Goal: Transaction & Acquisition: Purchase product/service

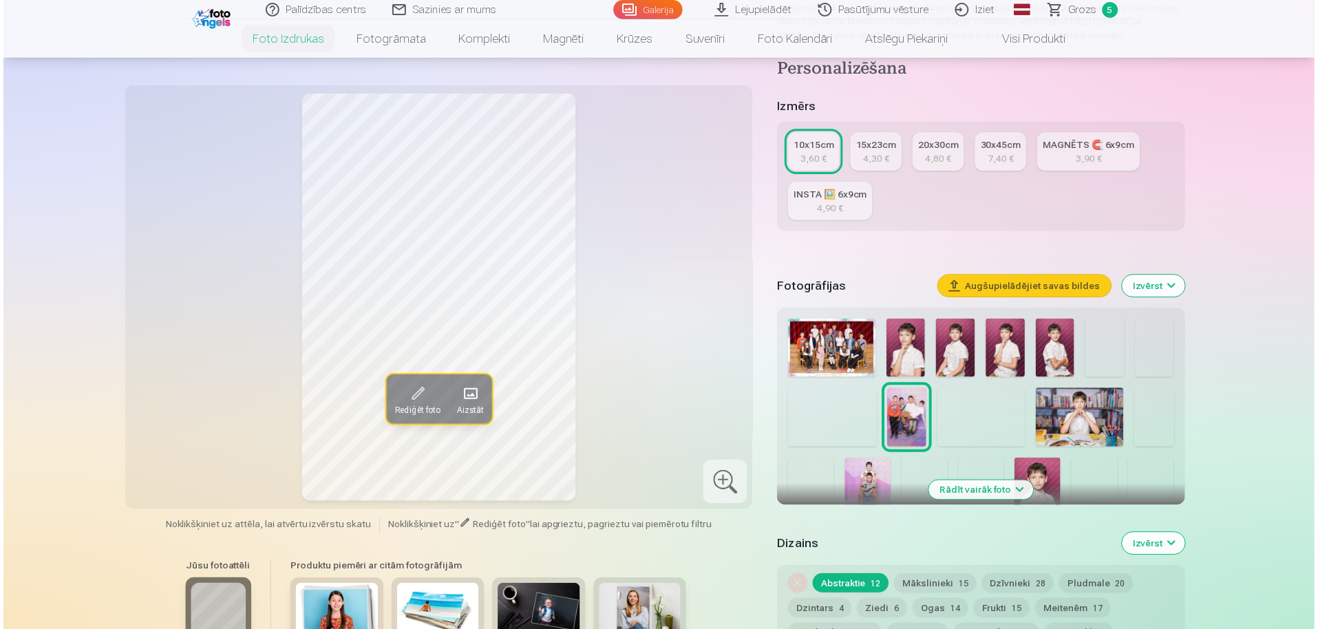
scroll to position [206, 0]
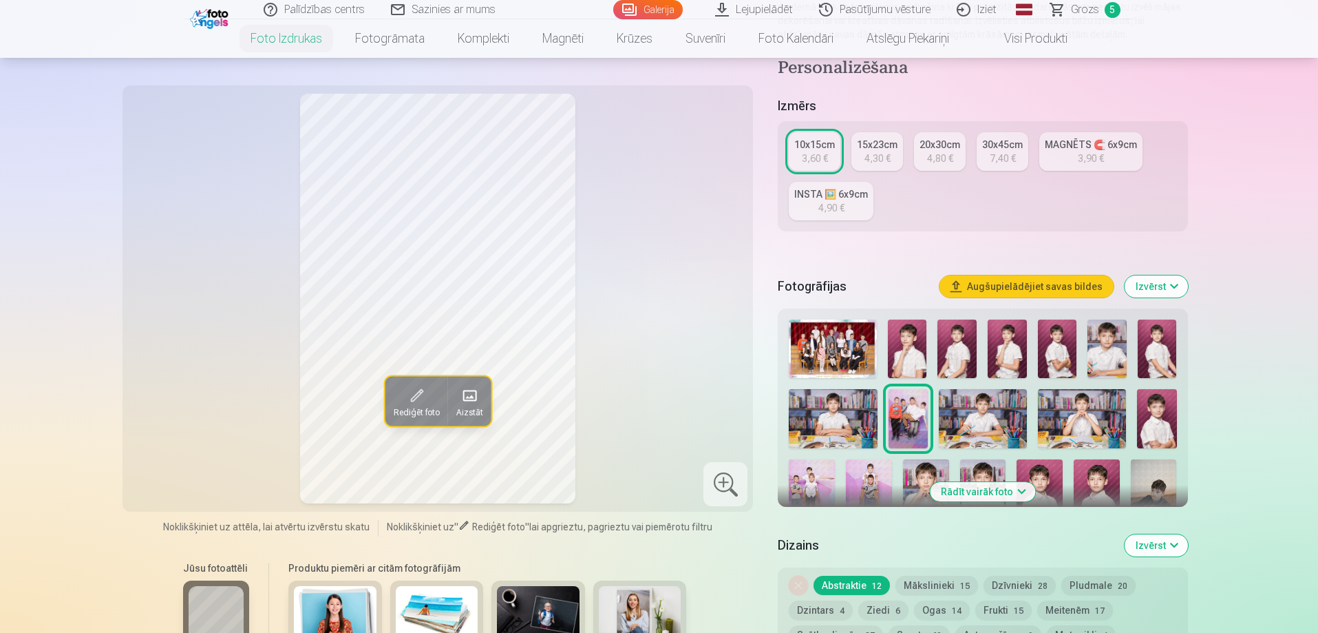
click at [982, 494] on button "Rādīt vairāk foto" at bounding box center [982, 491] width 105 height 19
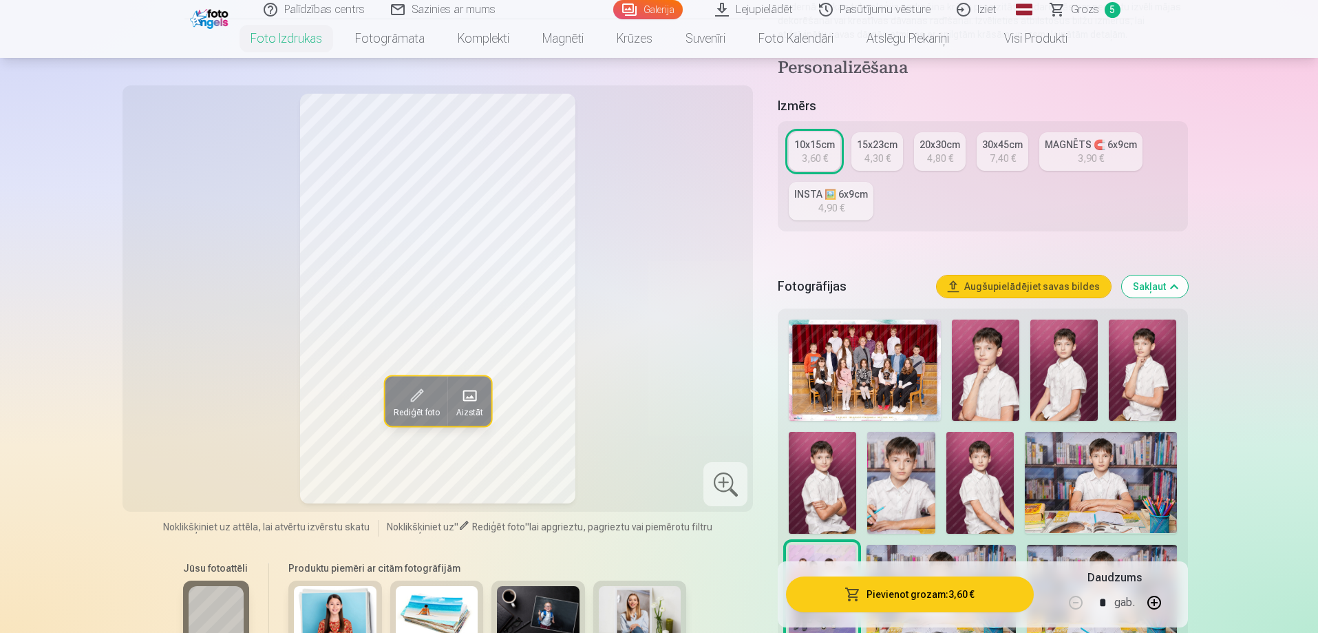
click at [981, 362] on img at bounding box center [985, 369] width 67 height 101
click at [877, 384] on img at bounding box center [865, 369] width 152 height 101
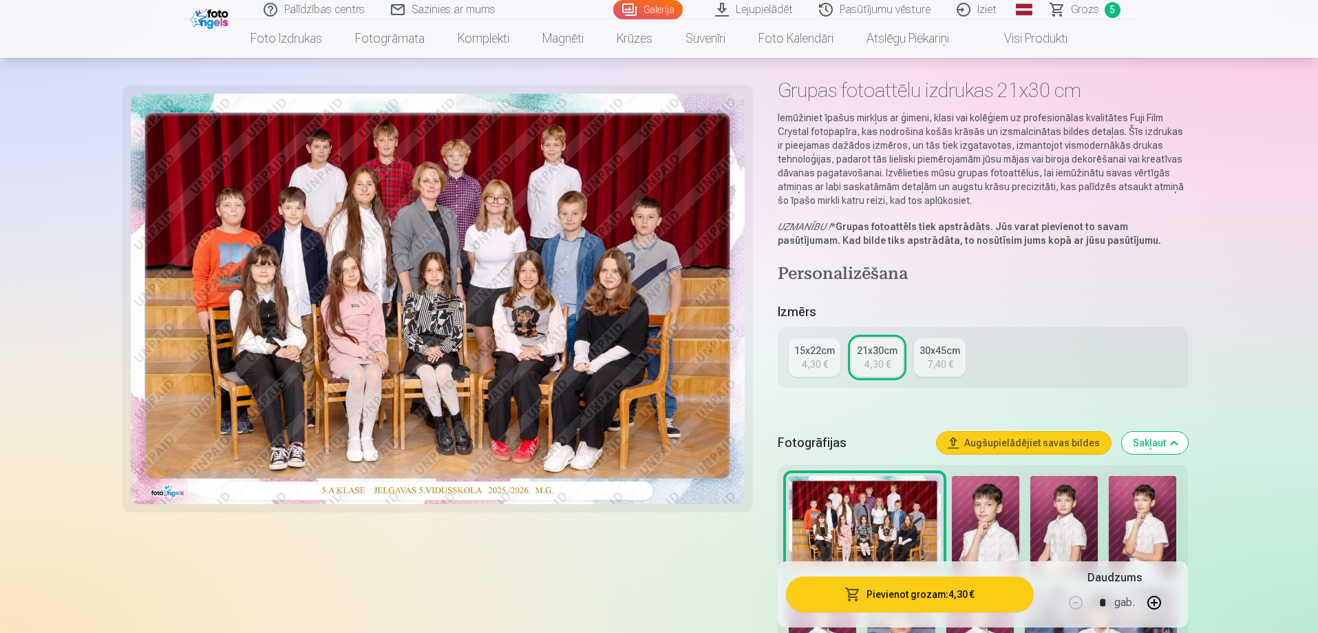
scroll to position [138, 0]
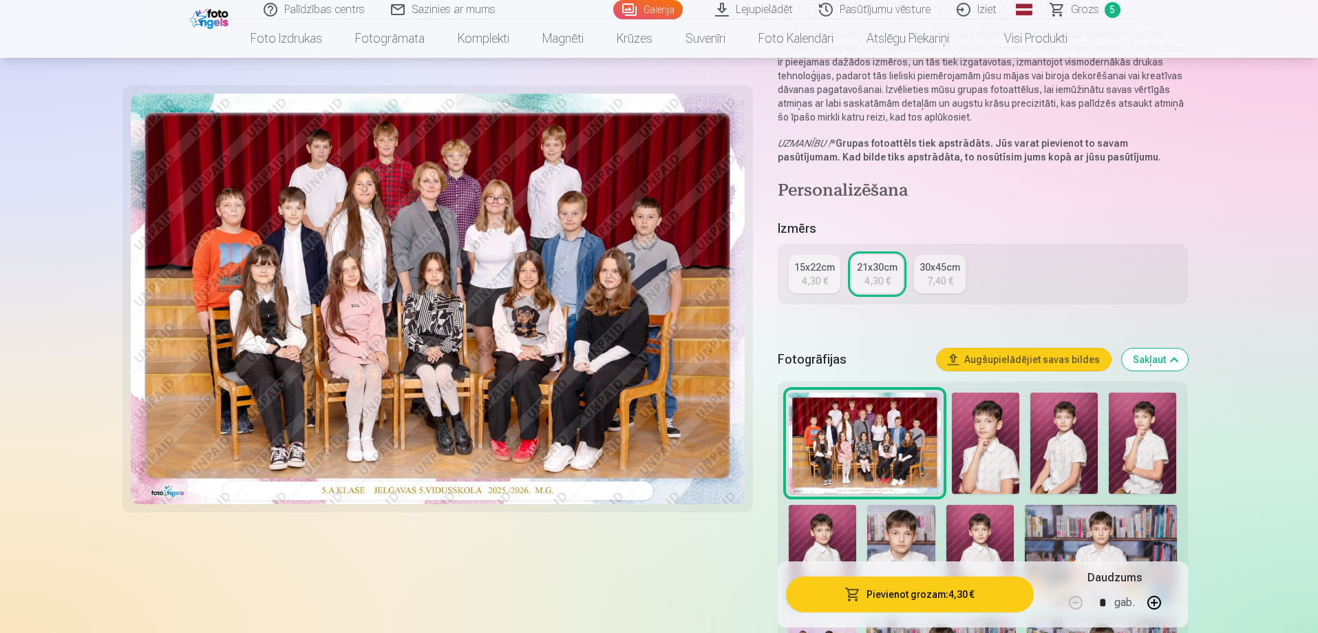
click at [1083, 10] on span "Grozs" at bounding box center [1085, 9] width 28 height 17
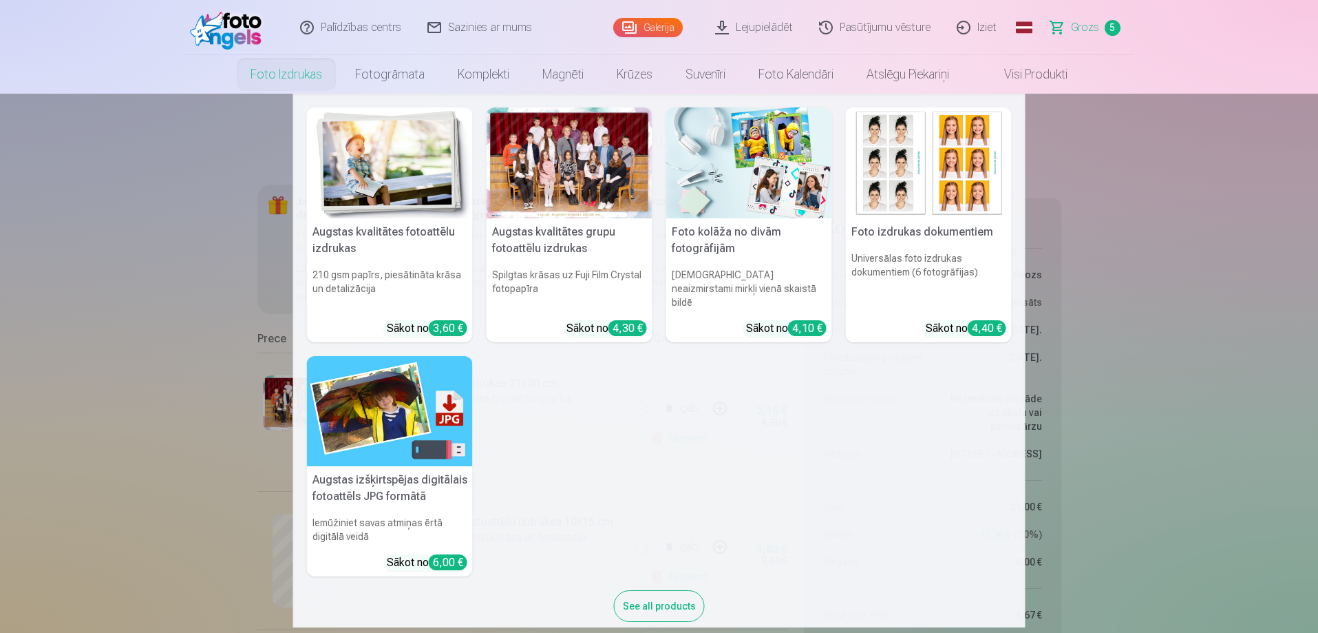
click at [285, 67] on link "Foto izdrukas" at bounding box center [286, 74] width 105 height 39
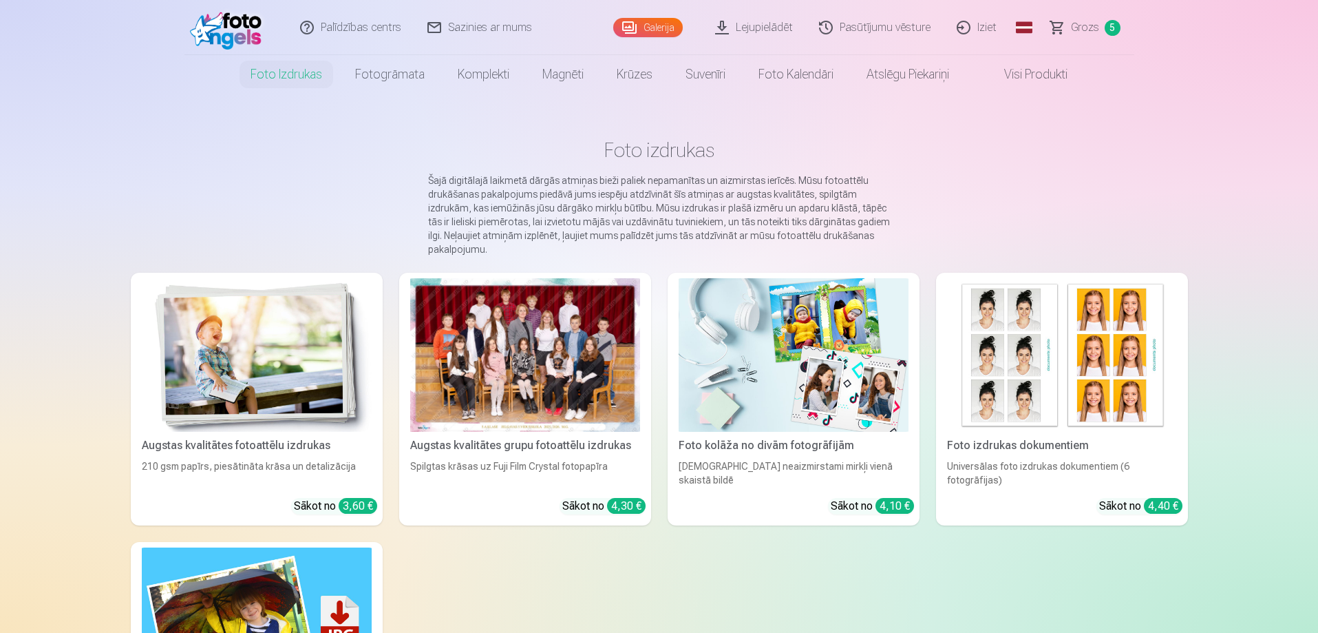
click at [506, 364] on div at bounding box center [525, 354] width 230 height 153
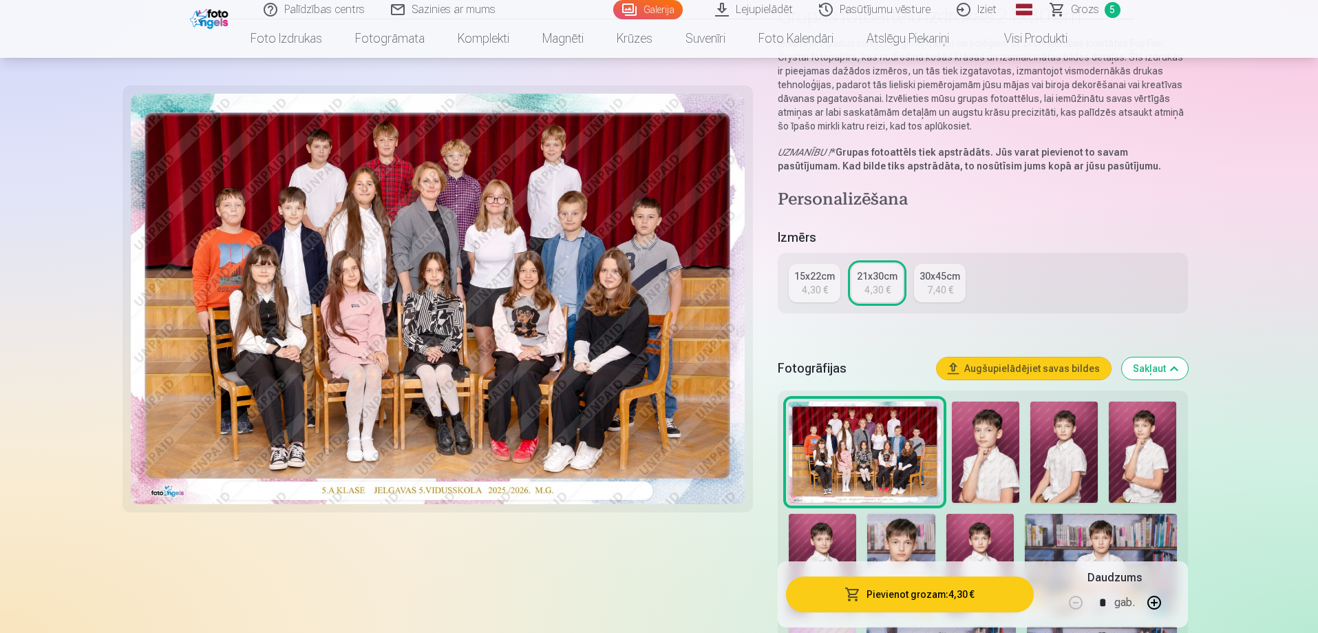
scroll to position [138, 0]
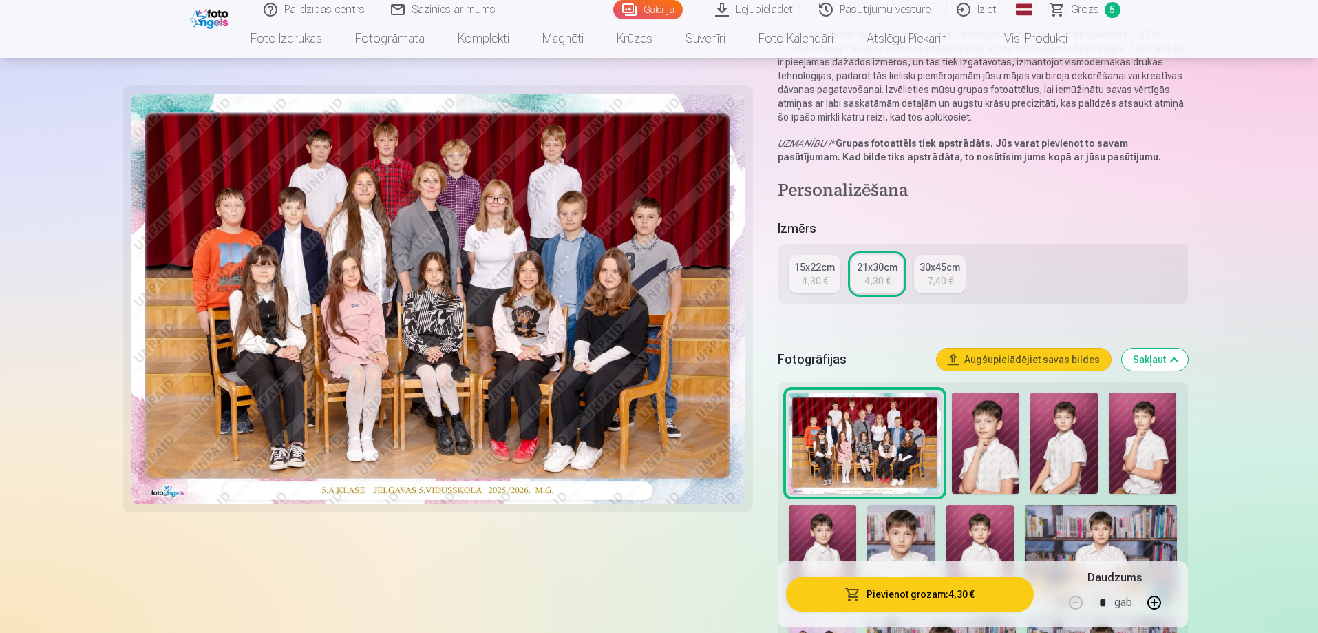
click at [984, 435] on img at bounding box center [985, 442] width 67 height 101
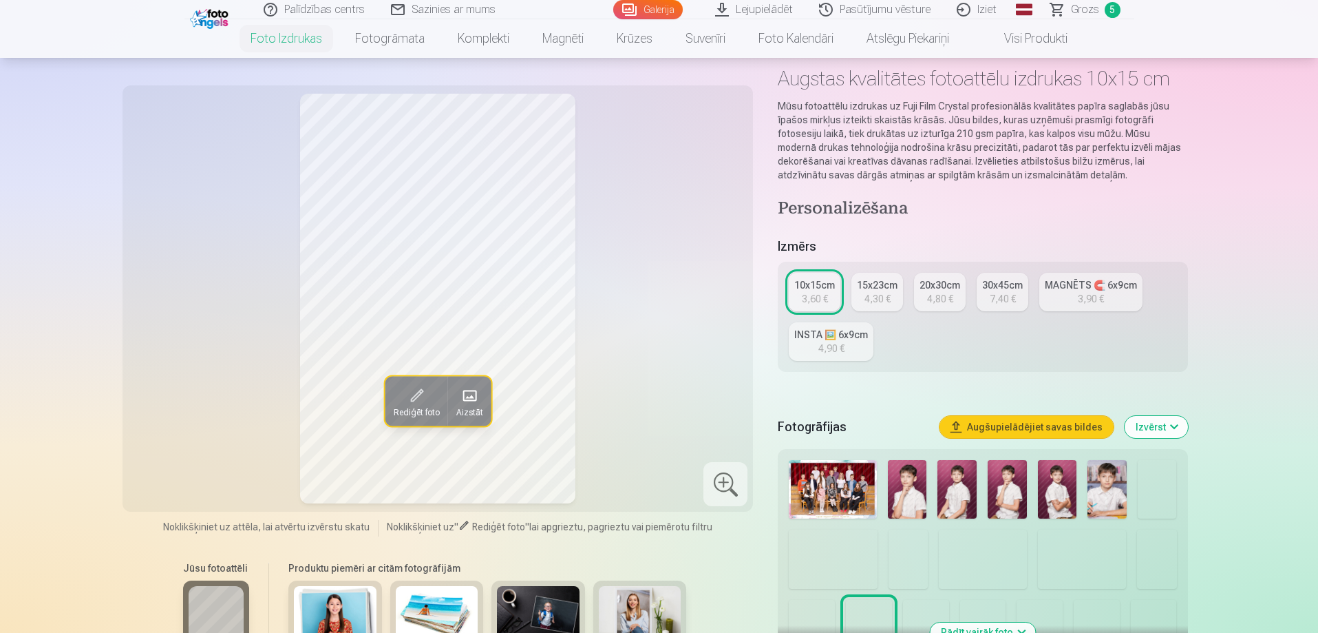
scroll to position [138, 0]
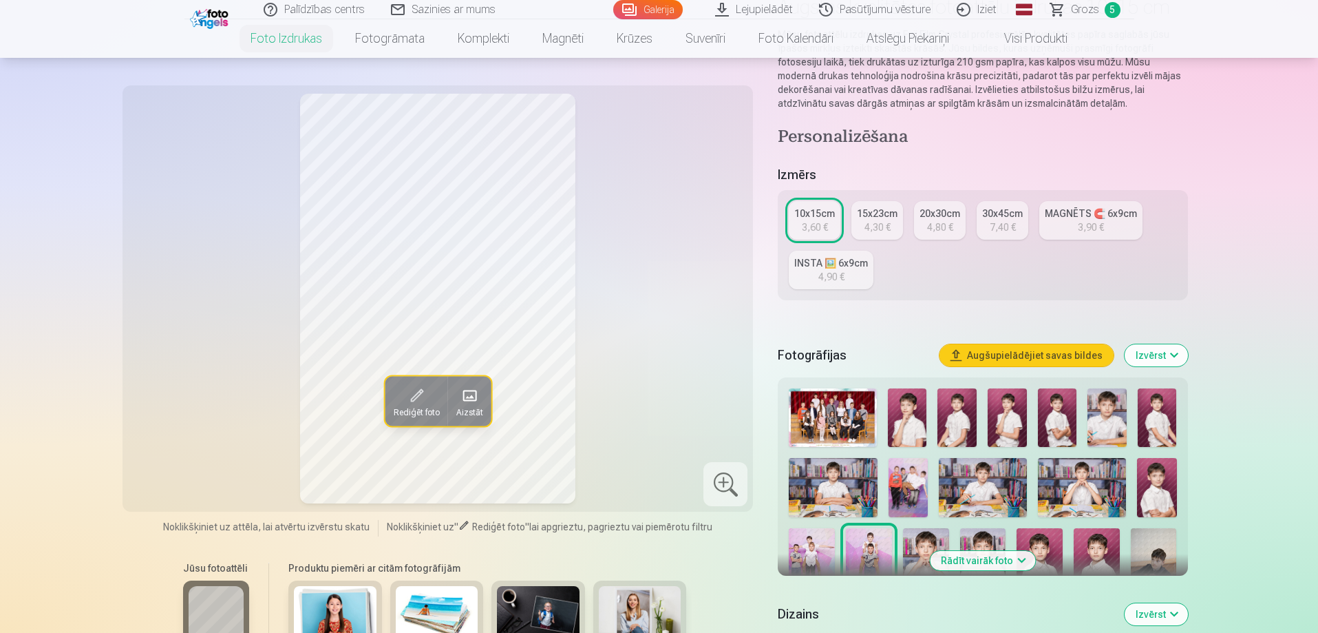
click at [916, 416] on img at bounding box center [907, 417] width 39 height 59
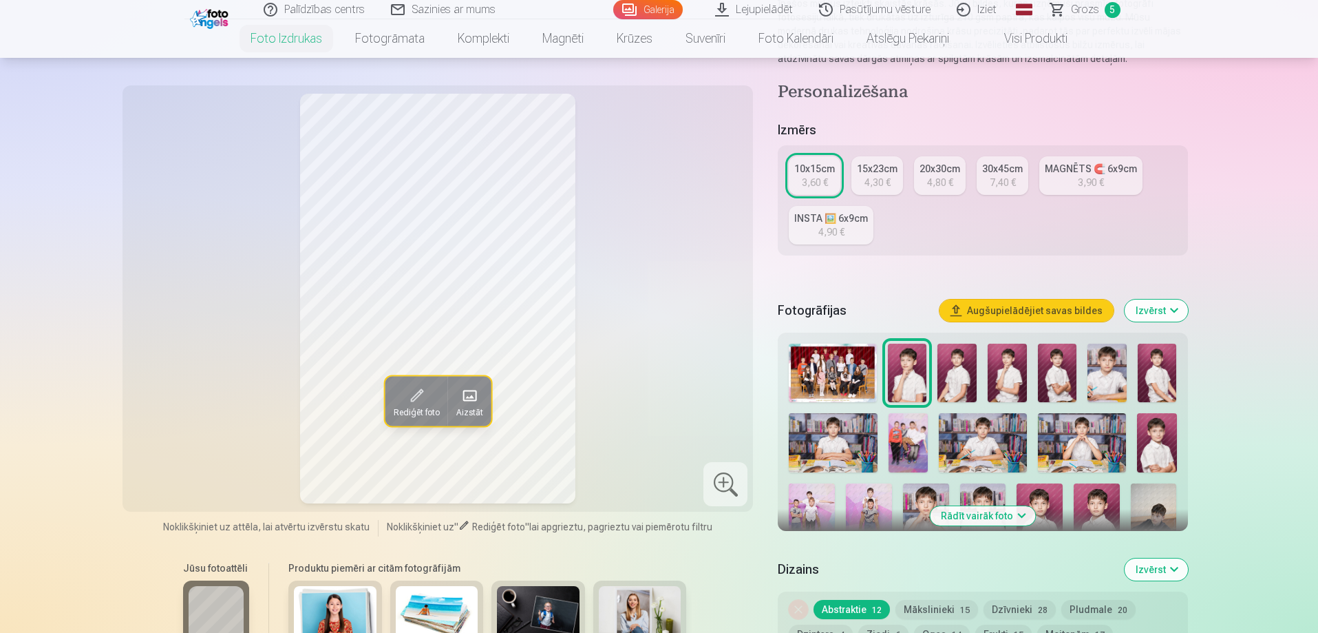
scroll to position [206, 0]
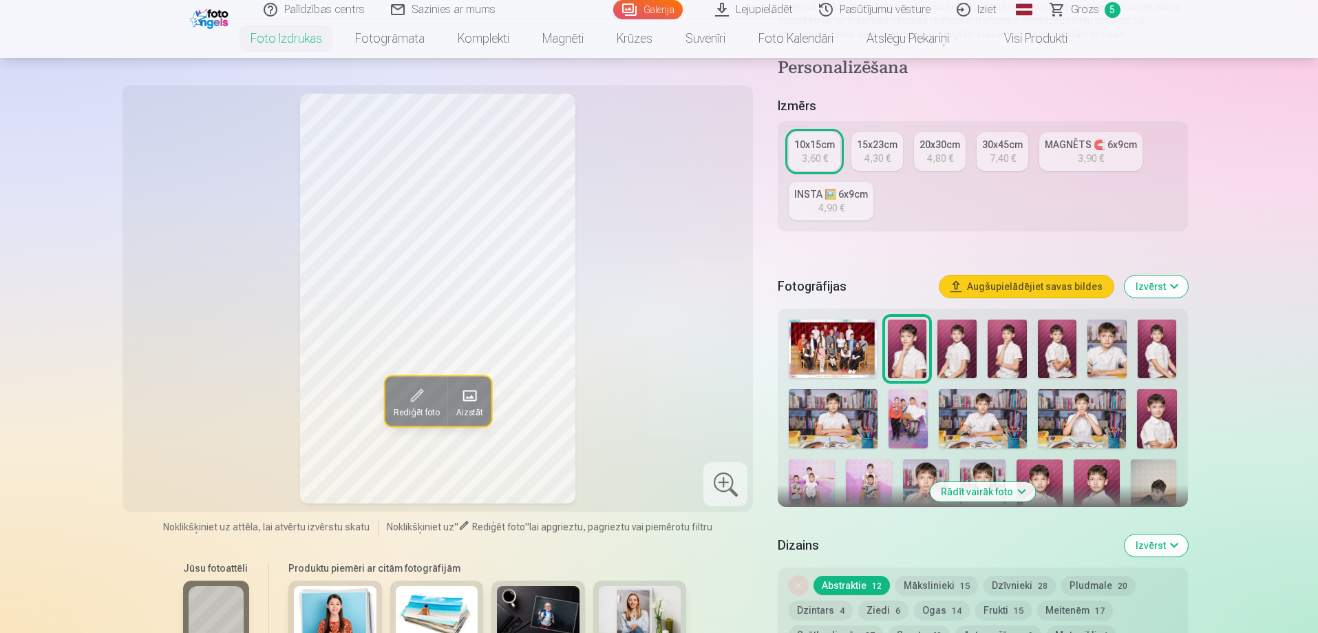
click at [989, 495] on button "Rādīt vairāk foto" at bounding box center [982, 491] width 105 height 19
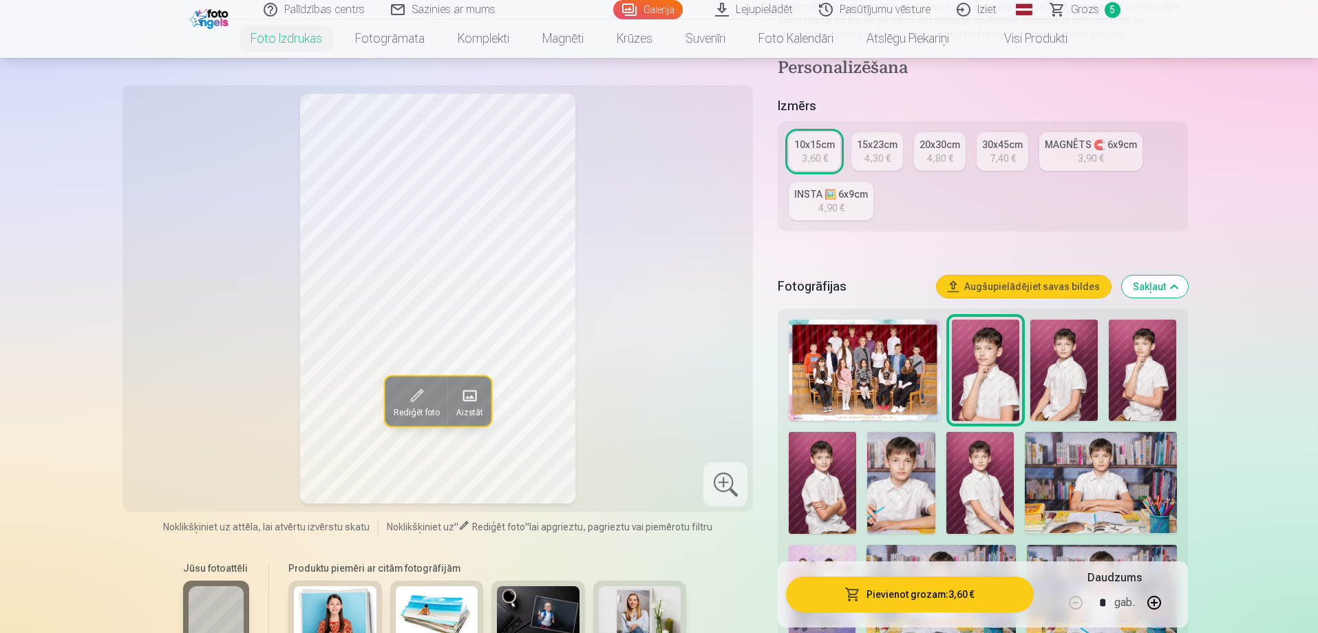
click at [1079, 372] on img at bounding box center [1063, 369] width 67 height 101
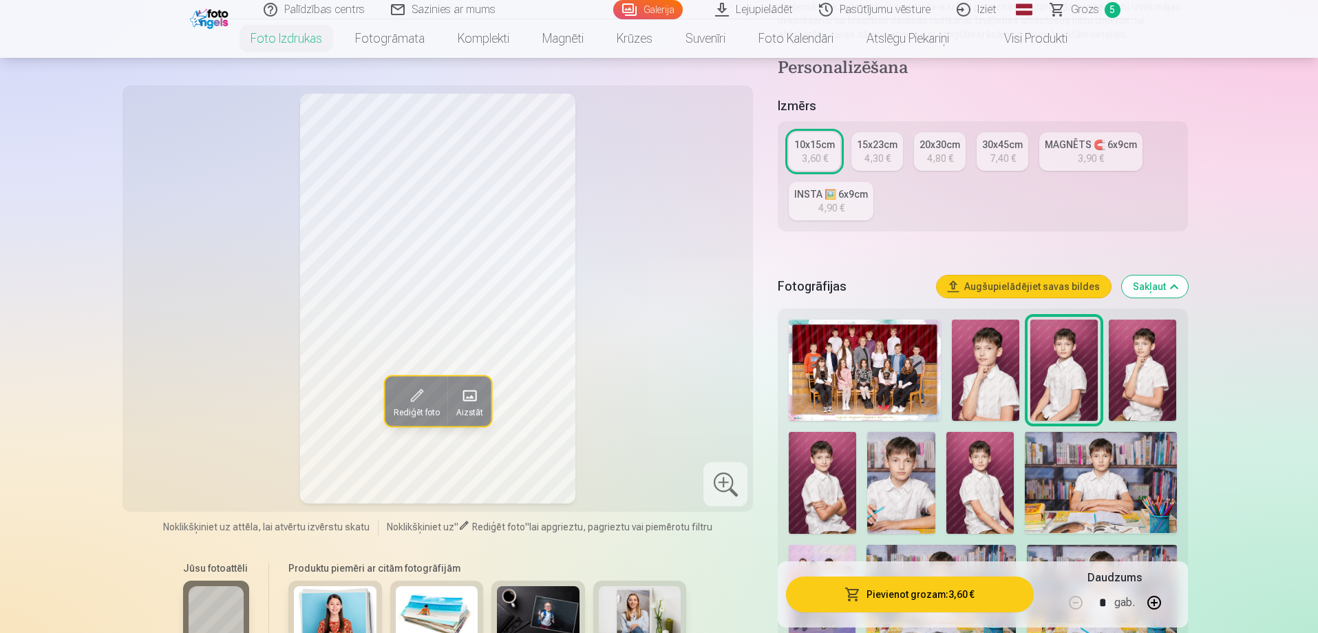
click at [1163, 351] on img at bounding box center [1142, 369] width 67 height 101
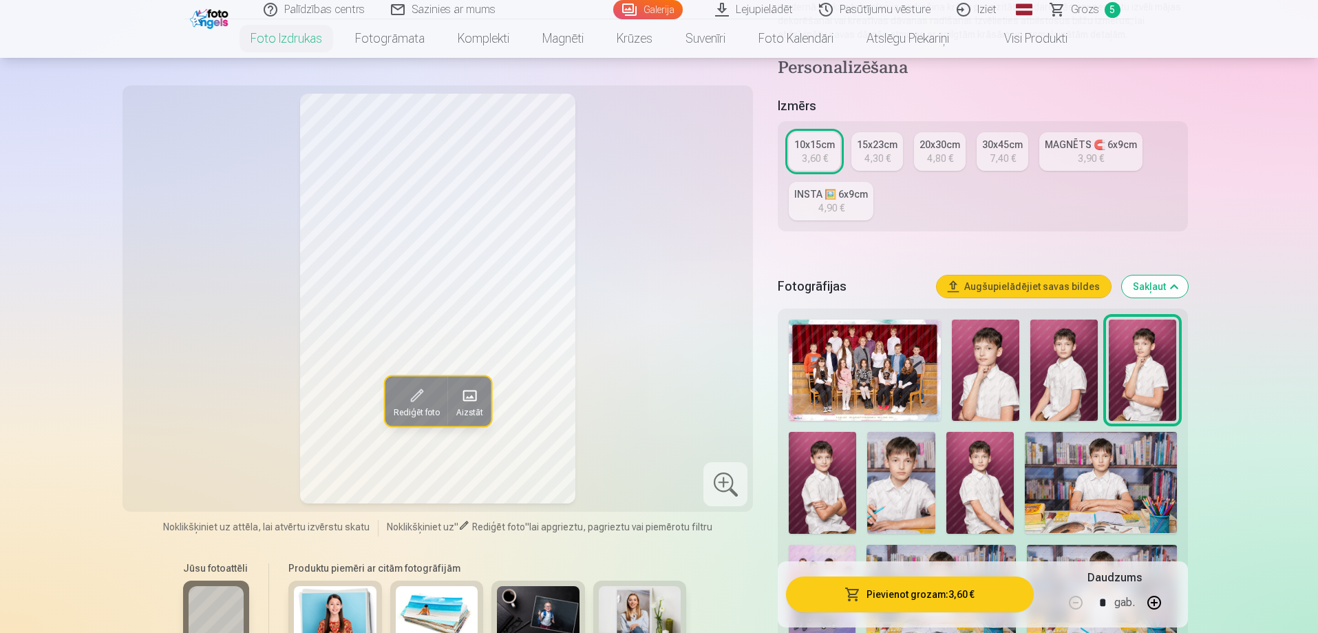
click at [796, 479] on img at bounding box center [822, 482] width 67 height 101
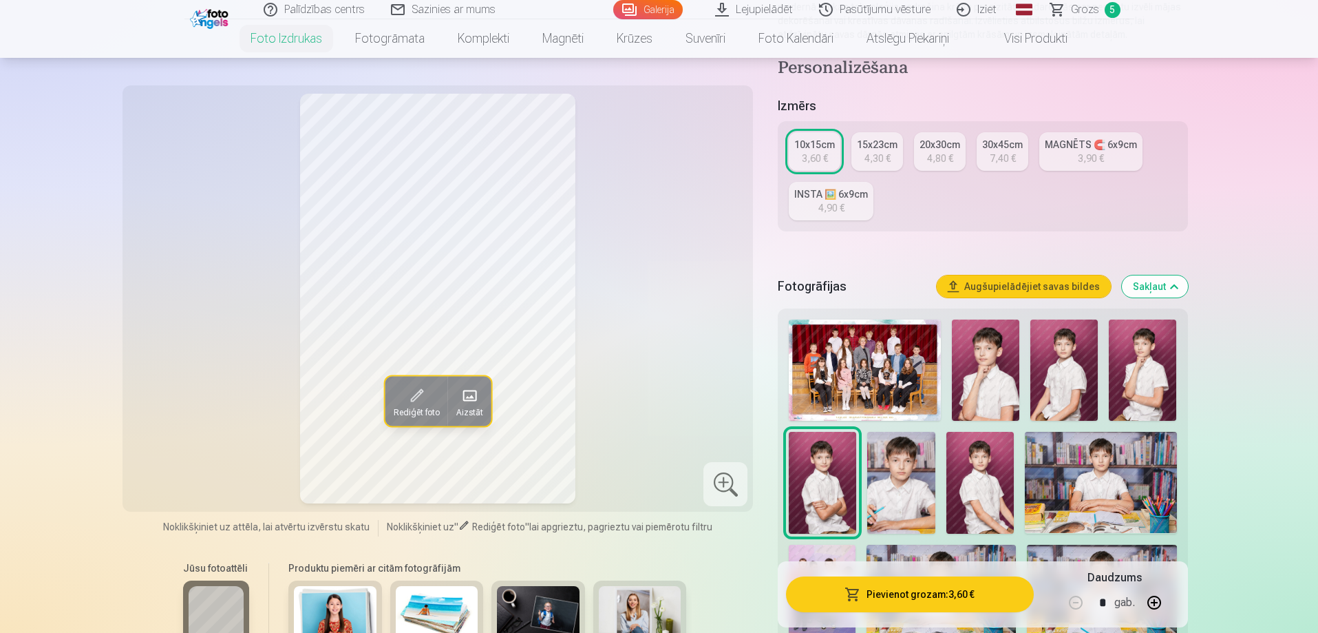
click at [919, 467] on img at bounding box center [900, 482] width 67 height 101
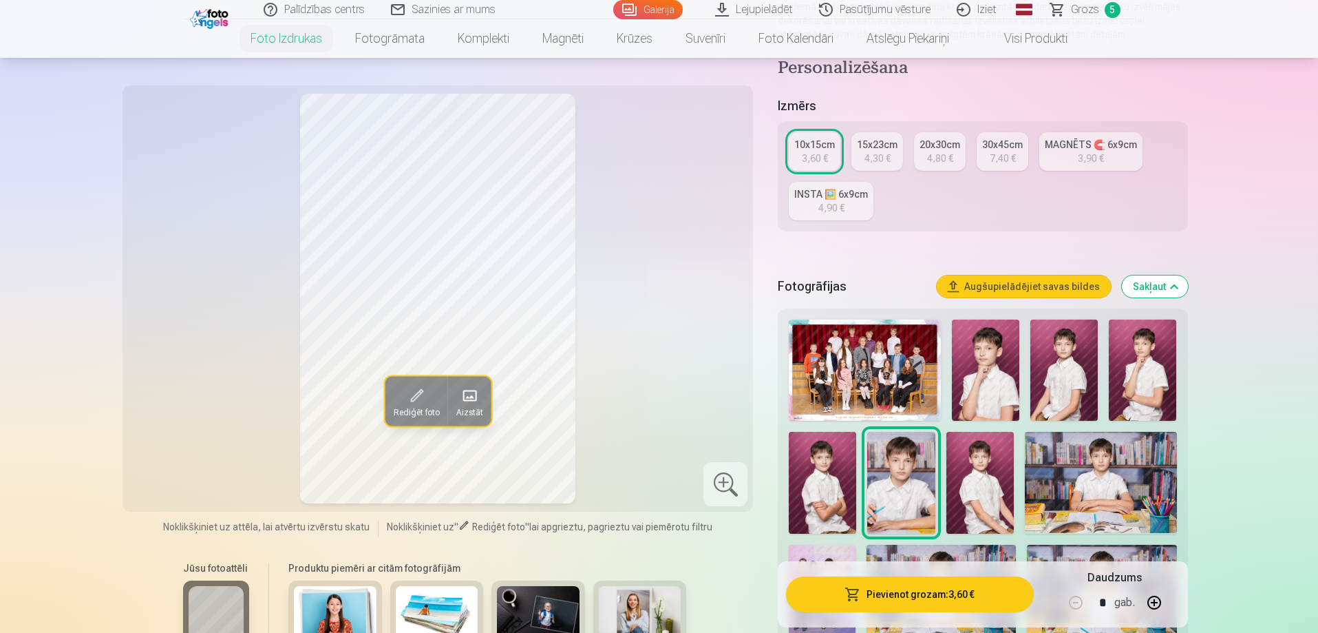
click at [984, 463] on img at bounding box center [979, 482] width 67 height 101
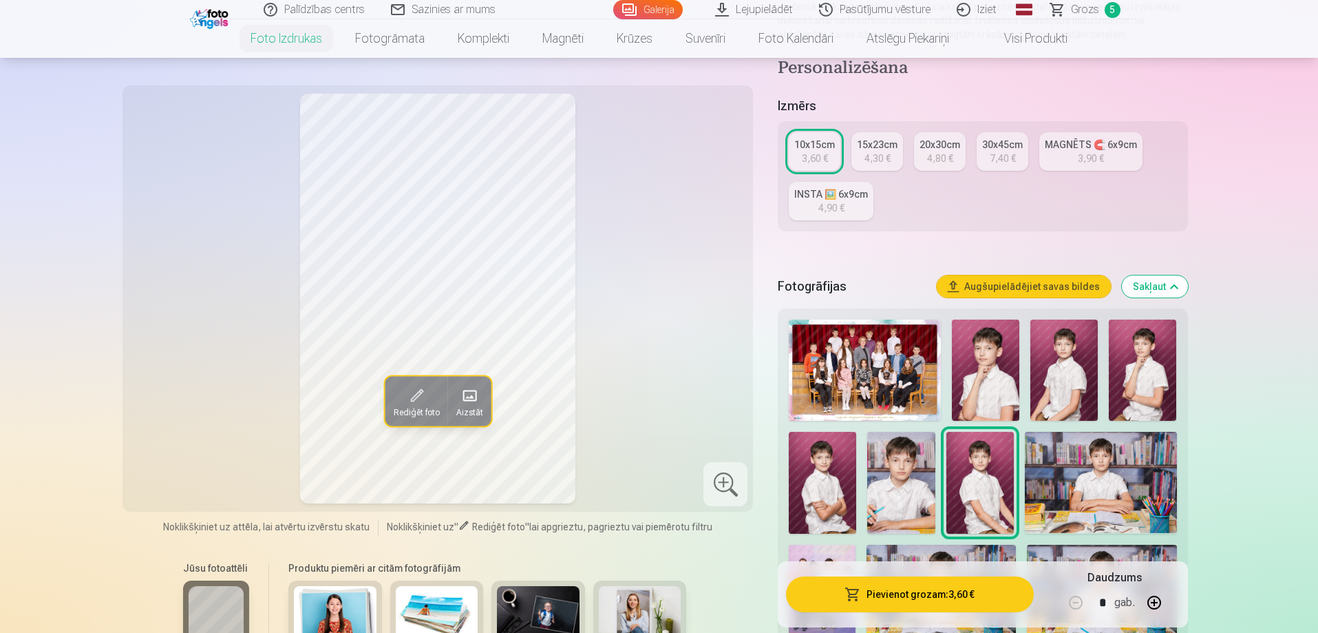
click at [1123, 466] on img at bounding box center [1101, 482] width 152 height 101
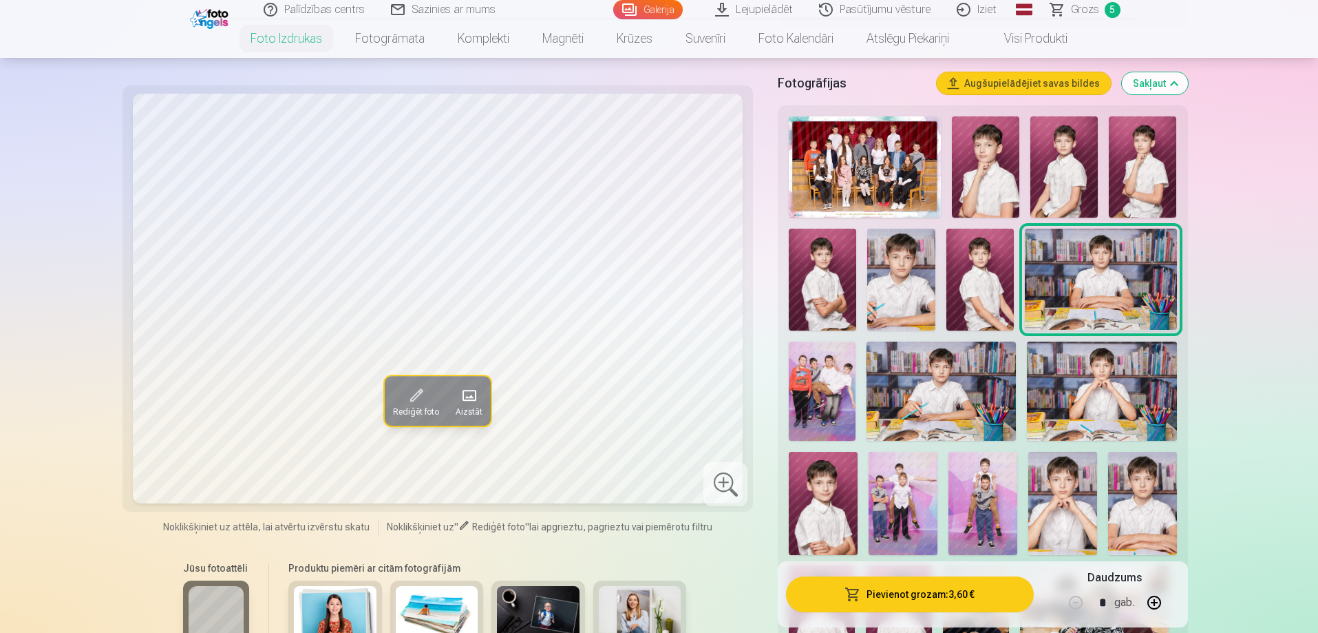
scroll to position [482, 0]
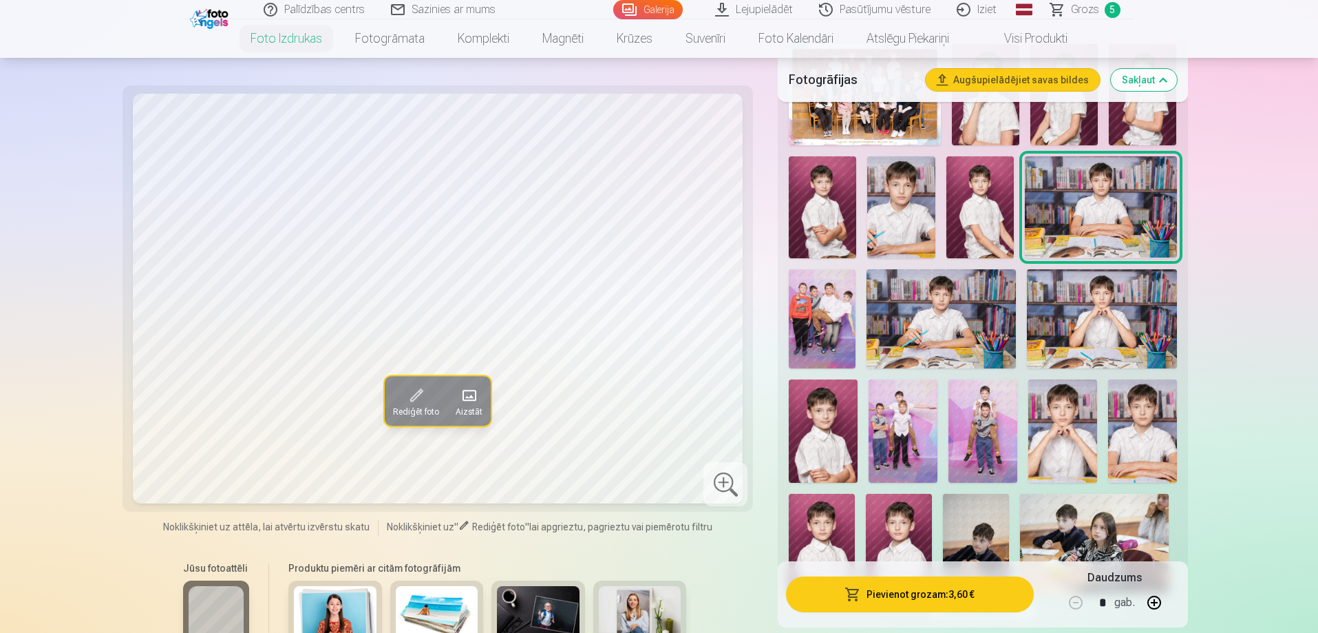
click at [829, 319] on img at bounding box center [822, 319] width 67 height 100
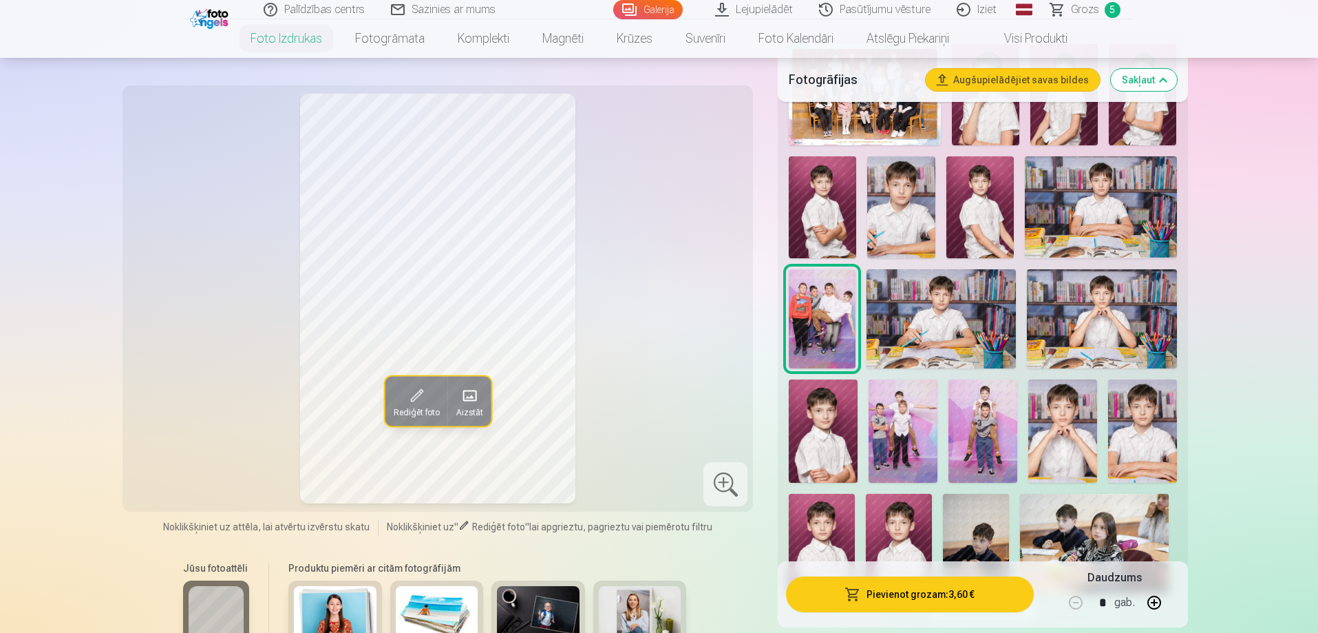
click at [923, 327] on img at bounding box center [941, 319] width 149 height 100
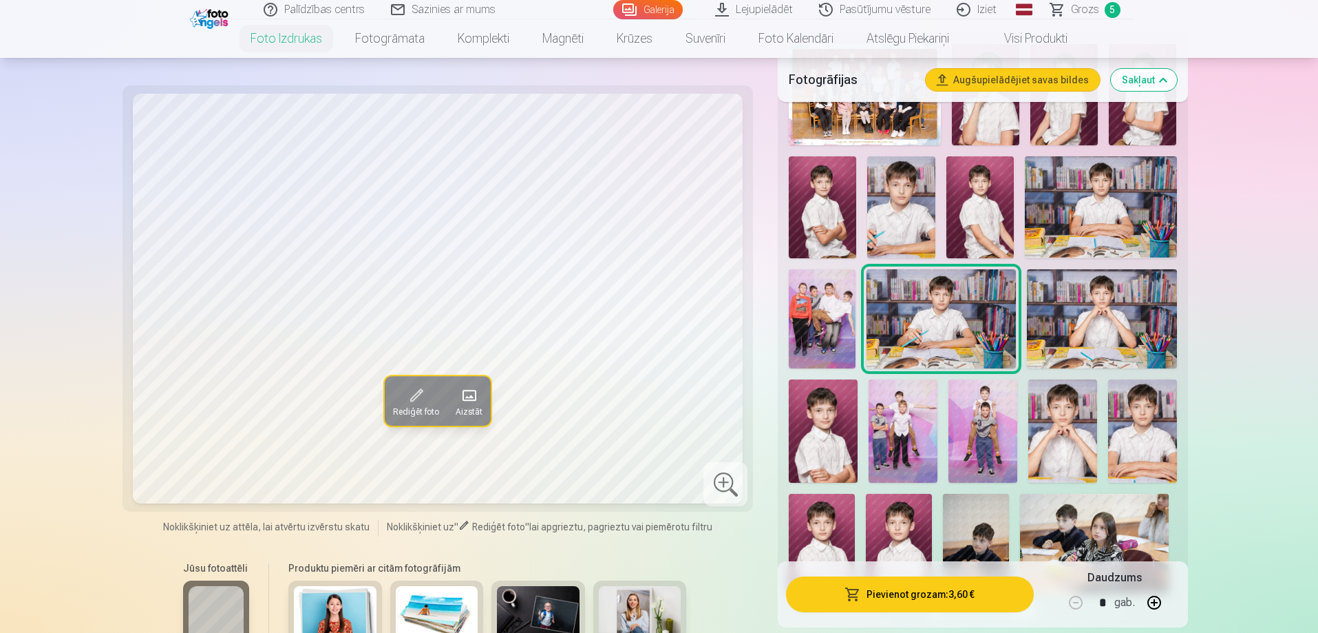
click at [1124, 346] on img at bounding box center [1101, 319] width 149 height 100
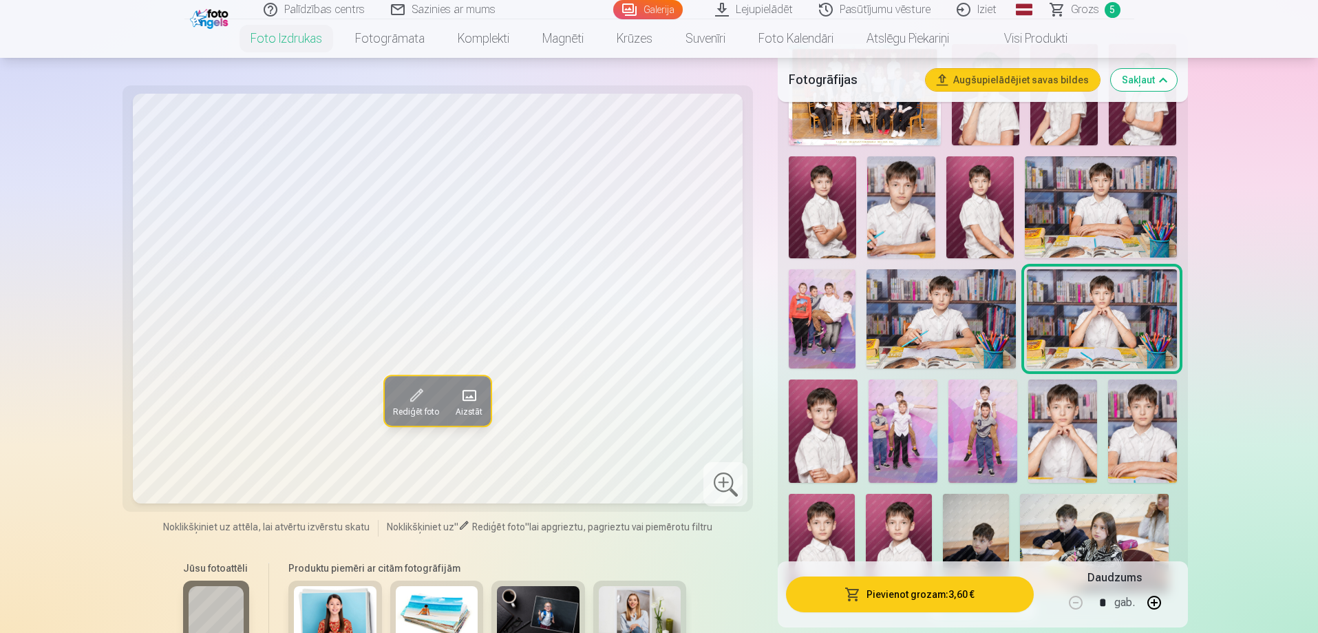
click at [832, 421] on img at bounding box center [823, 430] width 69 height 103
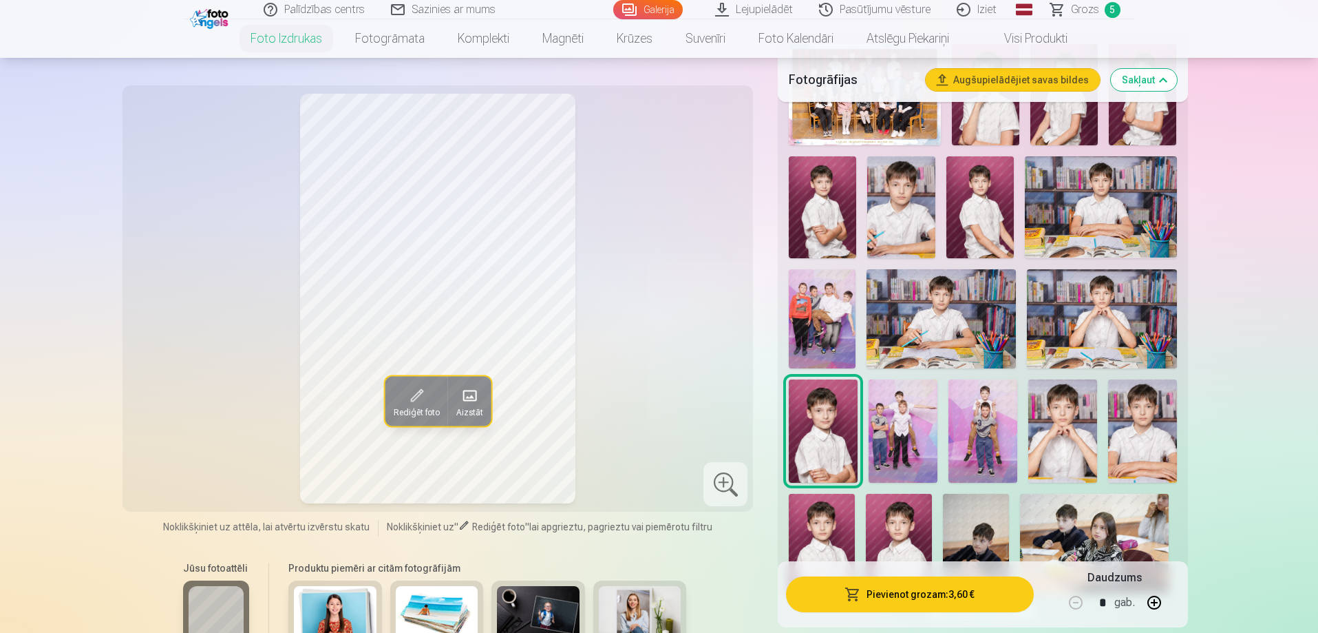
click at [930, 418] on img at bounding box center [903, 430] width 69 height 103
click at [978, 429] on img at bounding box center [982, 430] width 69 height 103
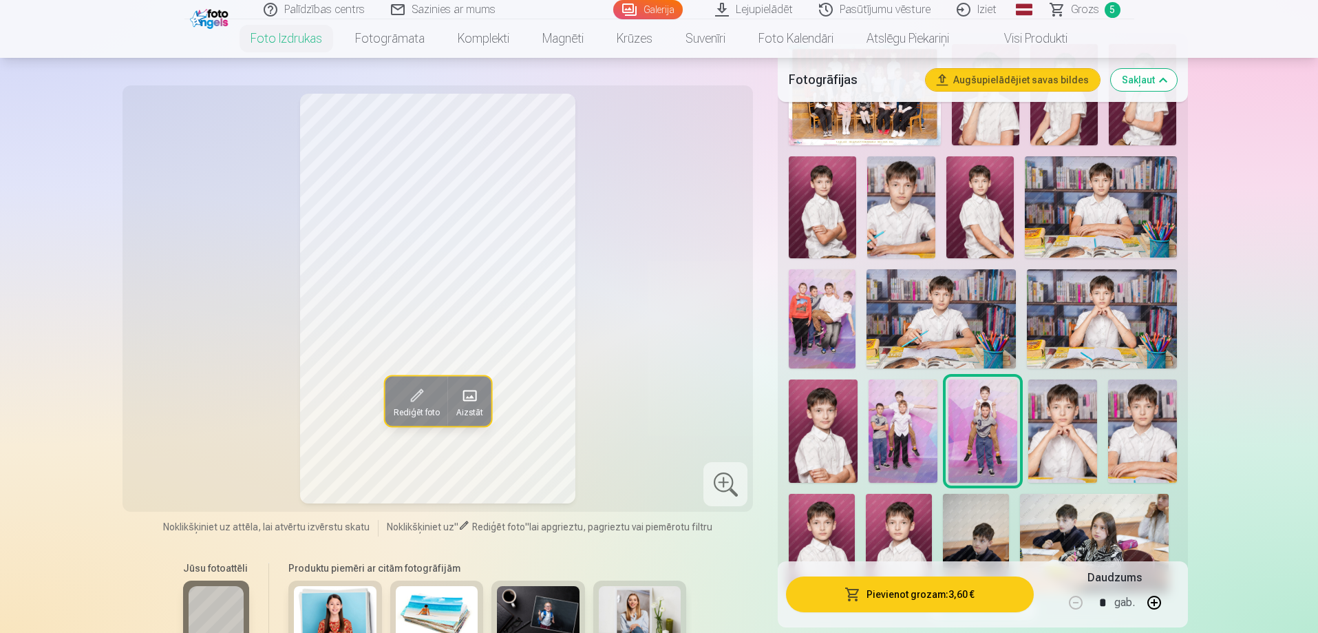
click at [1075, 417] on img at bounding box center [1062, 430] width 69 height 103
click at [1131, 437] on img at bounding box center [1142, 430] width 69 height 103
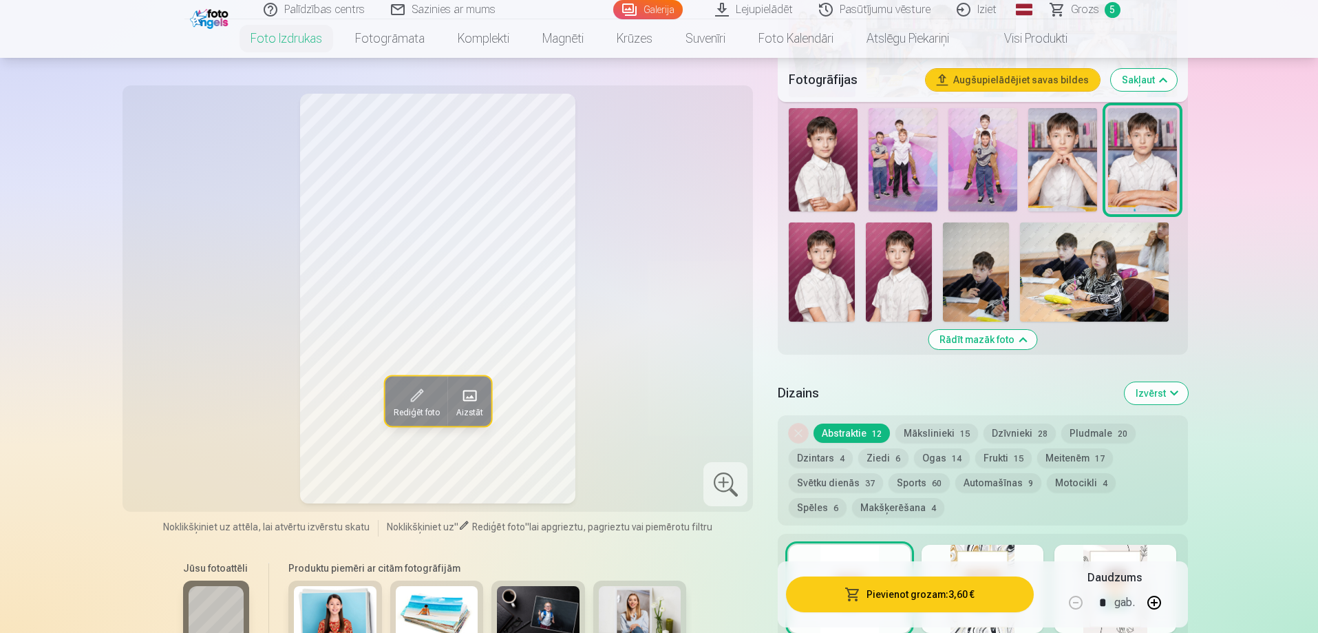
scroll to position [757, 0]
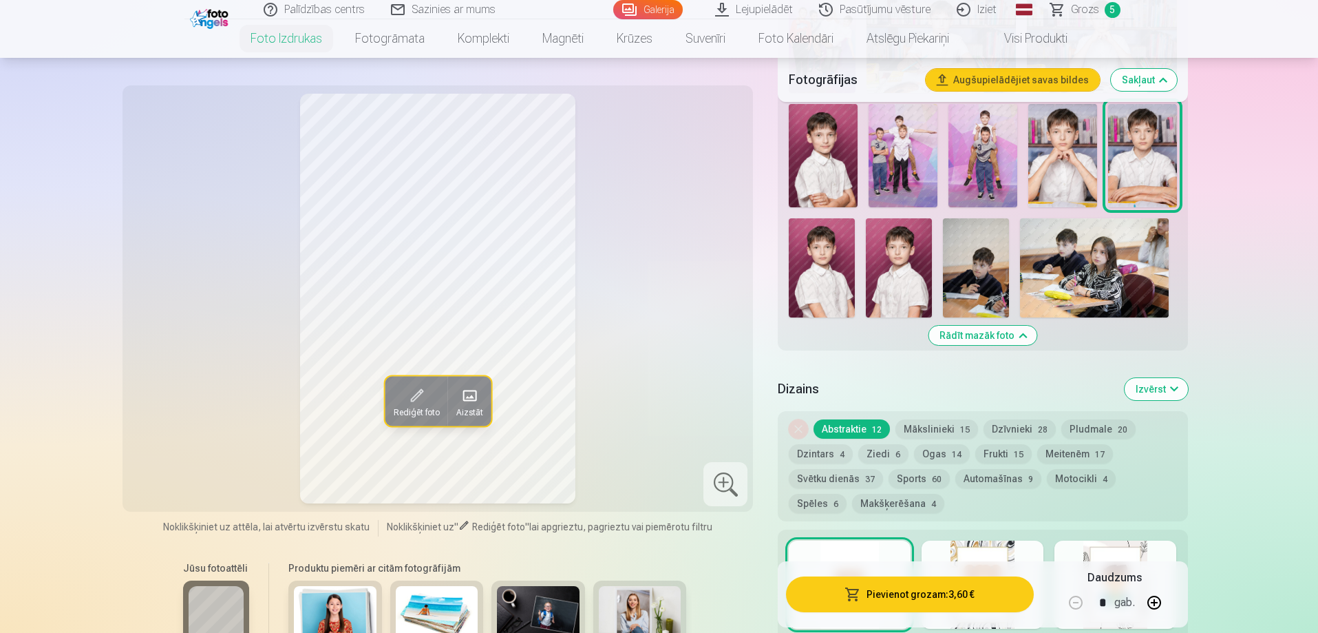
click at [845, 258] on img at bounding box center [822, 267] width 66 height 99
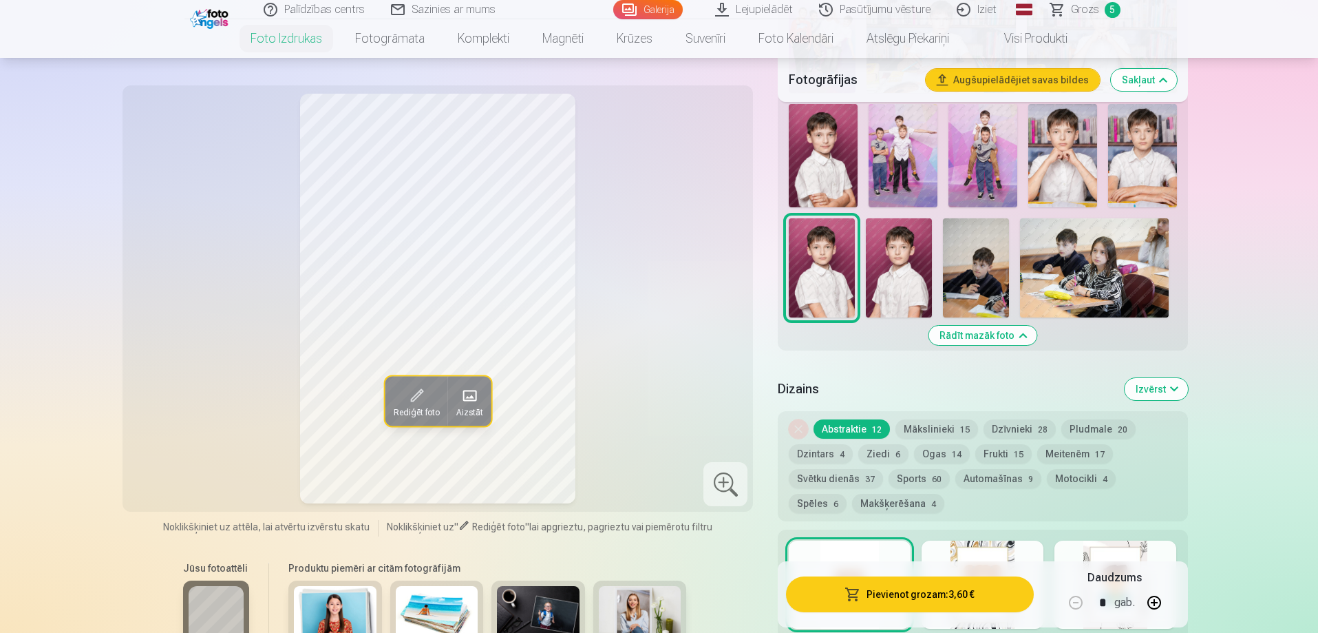
click at [894, 272] on img at bounding box center [899, 267] width 66 height 99
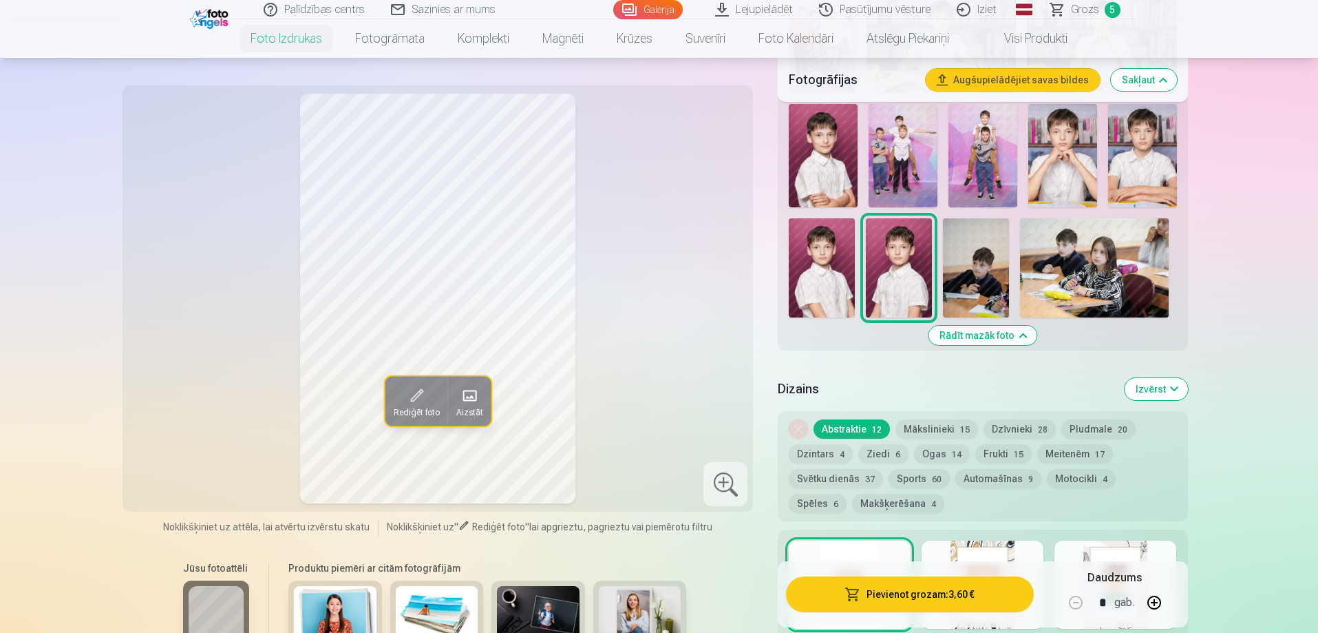
click at [993, 281] on img at bounding box center [976, 267] width 66 height 99
click at [1102, 255] on img at bounding box center [1094, 267] width 149 height 99
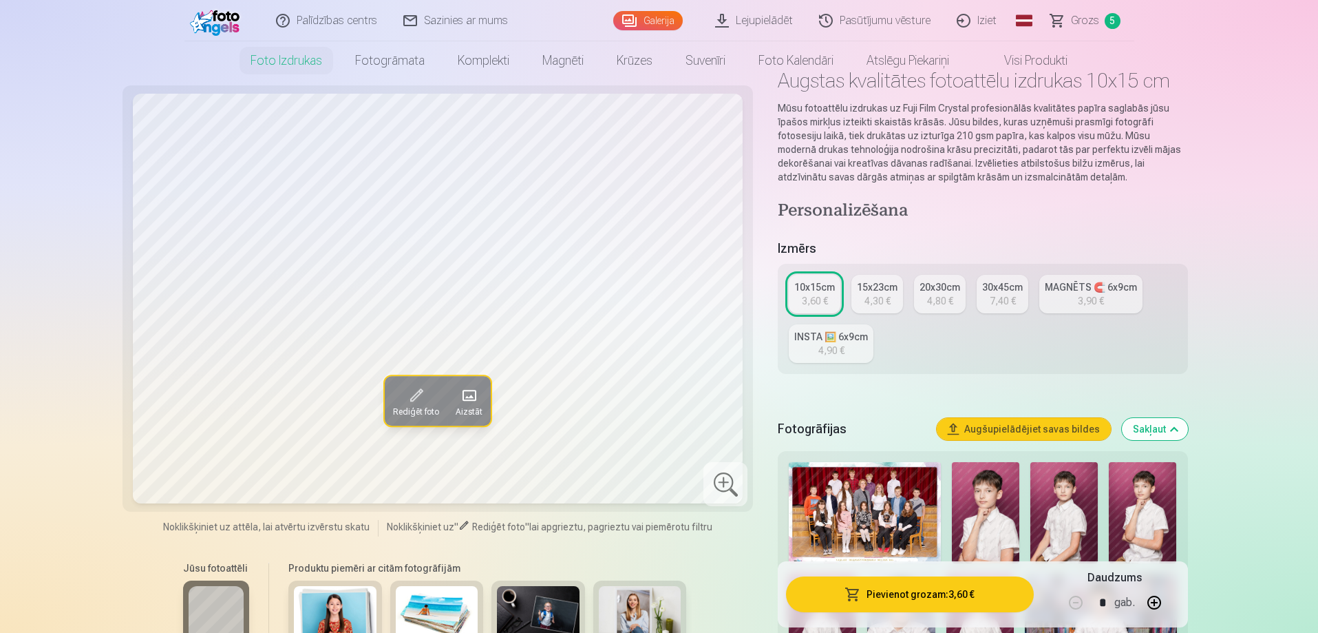
scroll to position [0, 0]
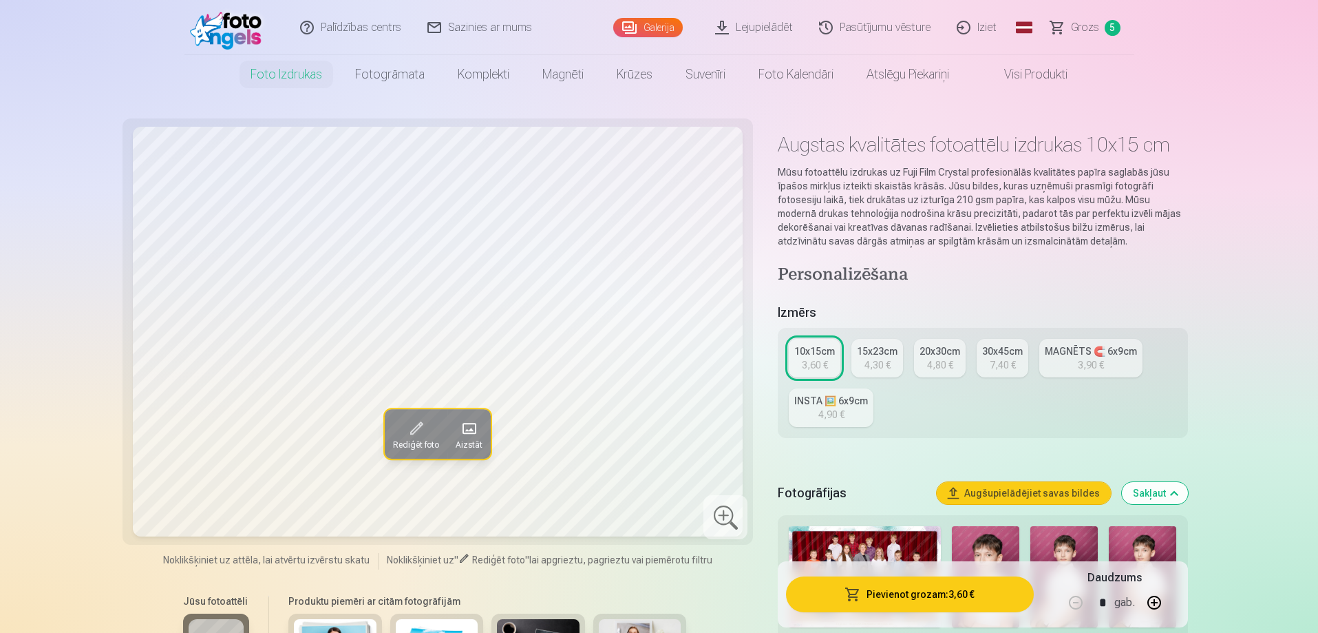
click at [1086, 26] on span "Grozs" at bounding box center [1085, 27] width 28 height 17
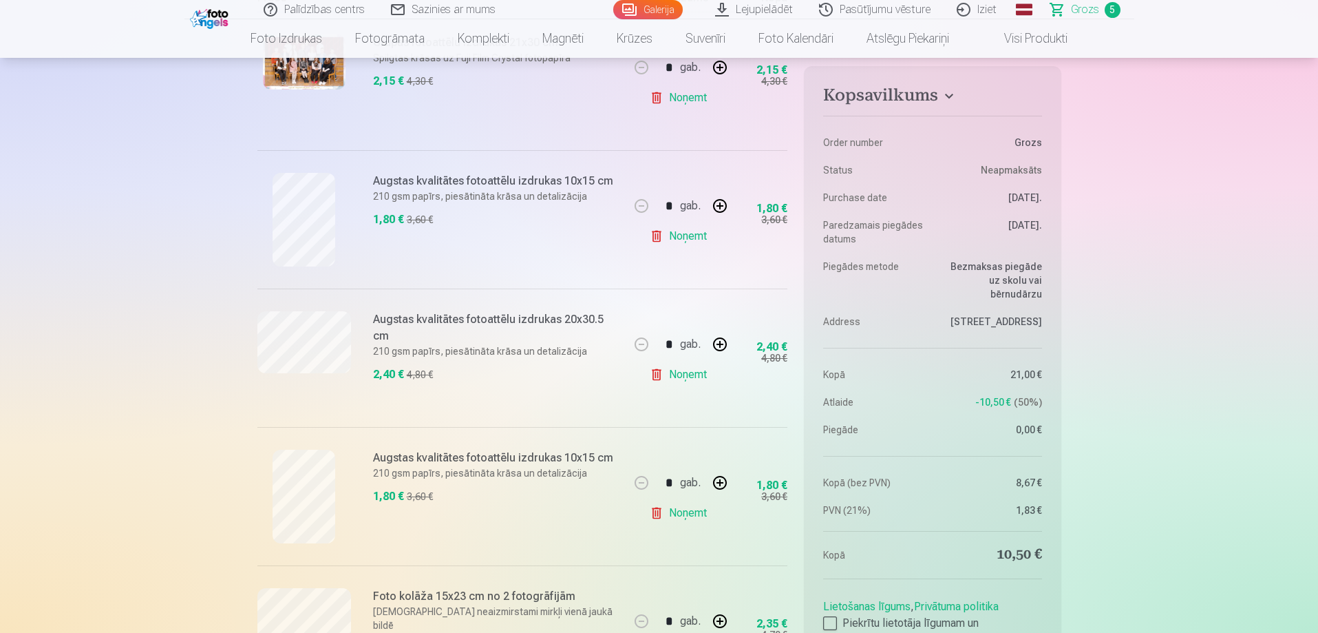
scroll to position [482, 0]
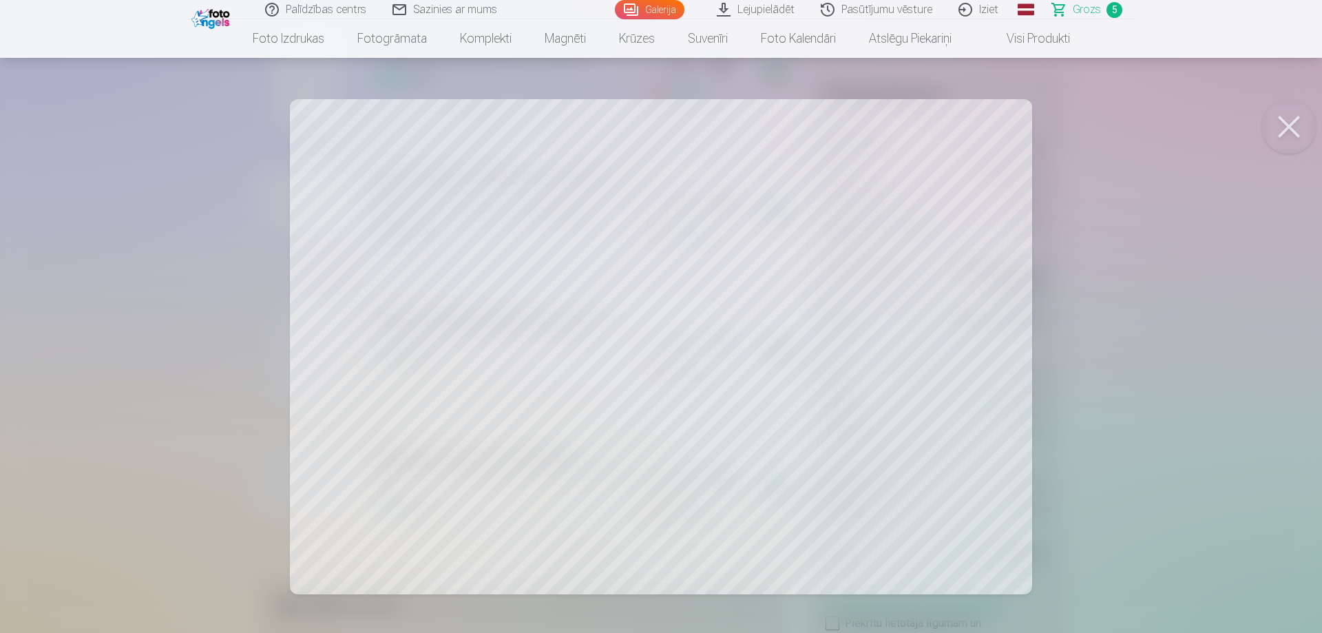
click at [1293, 122] on button at bounding box center [1288, 126] width 55 height 55
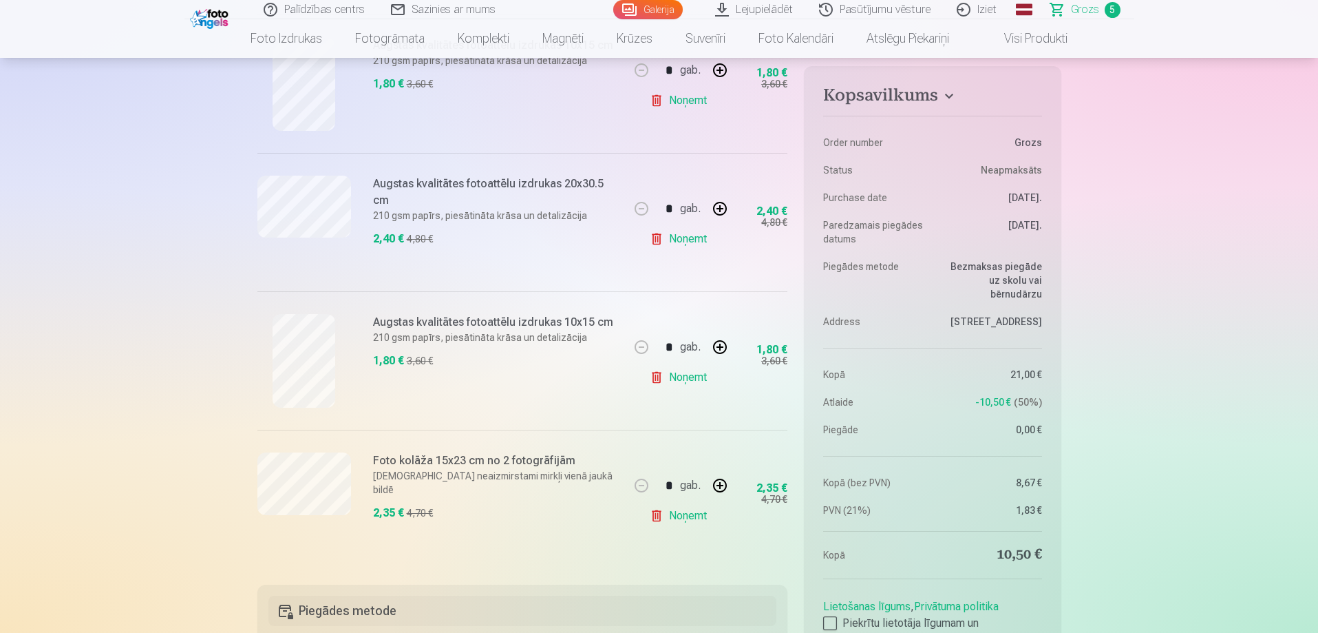
scroll to position [551, 0]
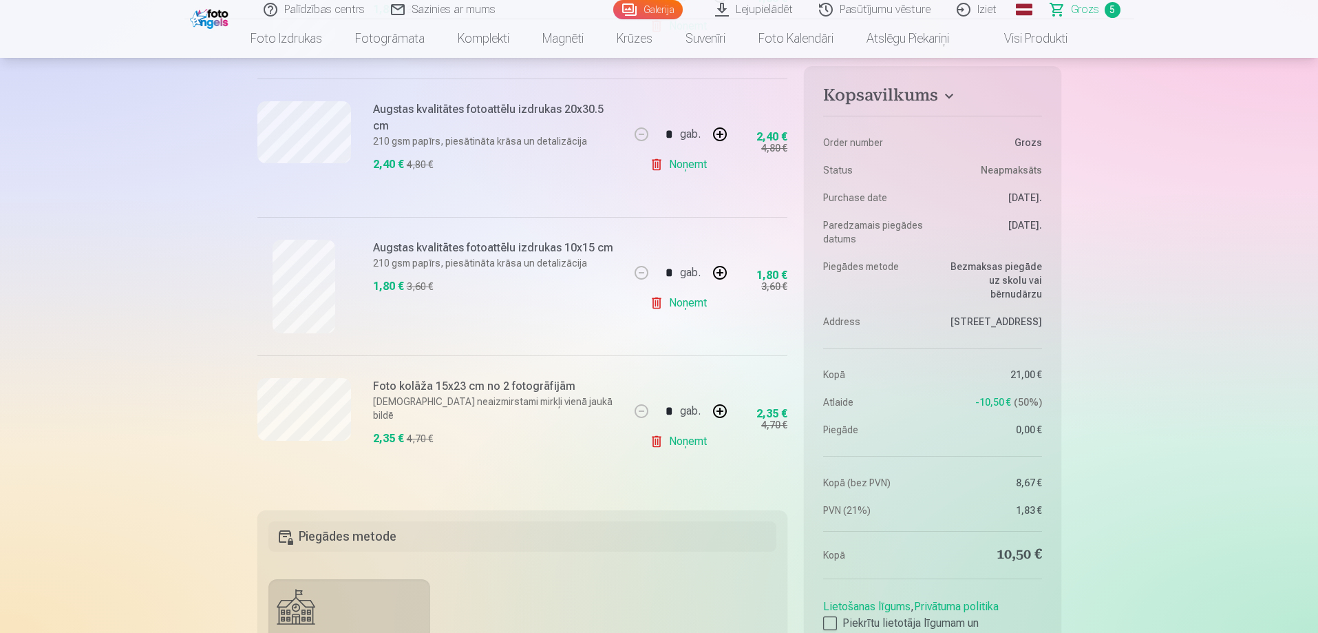
click at [697, 442] on link "Noņemt" at bounding box center [681, 441] width 63 height 28
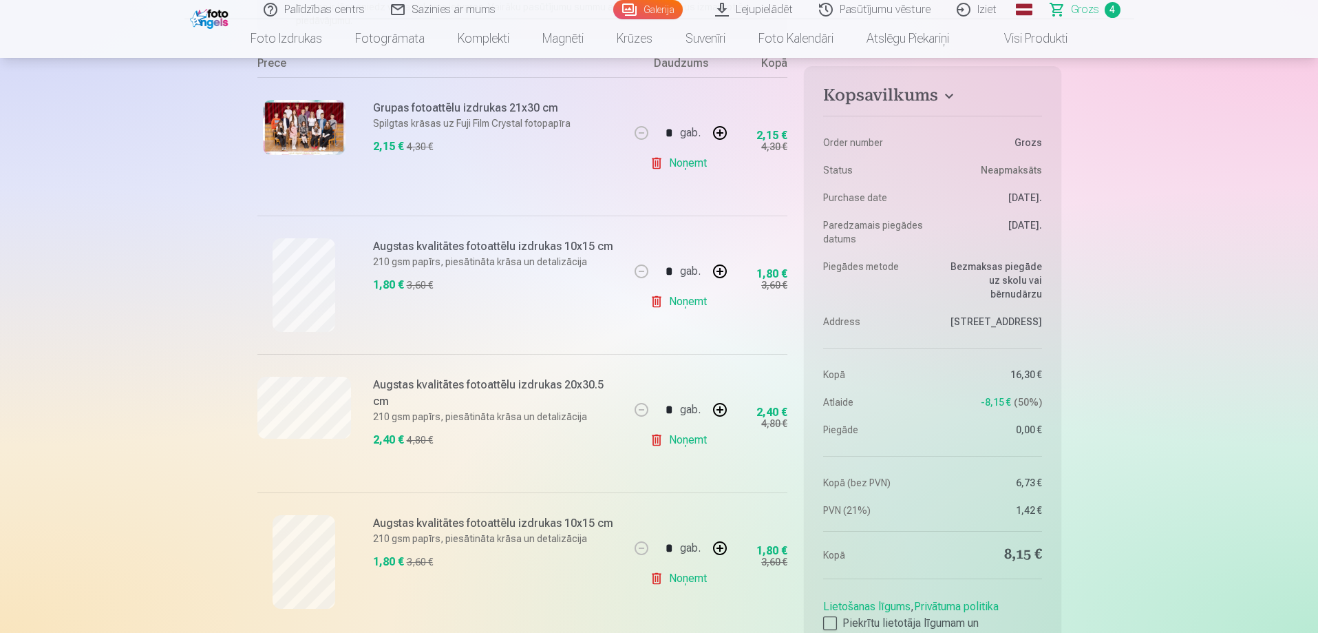
scroll to position [0, 0]
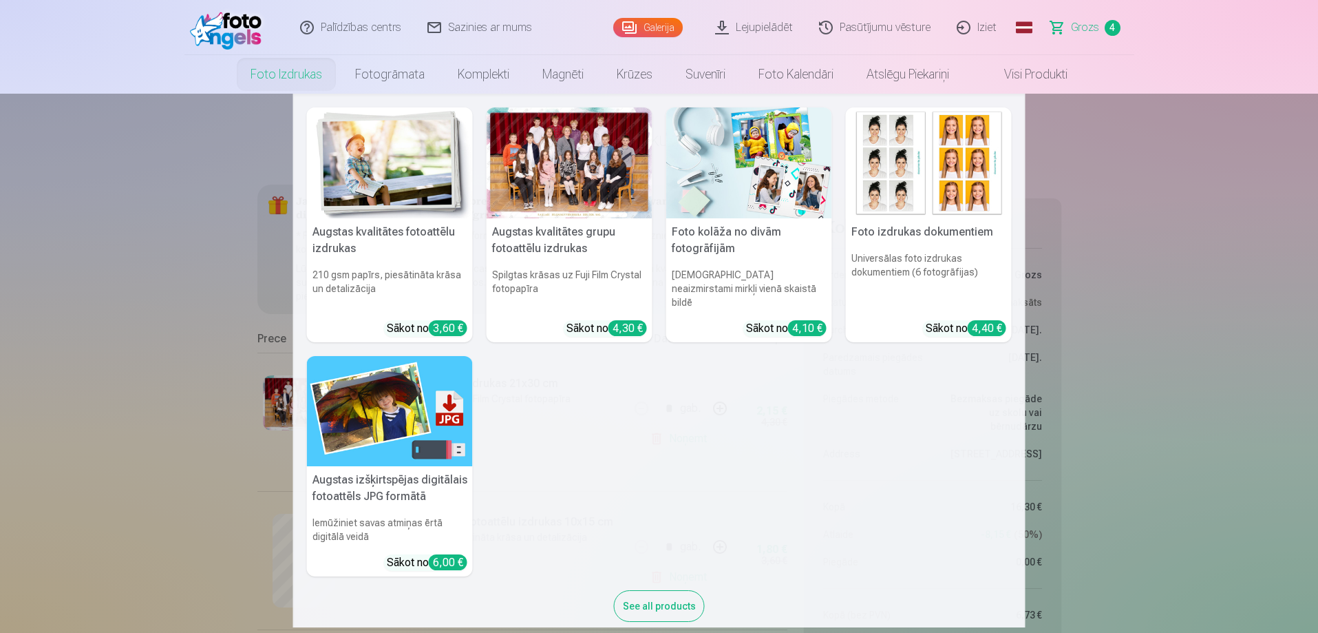
click at [284, 70] on link "Foto izdrukas" at bounding box center [286, 74] width 105 height 39
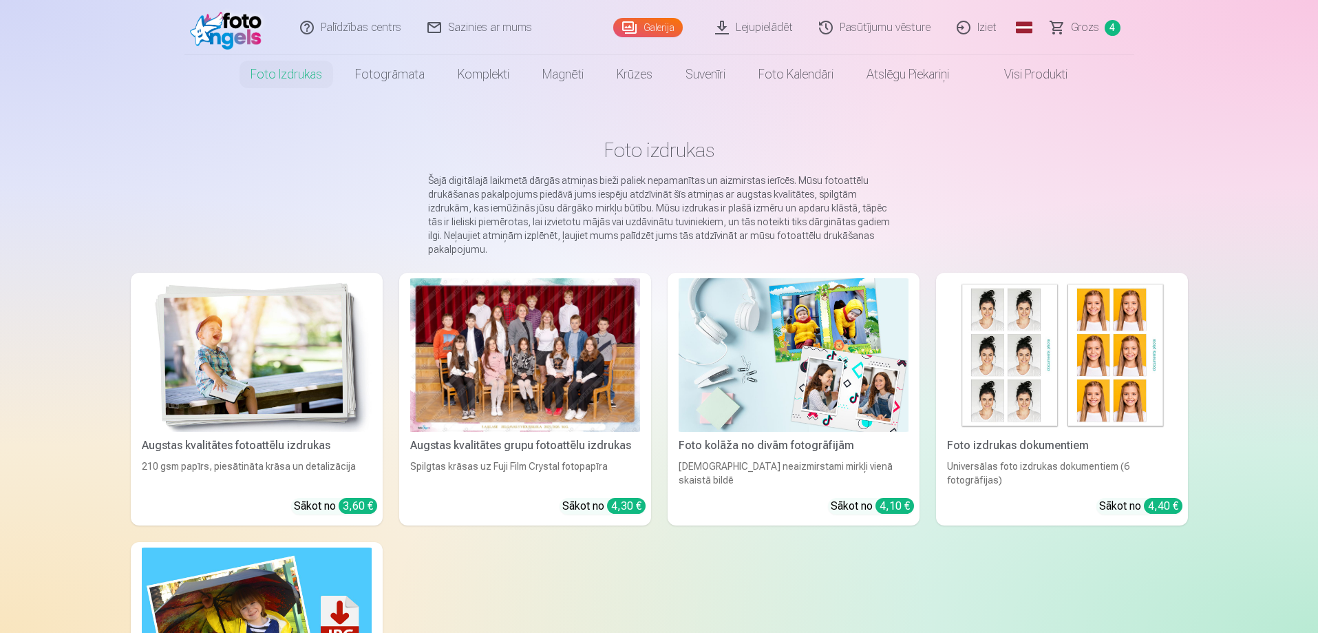
click at [511, 326] on div at bounding box center [525, 354] width 230 height 153
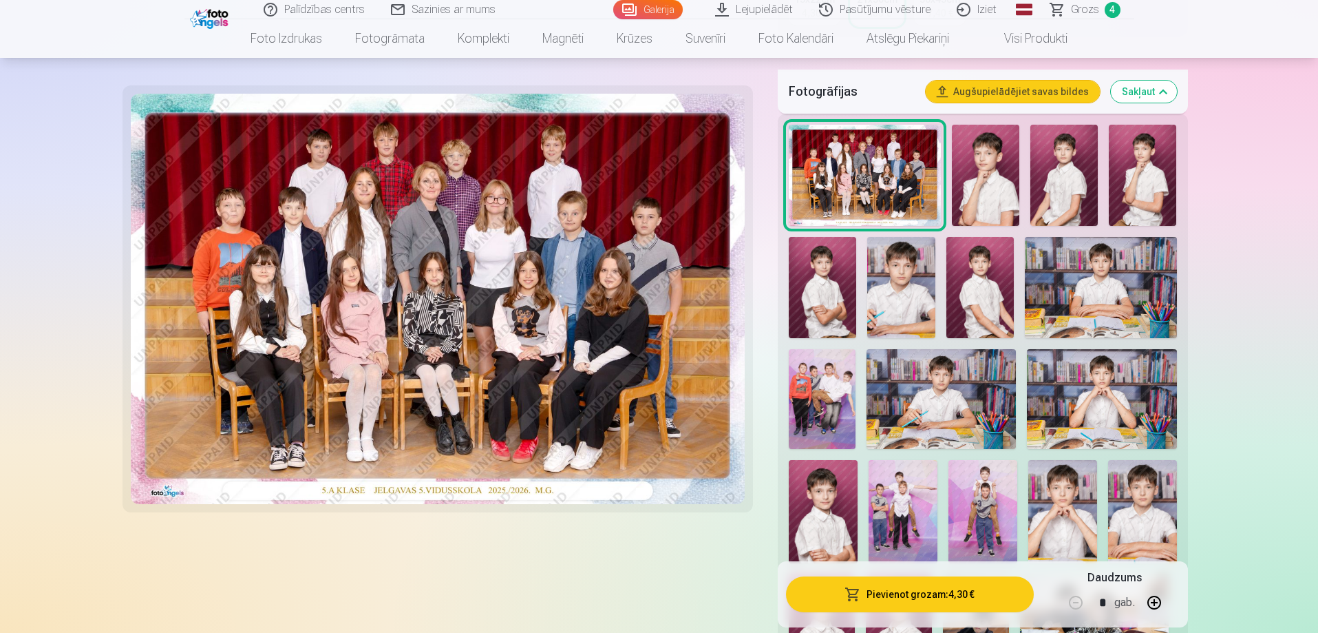
scroll to position [551, 0]
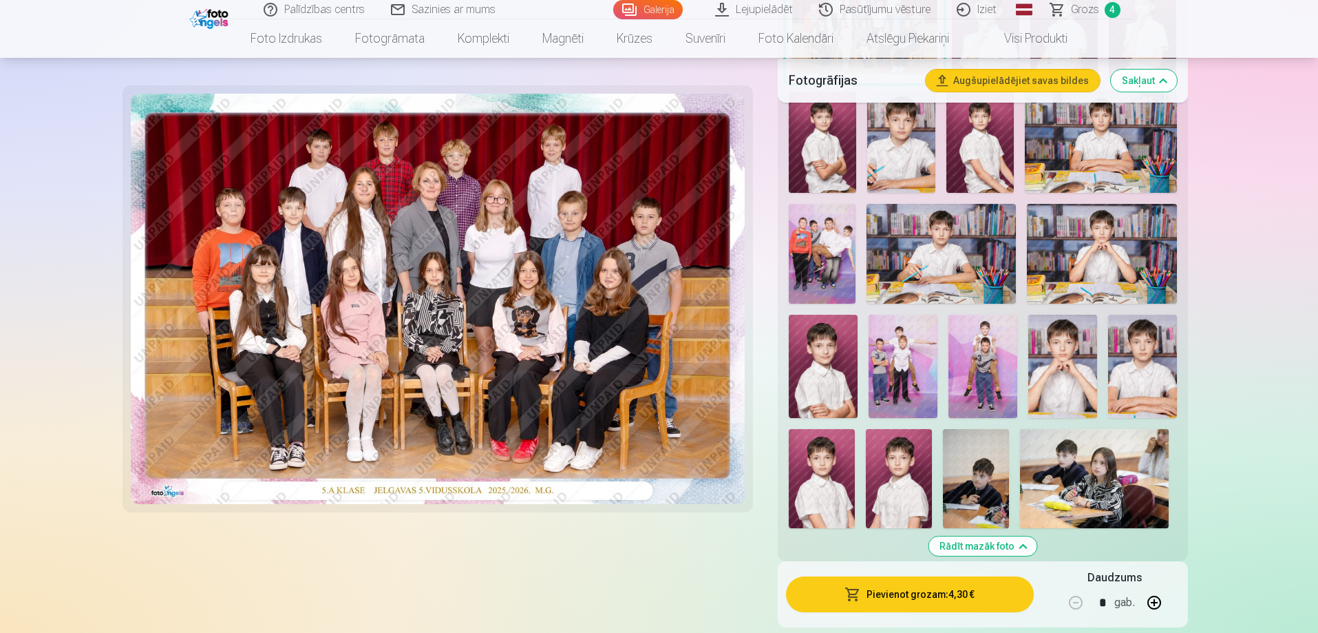
click at [909, 359] on img at bounding box center [903, 366] width 69 height 103
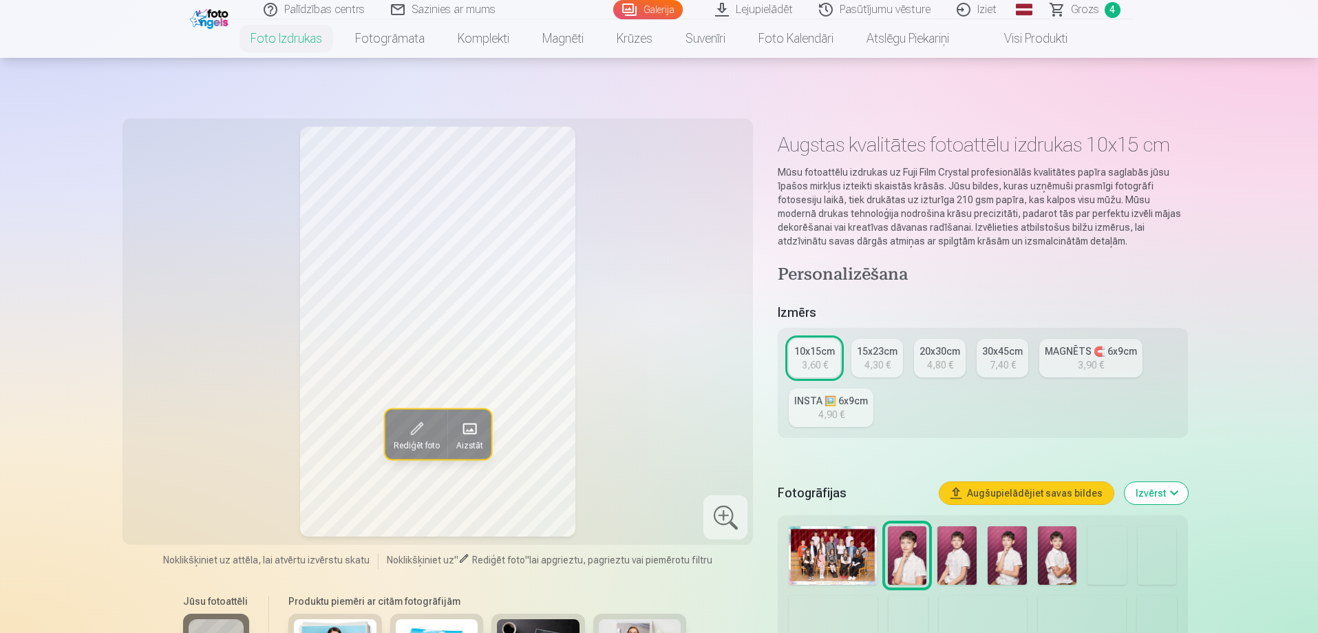
scroll to position [206, 0]
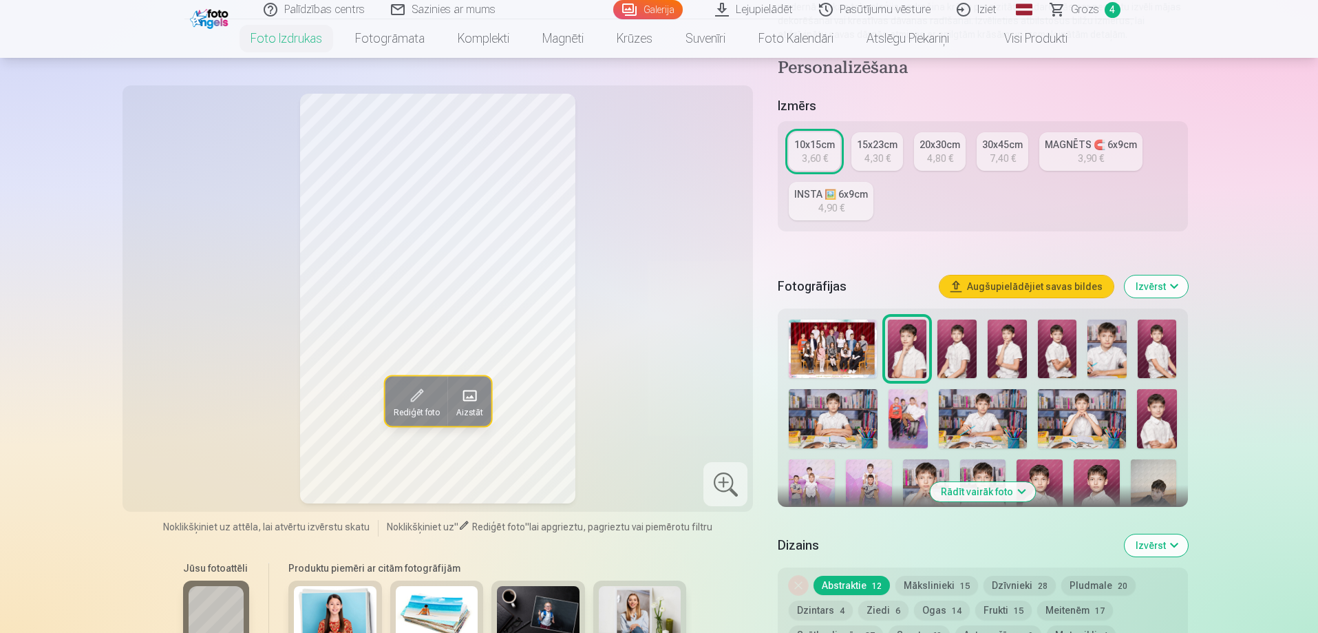
click at [993, 489] on button "Rādīt vairāk foto" at bounding box center [982, 491] width 105 height 19
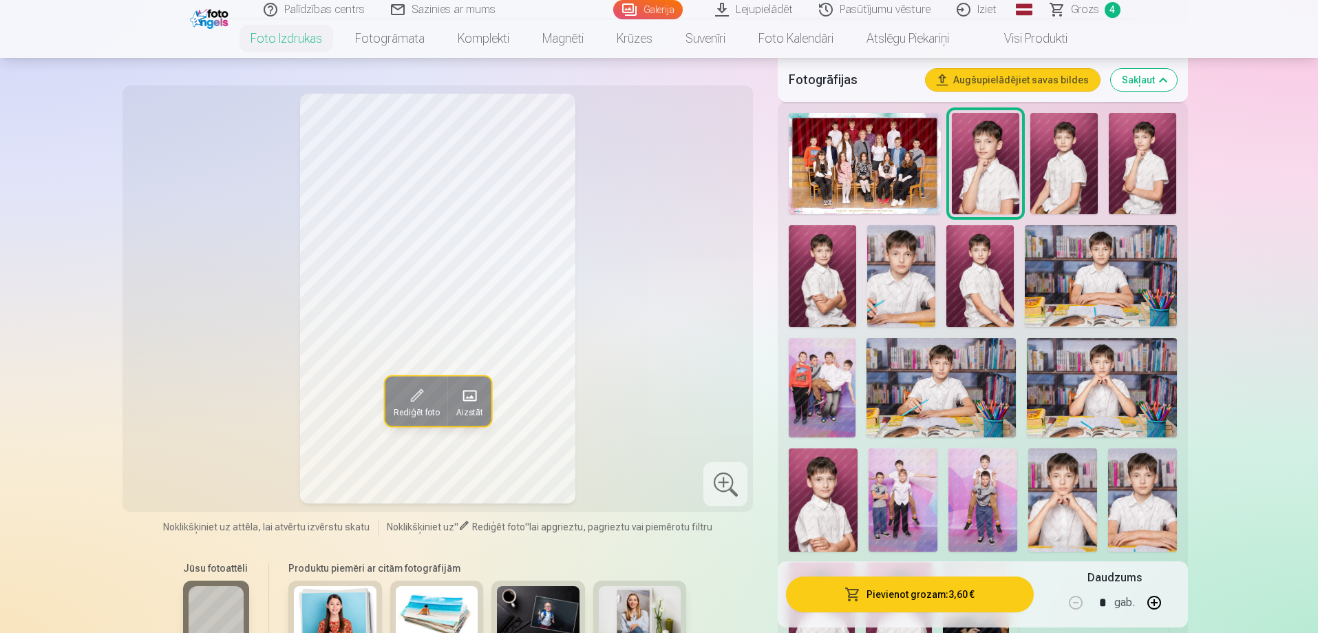
scroll to position [619, 0]
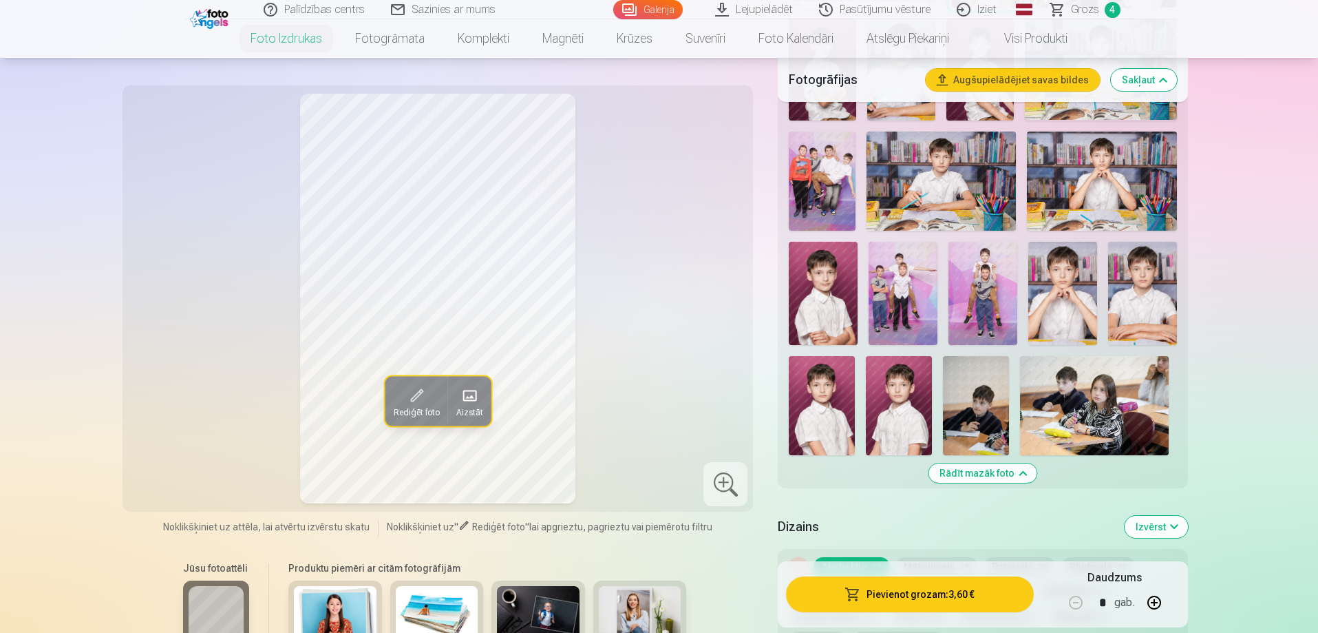
click at [922, 297] on img at bounding box center [903, 293] width 69 height 103
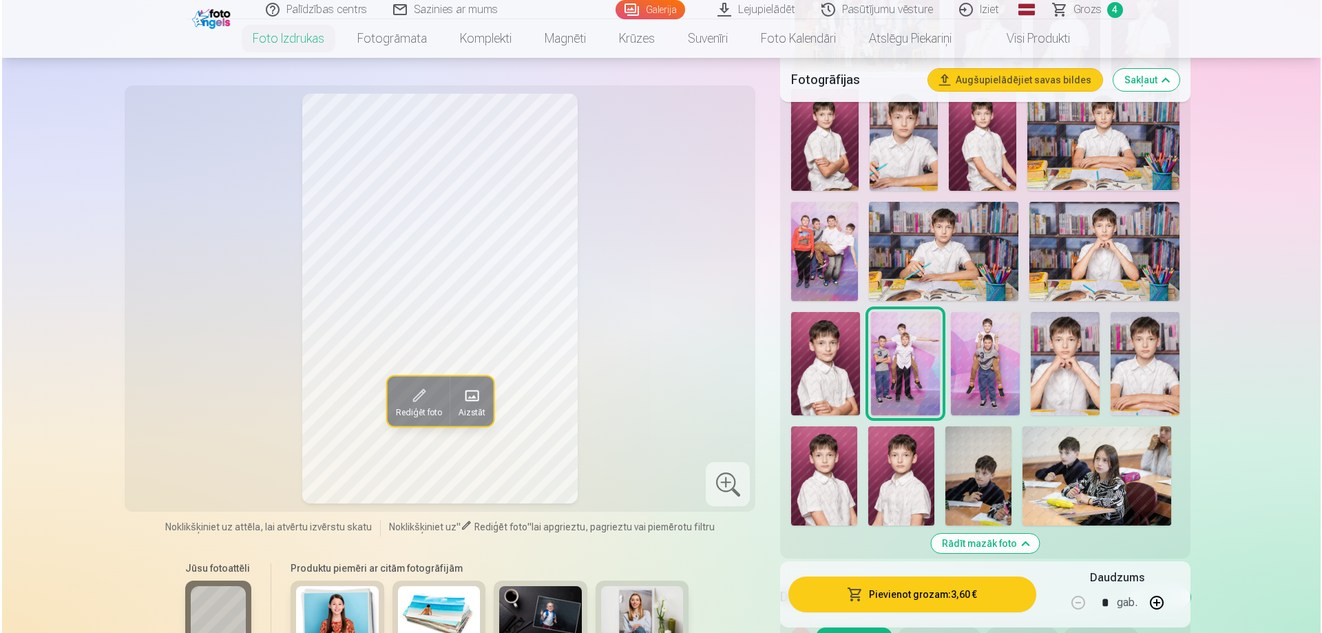
scroll to position [551, 0]
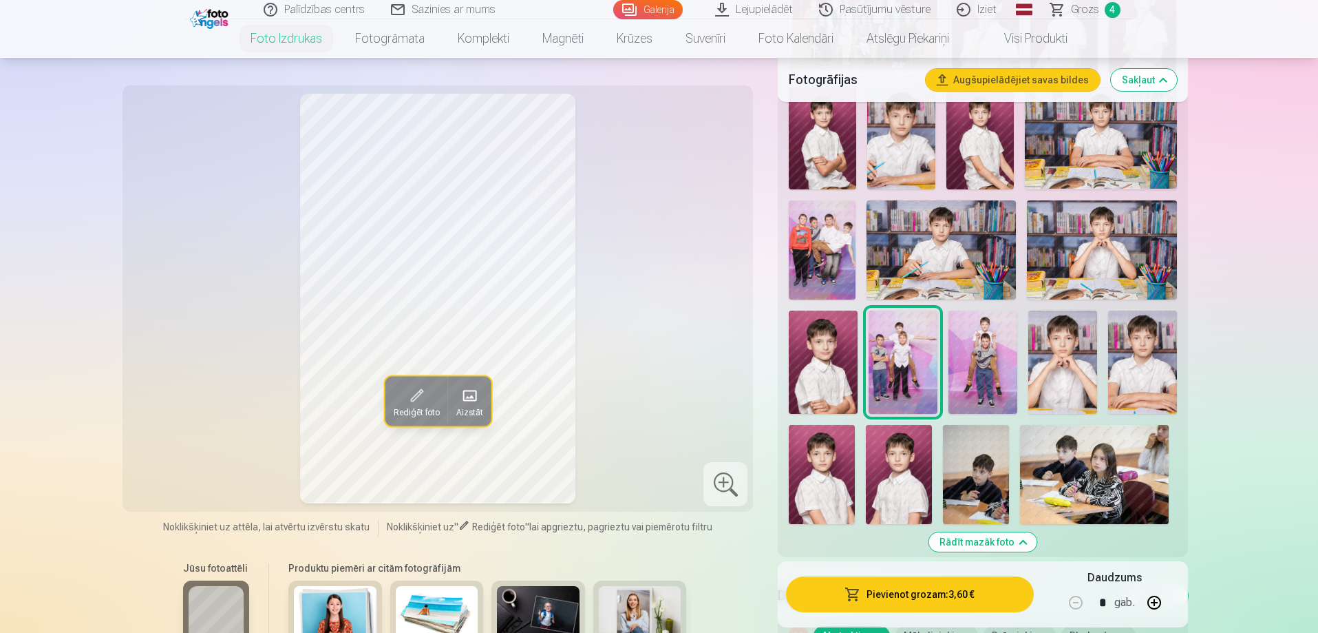
click at [923, 595] on button "Pievienot grozam : 3,60 €" at bounding box center [909, 594] width 247 height 36
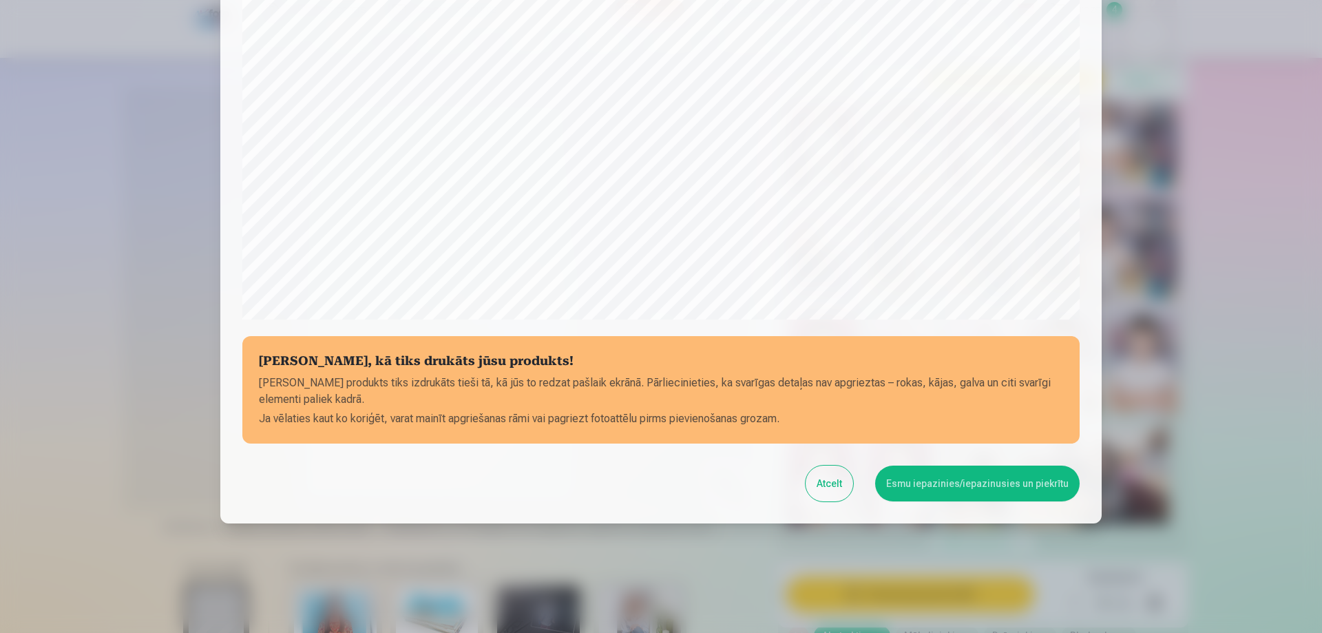
scroll to position [359, 0]
click at [1002, 484] on button "Esmu iepazinies/iepazinusies un piekrītu" at bounding box center [977, 483] width 204 height 36
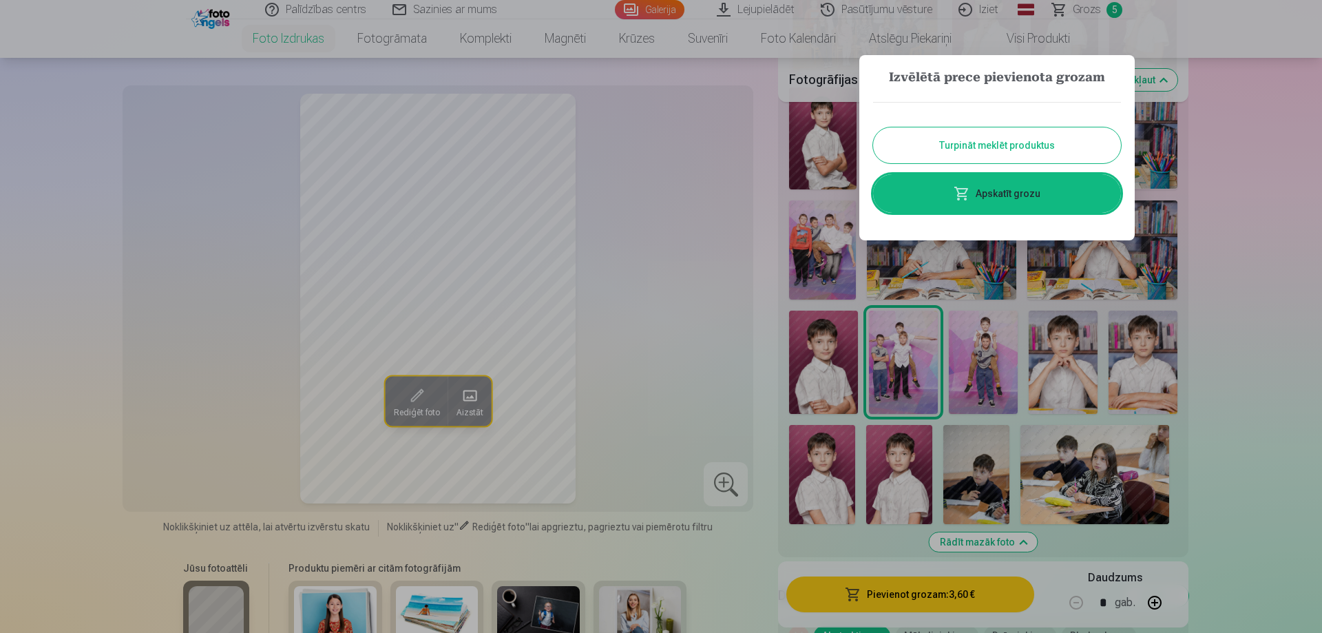
click at [1012, 145] on button "Turpināt meklēt produktus" at bounding box center [997, 145] width 248 height 36
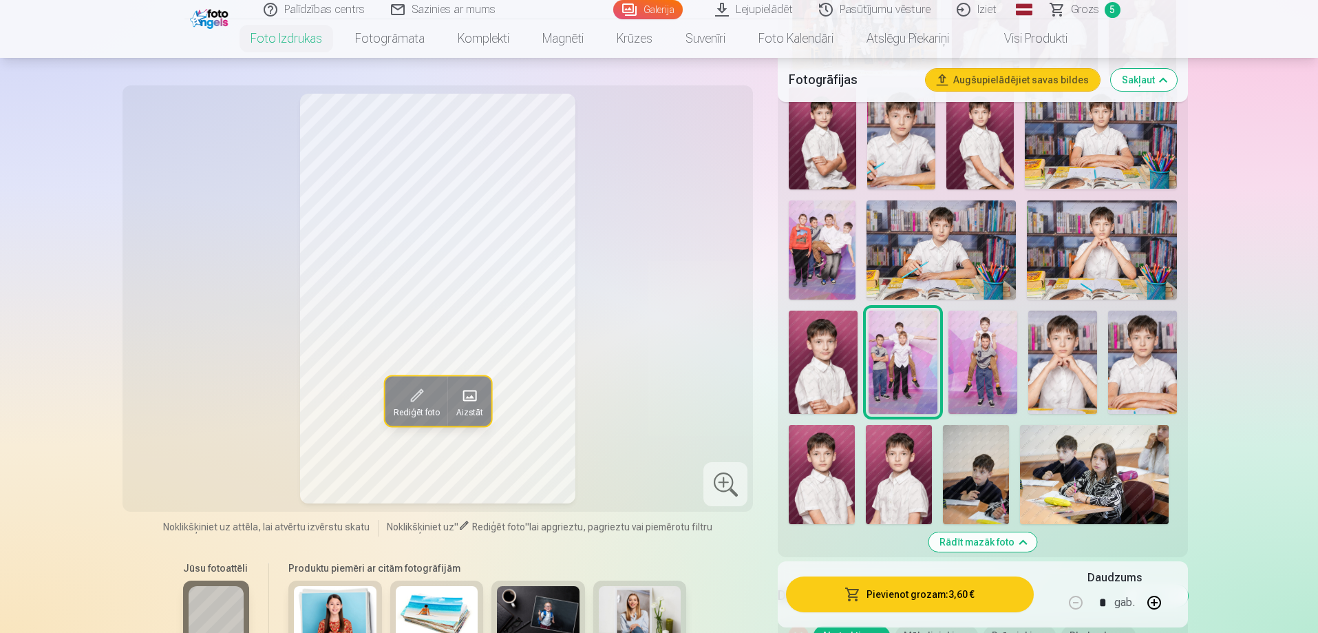
click at [976, 366] on img at bounding box center [982, 361] width 69 height 103
click at [930, 588] on button "Pievienot grozam : 3,60 €" at bounding box center [909, 594] width 247 height 36
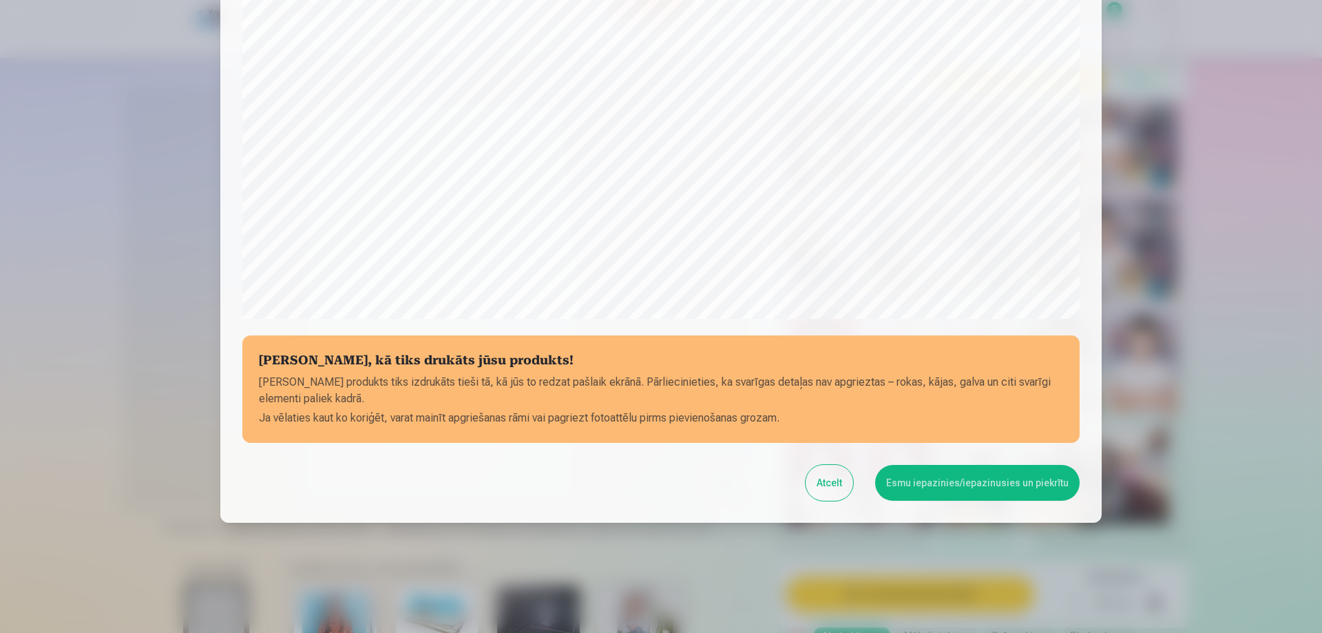
click at [984, 482] on button "Esmu iepazinies/iepazinusies un piekrītu" at bounding box center [977, 483] width 204 height 36
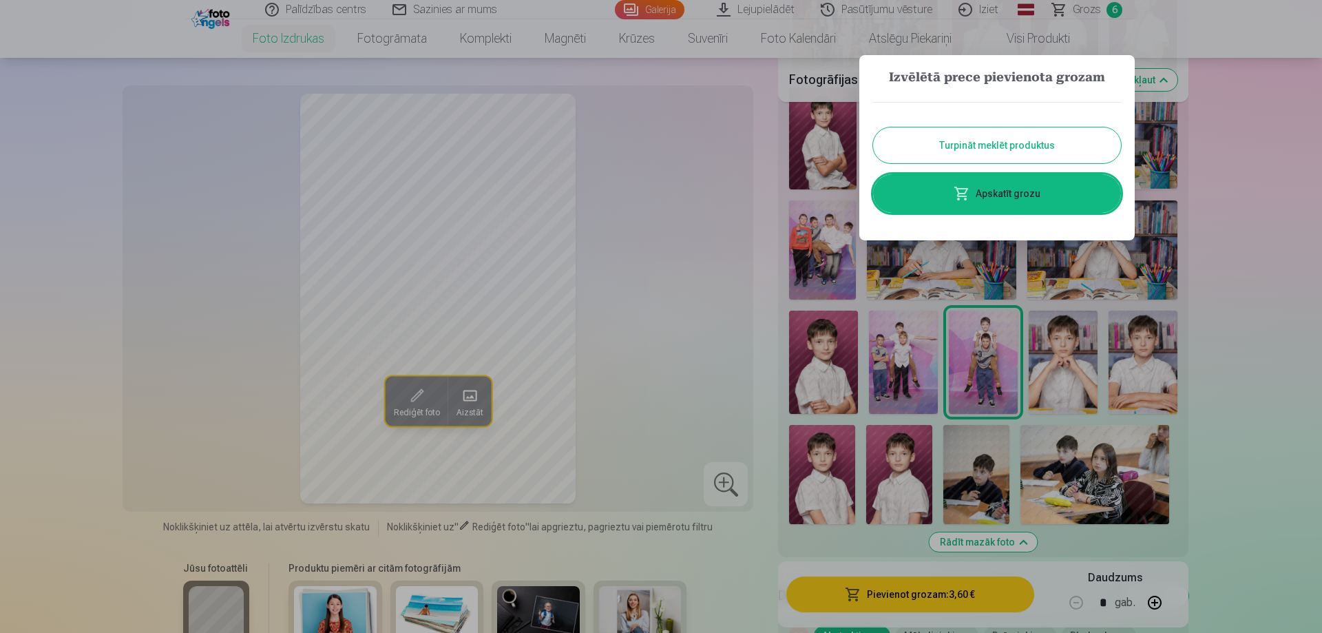
click at [1035, 147] on button "Turpināt meklēt produktus" at bounding box center [997, 145] width 248 height 36
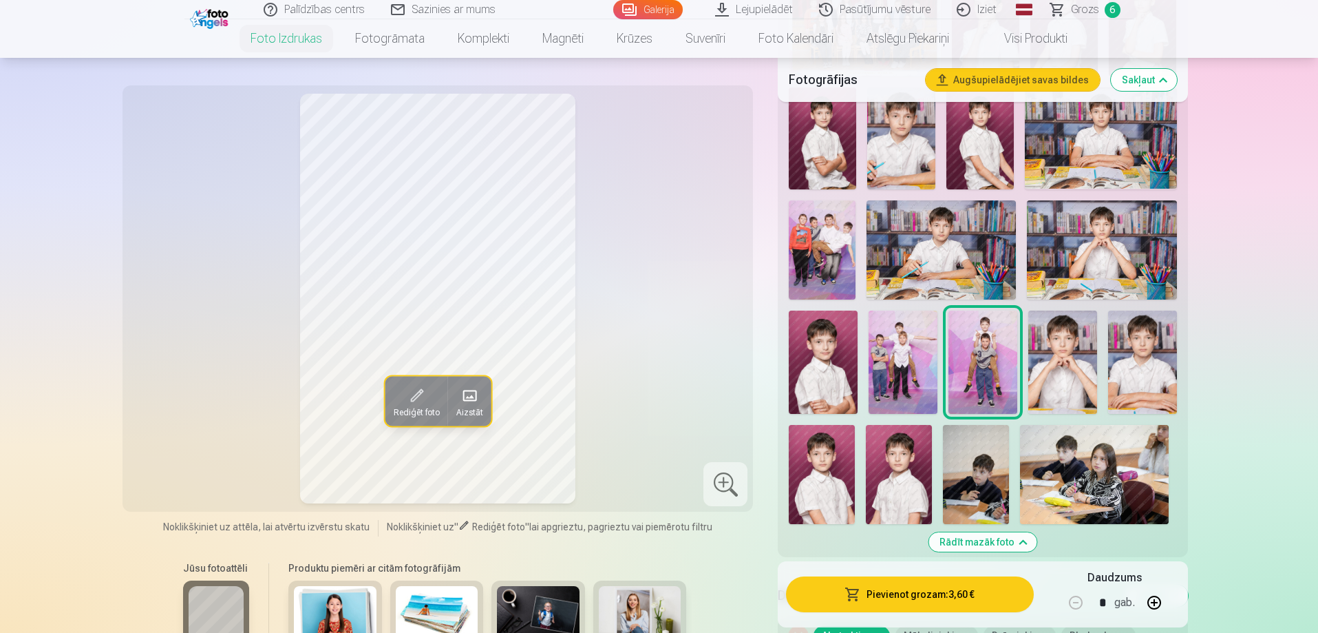
click at [1116, 244] on img at bounding box center [1101, 250] width 149 height 100
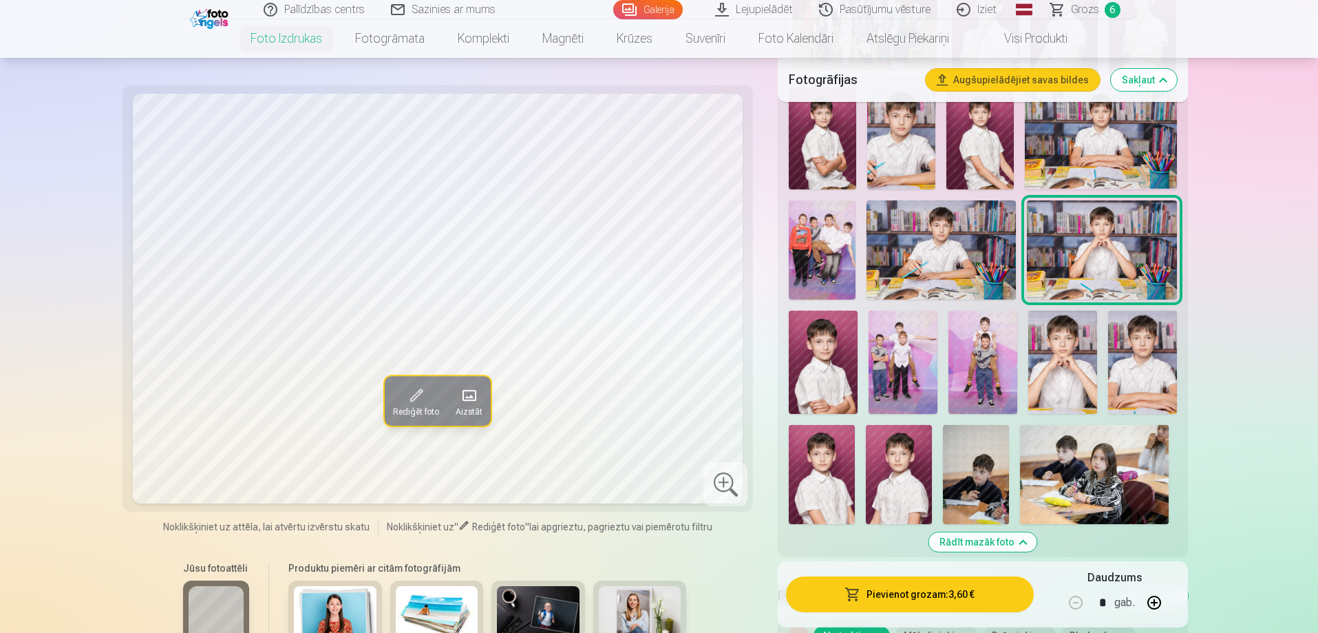
click at [1065, 352] on img at bounding box center [1062, 361] width 69 height 103
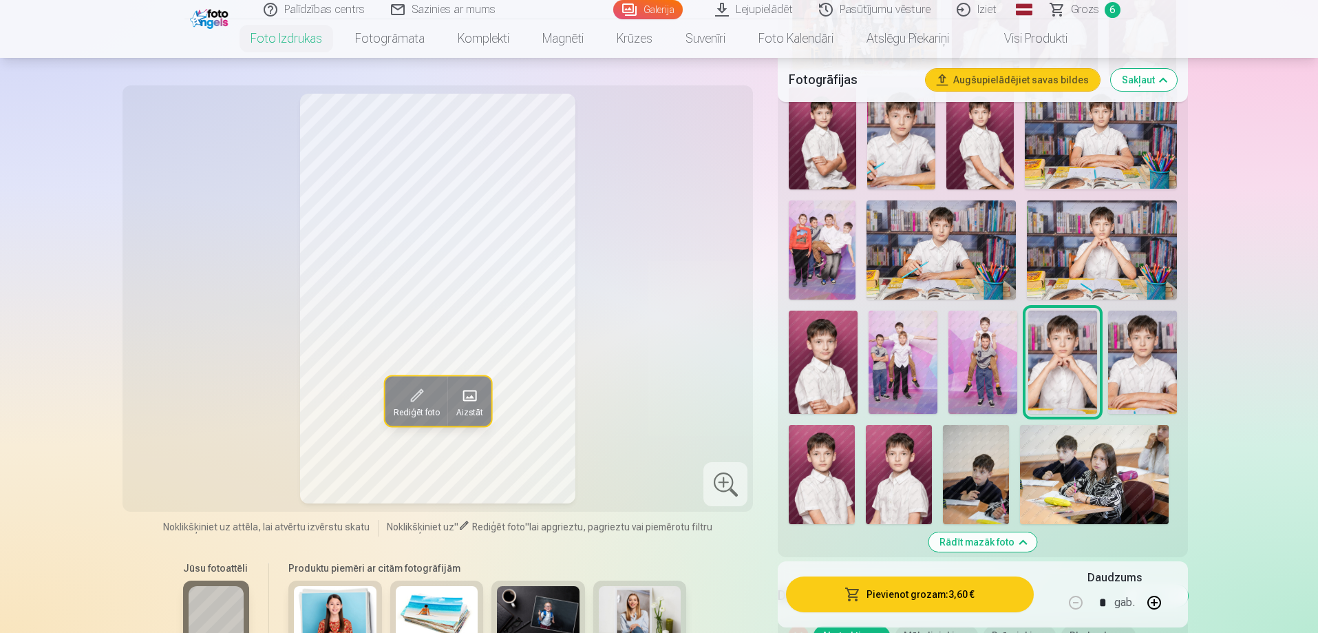
click at [1148, 354] on img at bounding box center [1142, 361] width 69 height 103
click at [1068, 356] on img at bounding box center [1062, 361] width 69 height 103
click at [1151, 341] on img at bounding box center [1142, 361] width 69 height 103
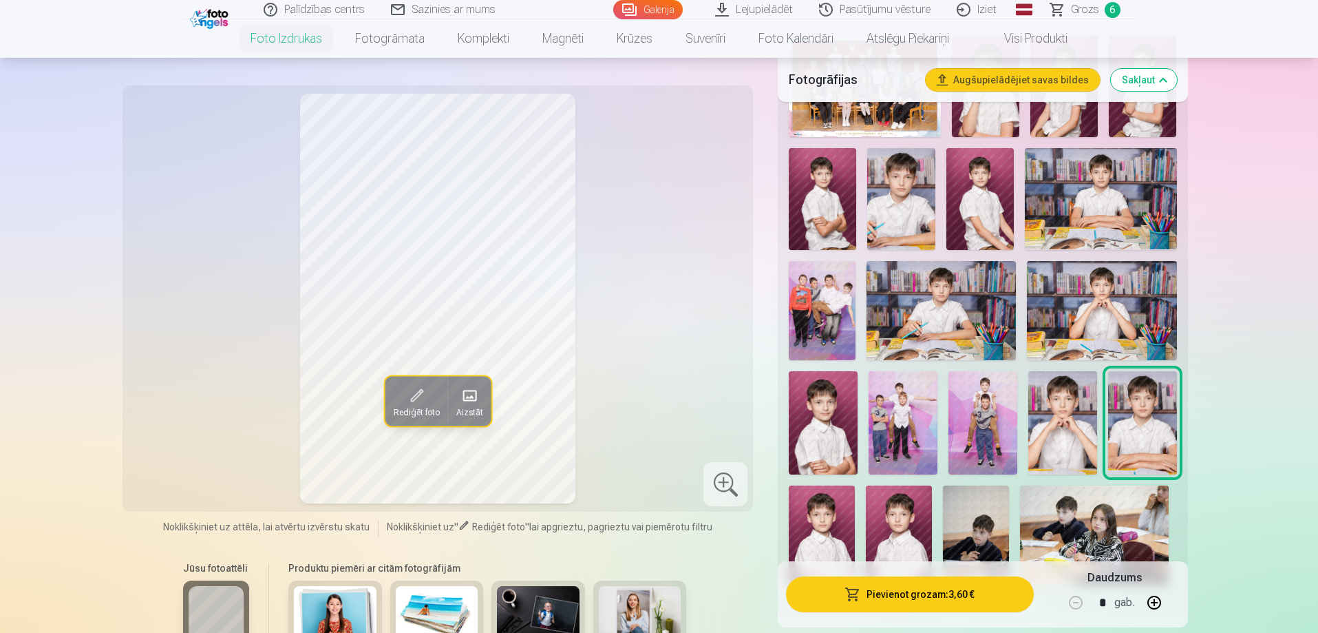
scroll to position [413, 0]
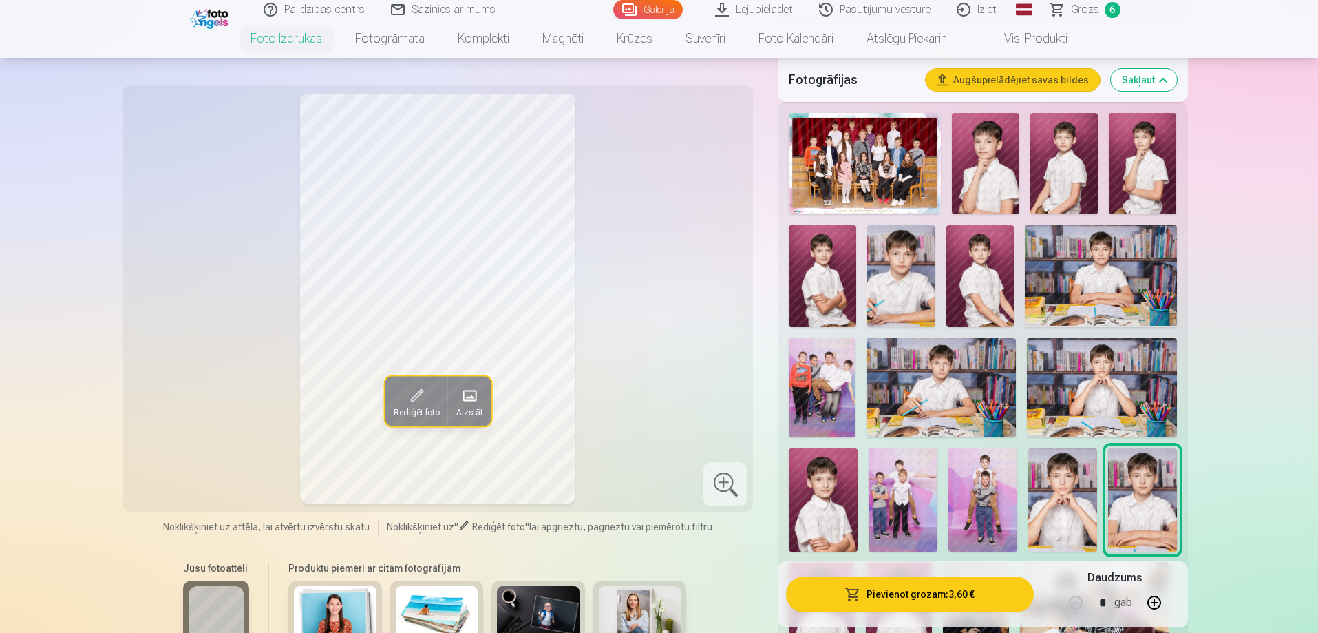
click at [933, 392] on img at bounding box center [941, 388] width 149 height 100
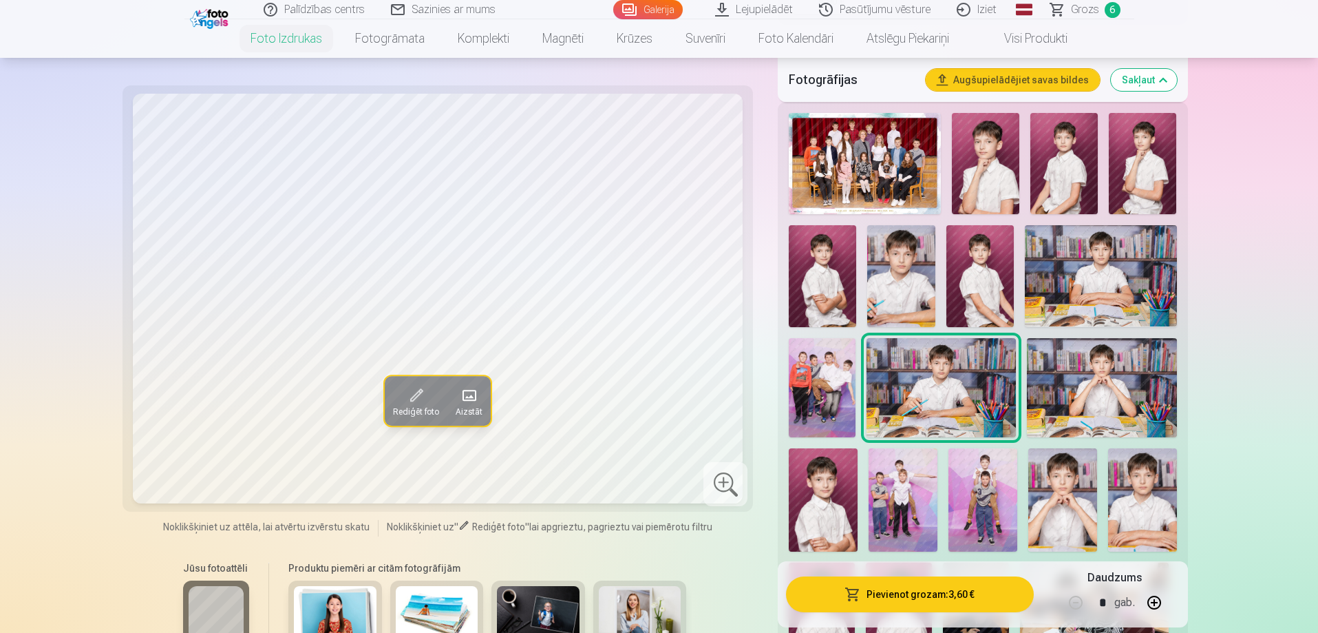
click at [1112, 262] on img at bounding box center [1101, 275] width 152 height 101
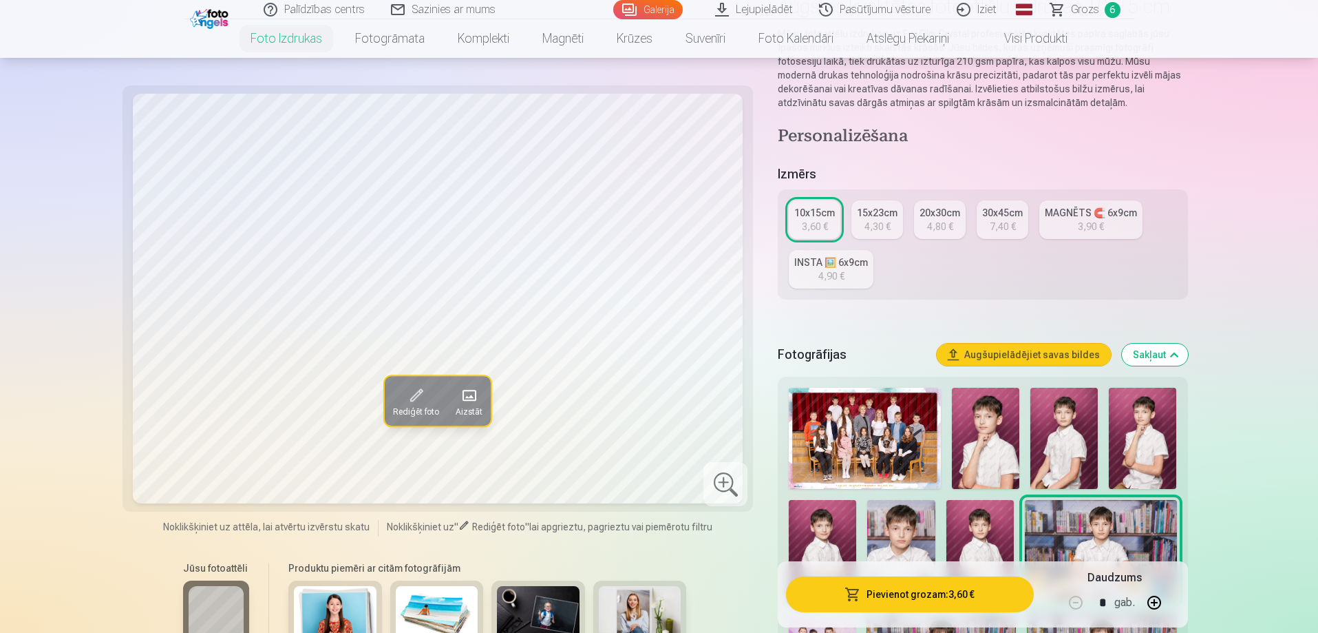
scroll to position [138, 0]
click at [820, 228] on div "3,60 €" at bounding box center [815, 227] width 26 height 14
click at [890, 215] on div "15x23cm" at bounding box center [877, 213] width 41 height 14
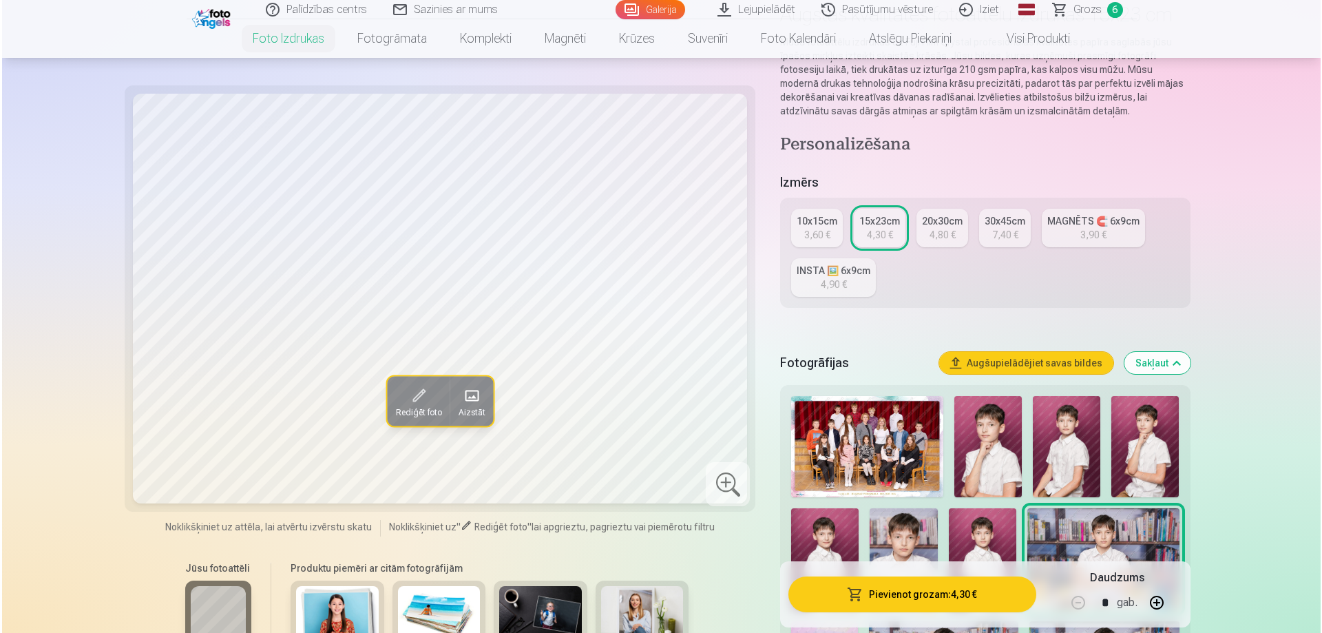
scroll to position [138, 0]
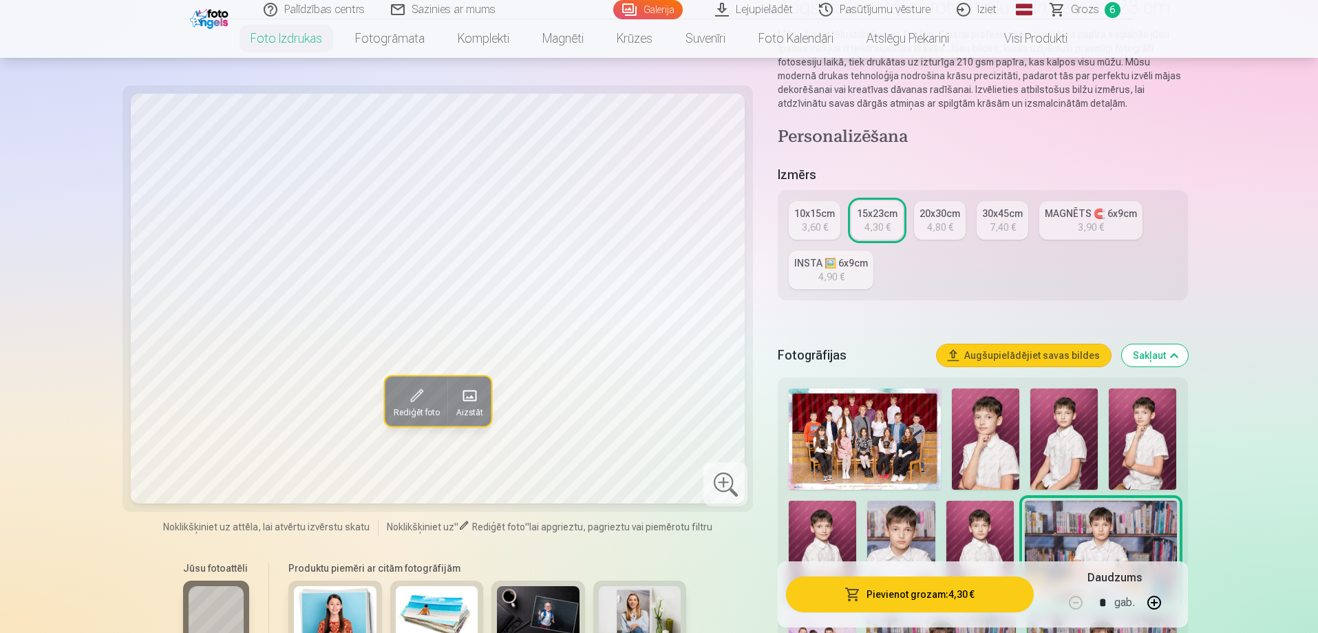
click at [924, 593] on button "Pievienot grozam : 4,30 €" at bounding box center [909, 594] width 247 height 36
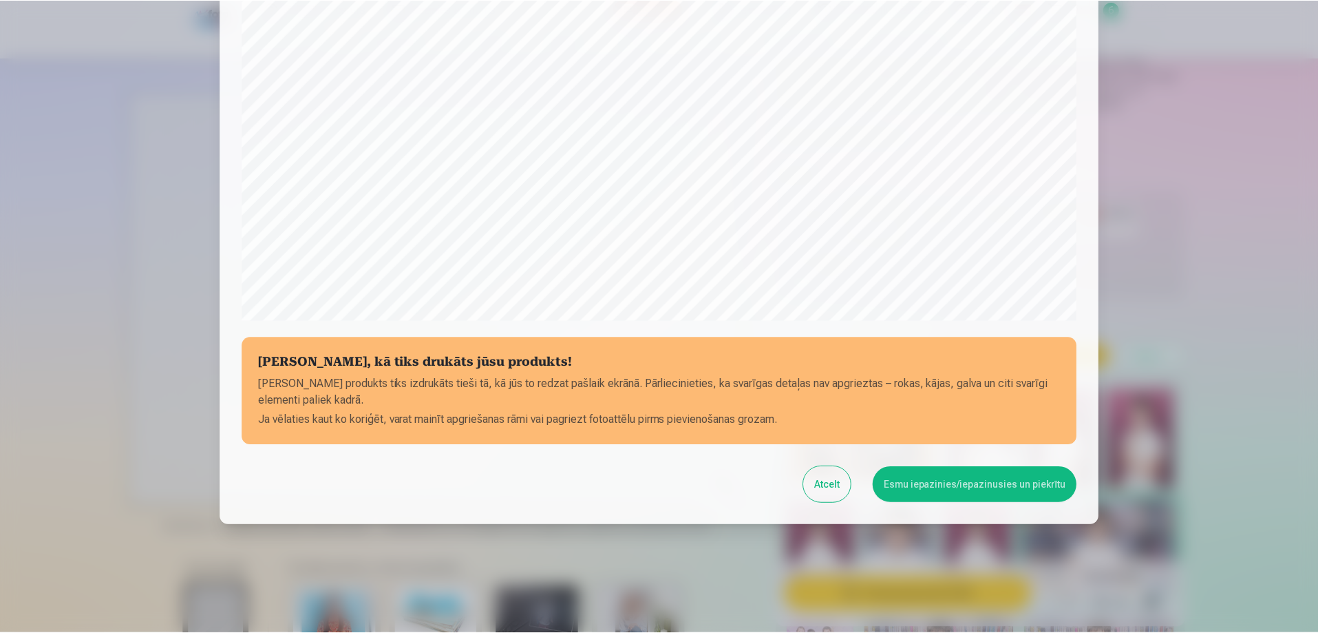
scroll to position [359, 0]
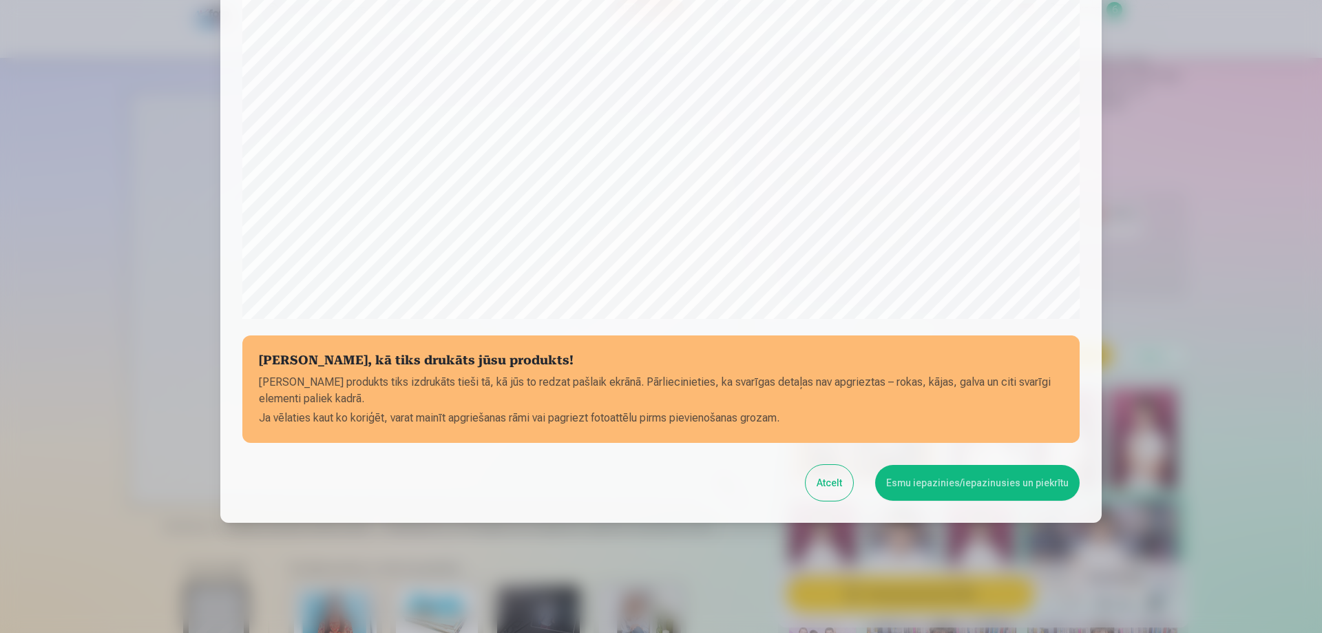
click at [973, 488] on button "Esmu iepazinies/iepazinusies un piekrītu" at bounding box center [977, 483] width 204 height 36
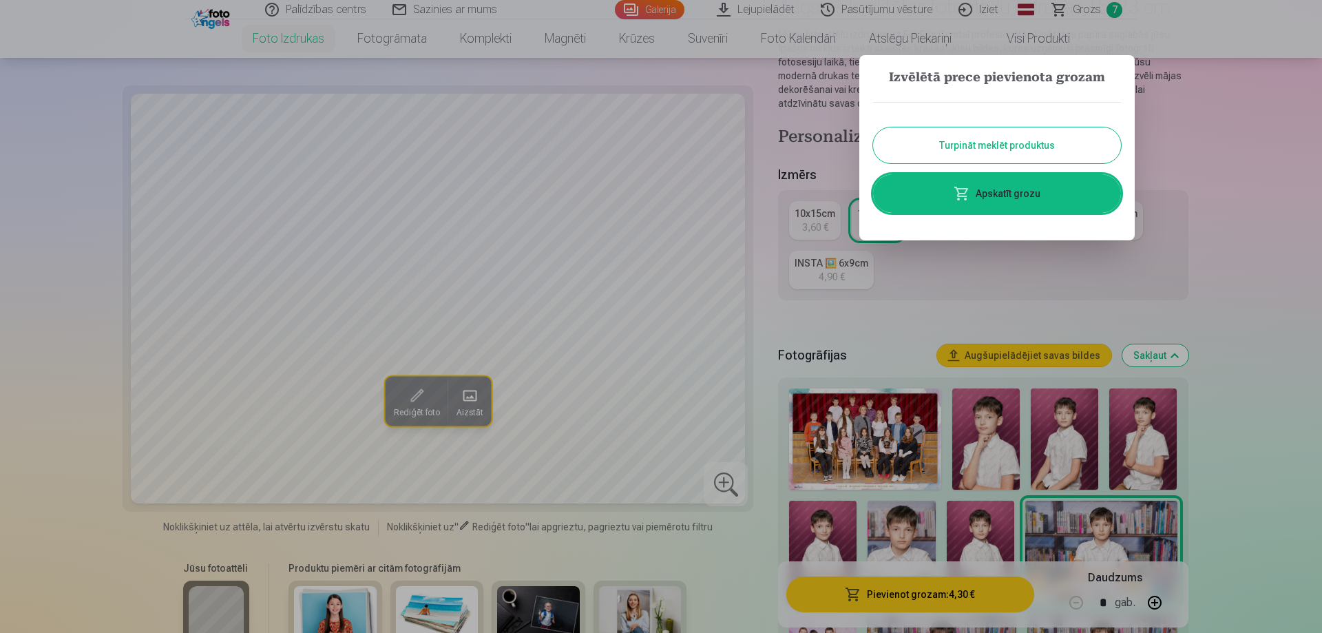
click at [1036, 189] on link "Apskatīt grozu" at bounding box center [997, 193] width 248 height 39
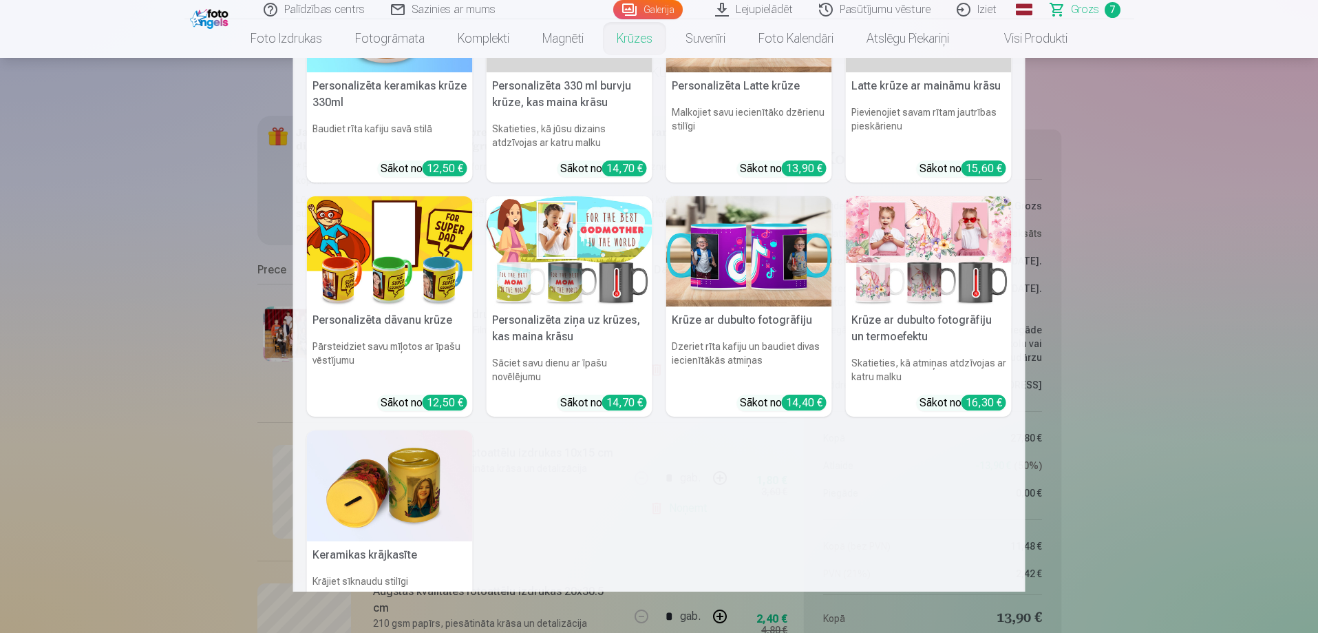
scroll to position [6, 0]
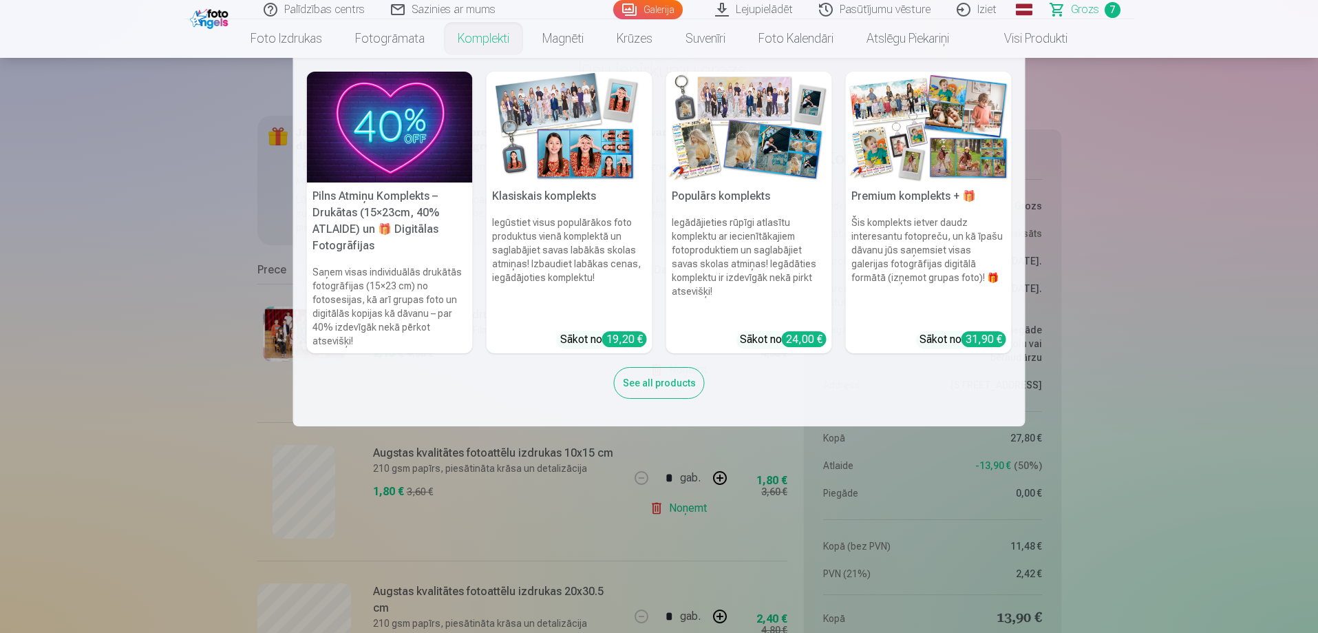
click at [476, 38] on link "Komplekti" at bounding box center [483, 38] width 85 height 39
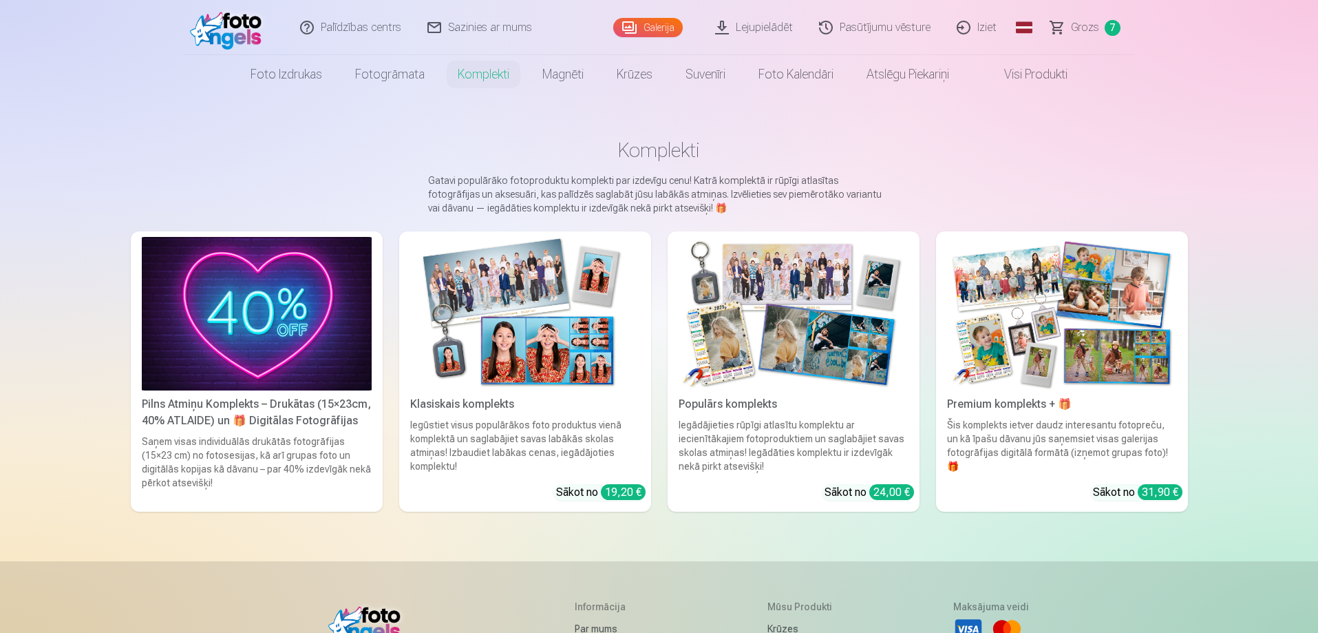
click at [1015, 338] on img at bounding box center [1062, 313] width 230 height 153
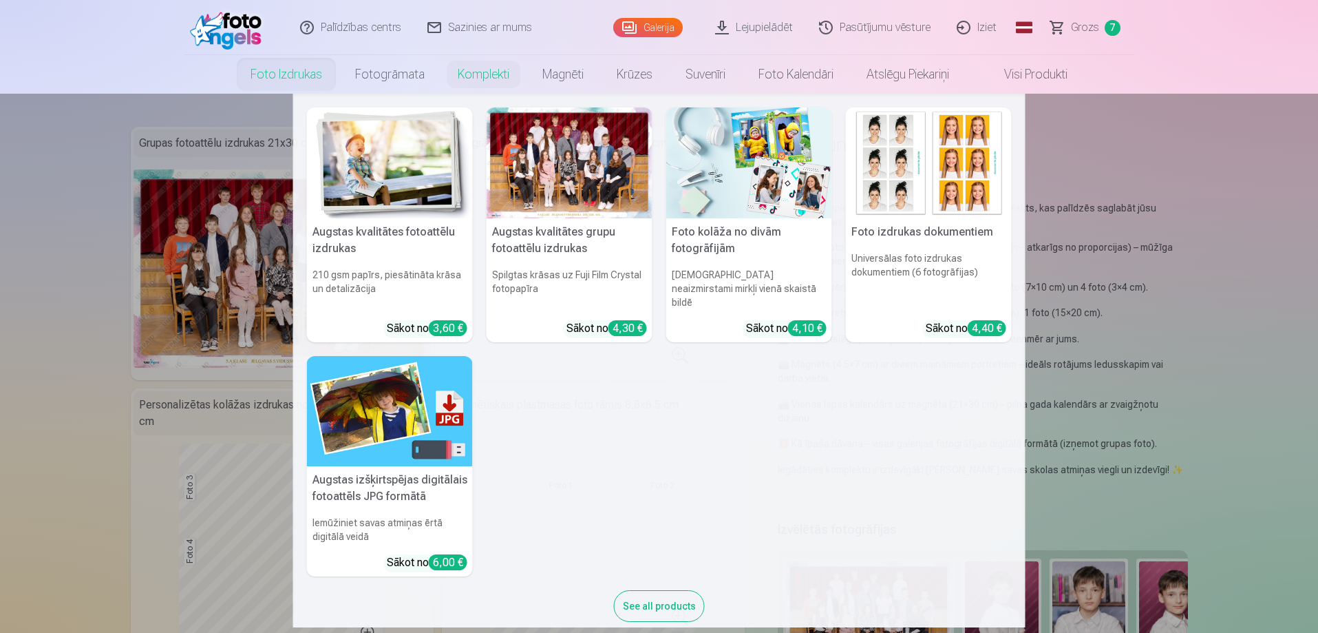
click at [277, 70] on link "Foto izdrukas" at bounding box center [286, 74] width 105 height 39
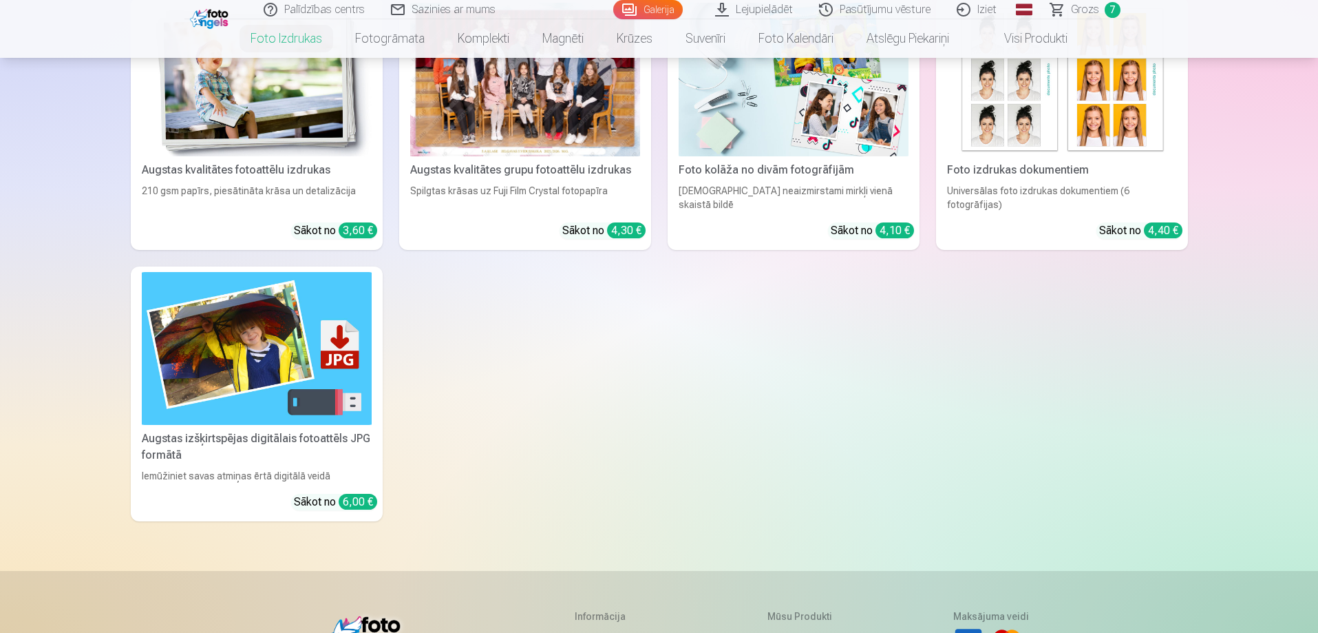
scroll to position [138, 0]
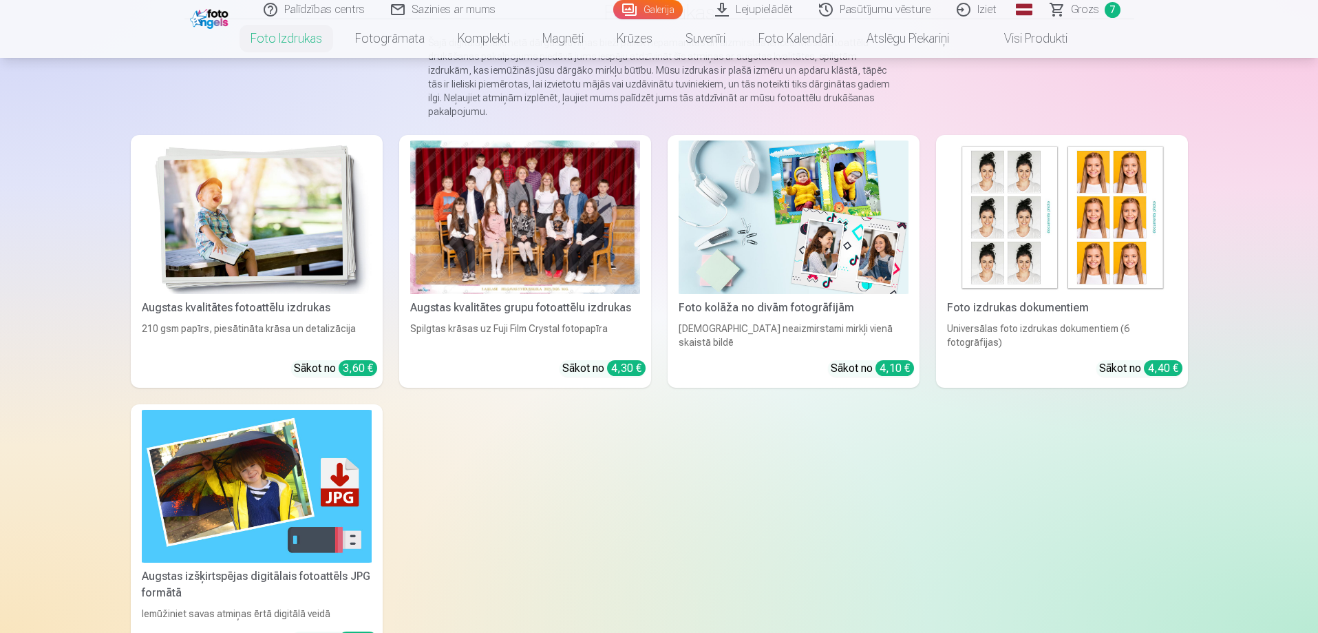
click at [501, 204] on div at bounding box center [525, 216] width 230 height 153
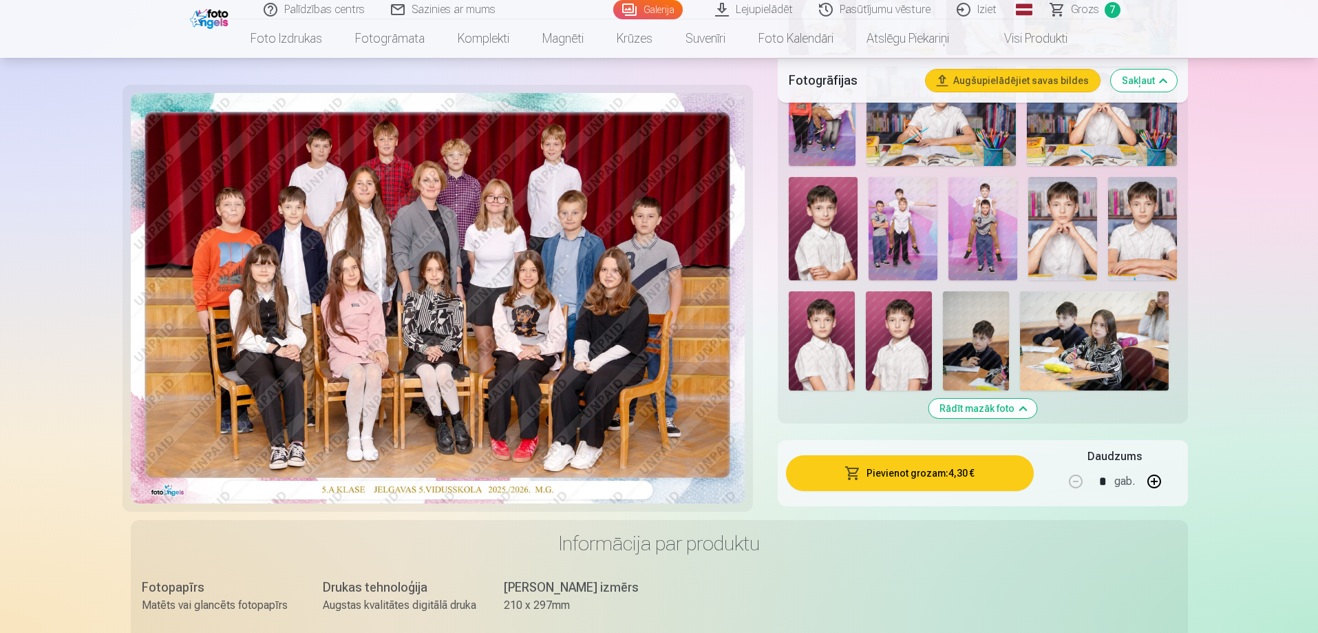
click at [981, 407] on button "Rādīt mazāk foto" at bounding box center [982, 408] width 108 height 19
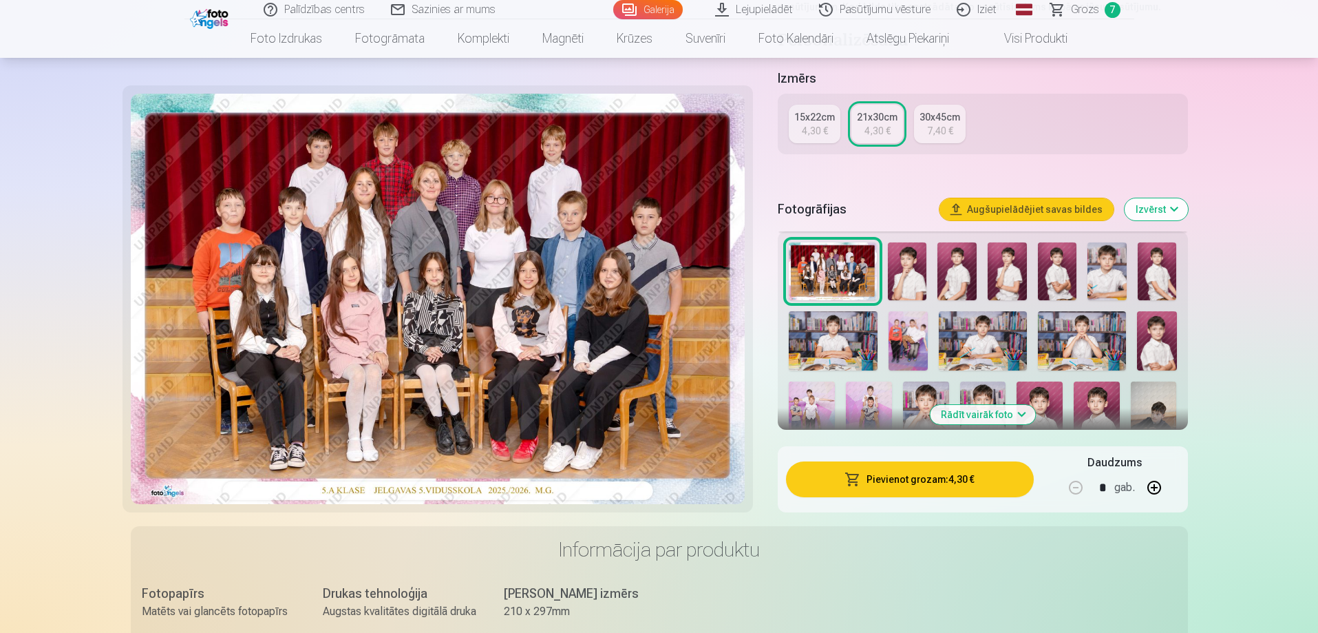
scroll to position [279, 0]
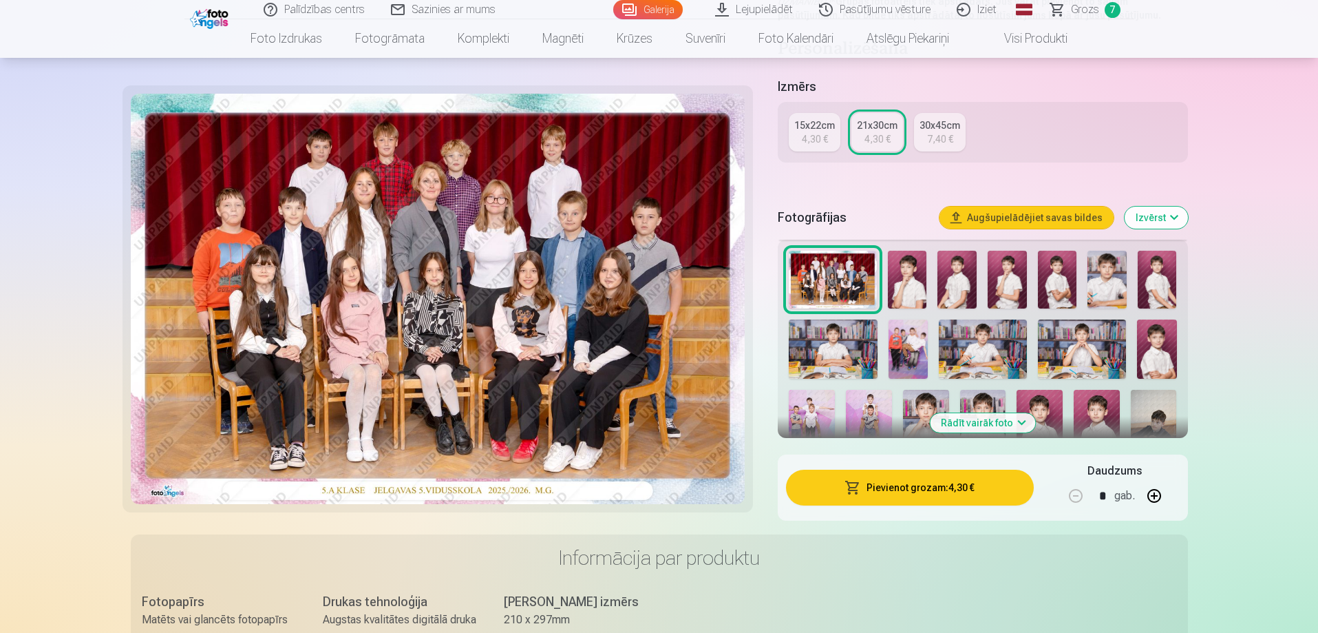
click at [983, 421] on button "Rādīt vairāk foto" at bounding box center [982, 422] width 105 height 19
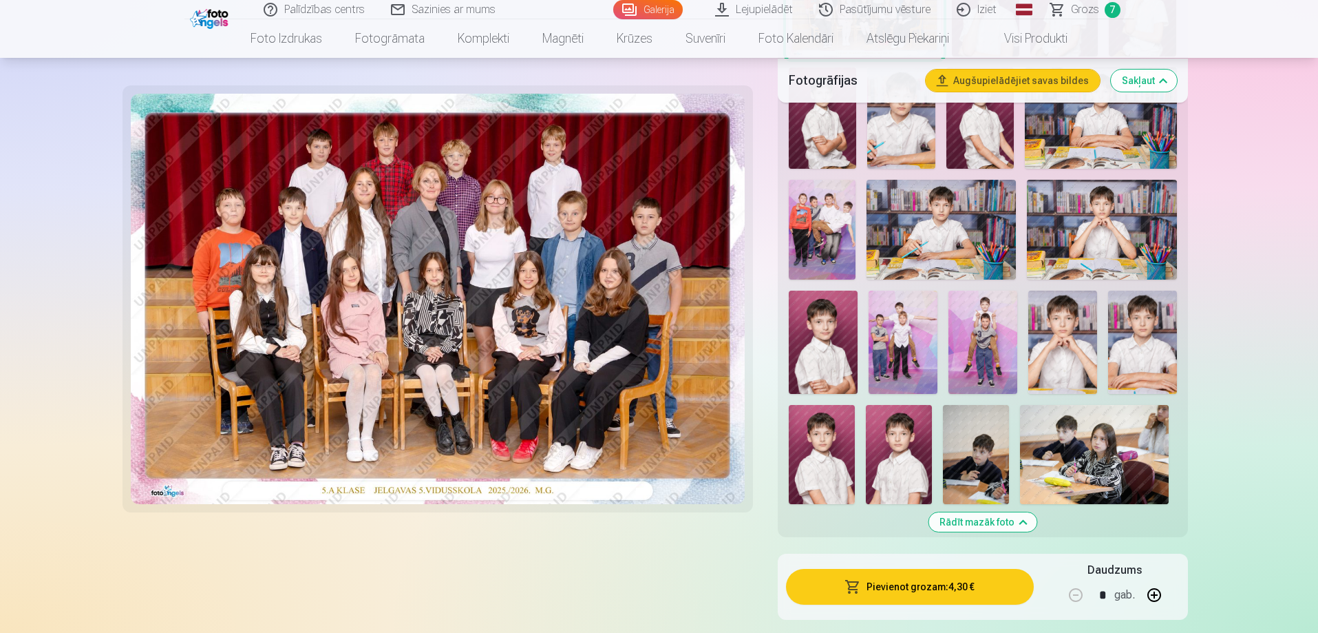
scroll to position [624, 0]
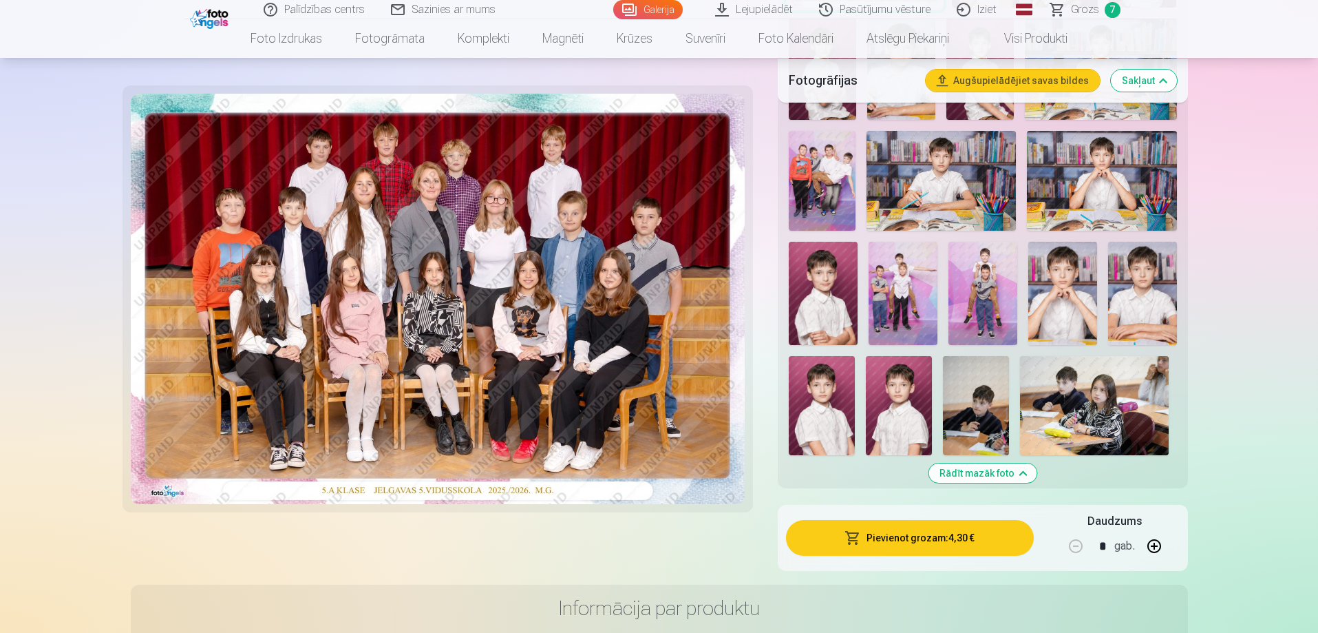
click at [889, 400] on img at bounding box center [899, 405] width 66 height 99
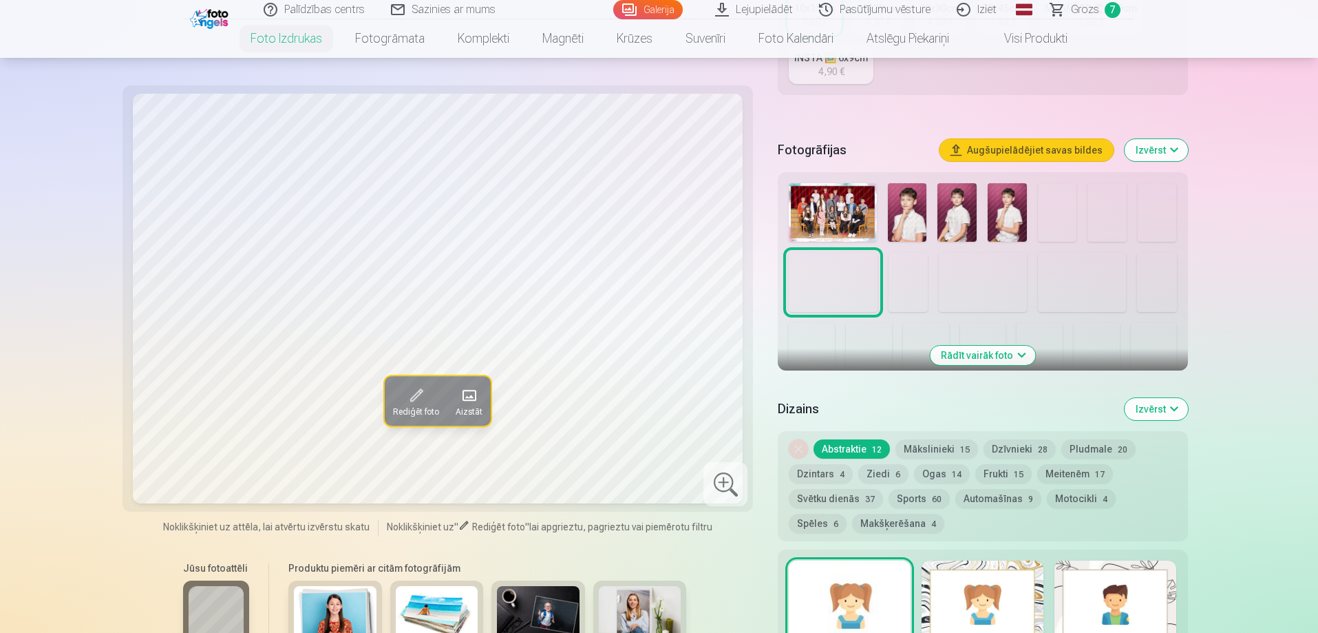
scroll to position [344, 0]
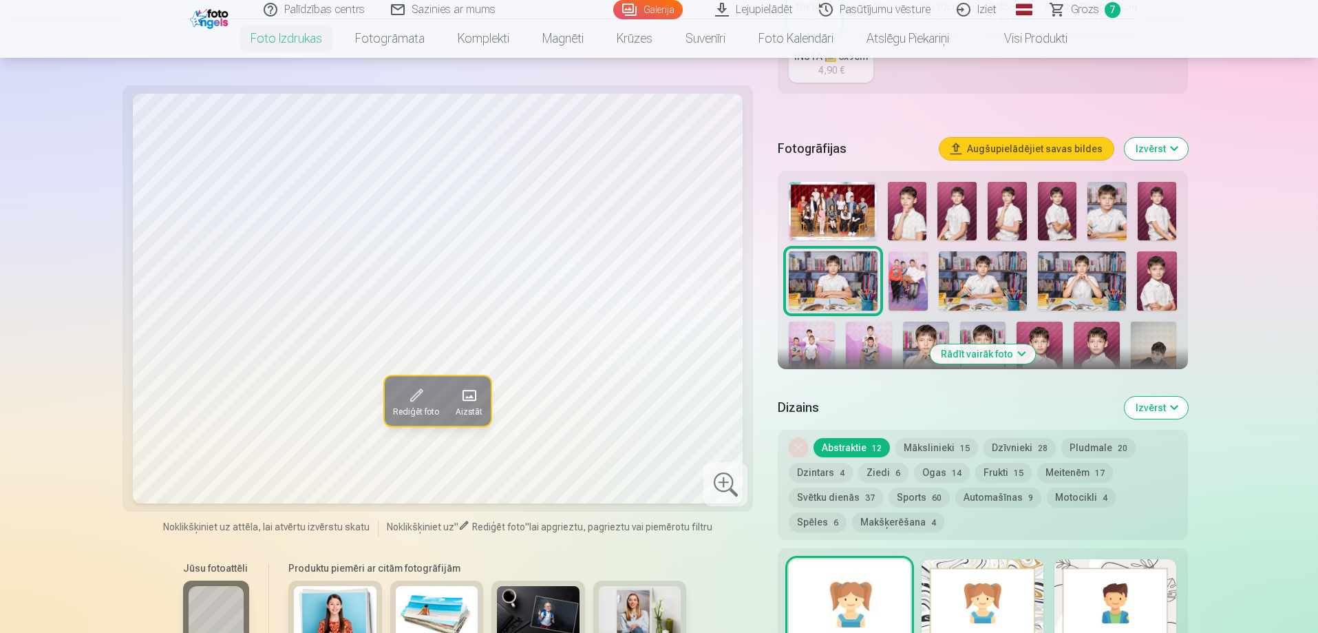
click at [984, 357] on button "Rādīt vairāk foto" at bounding box center [982, 353] width 105 height 19
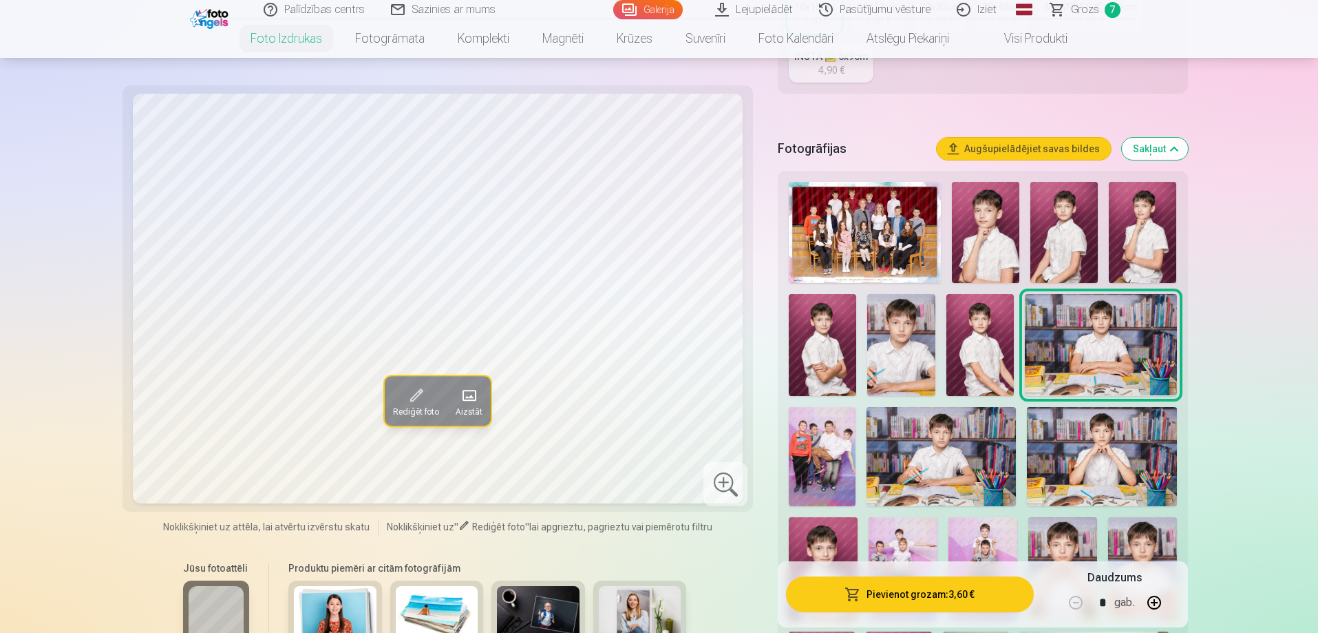
click at [997, 217] on img at bounding box center [985, 232] width 67 height 101
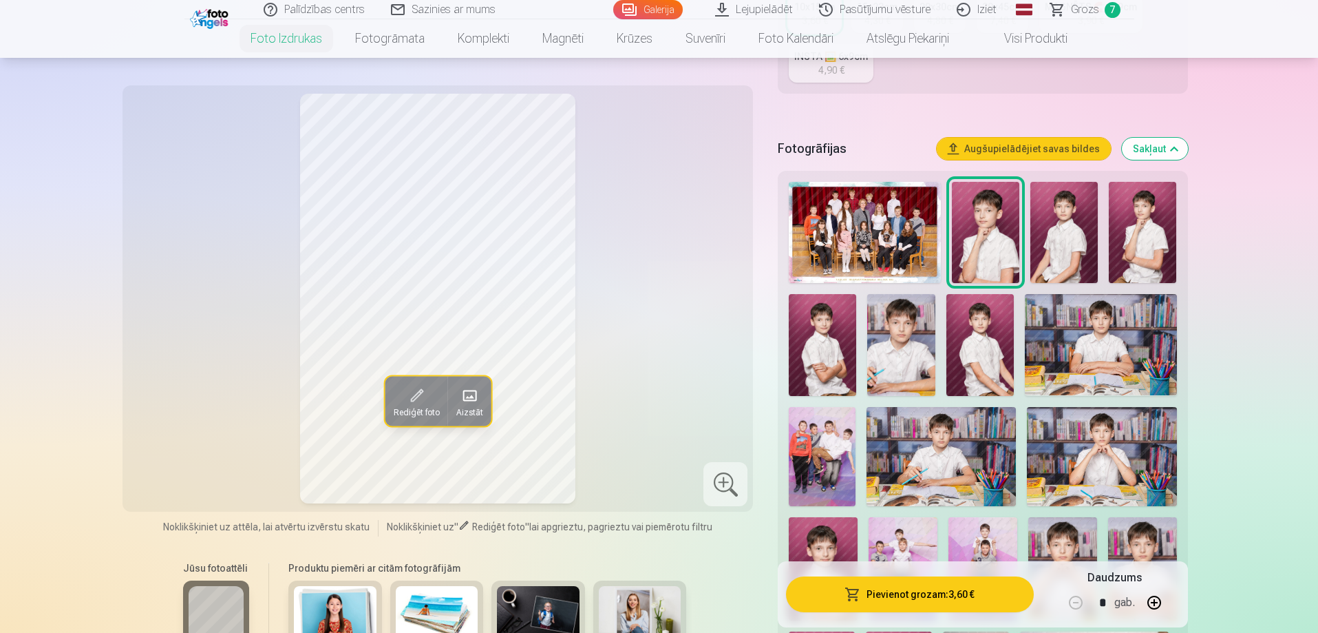
click at [1070, 218] on img at bounding box center [1063, 232] width 67 height 101
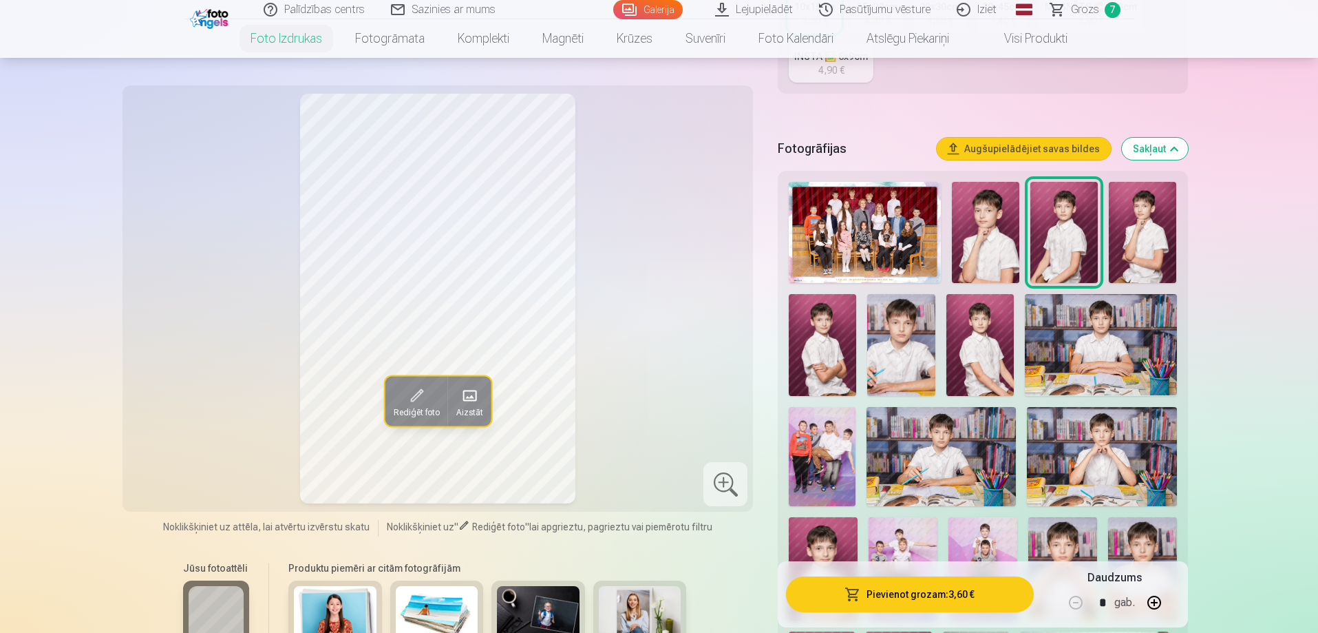
click at [827, 330] on img at bounding box center [822, 344] width 67 height 101
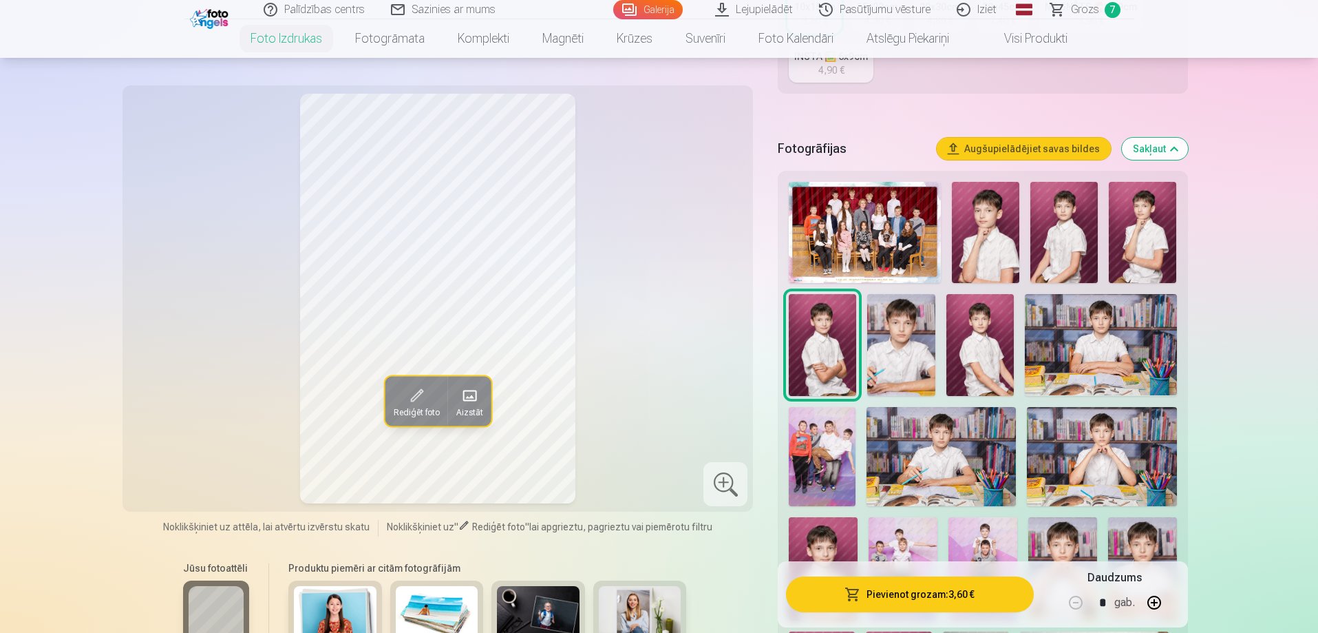
click at [1059, 219] on img at bounding box center [1063, 232] width 67 height 101
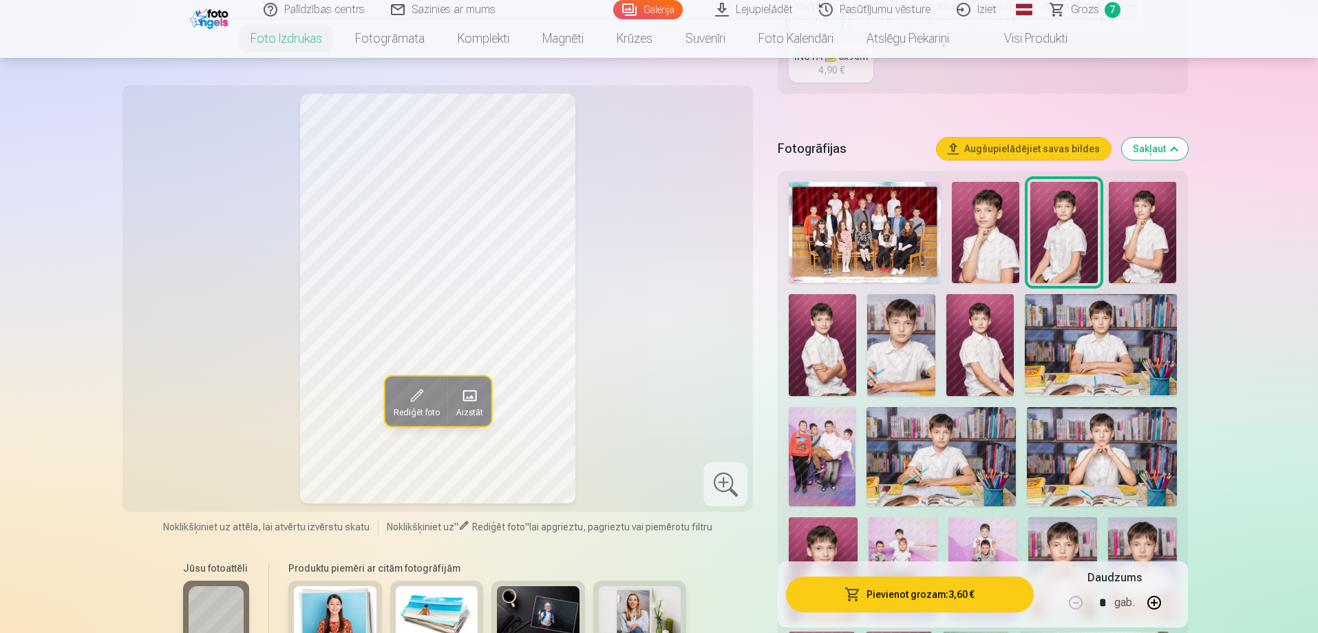
click at [1160, 223] on img at bounding box center [1142, 232] width 67 height 101
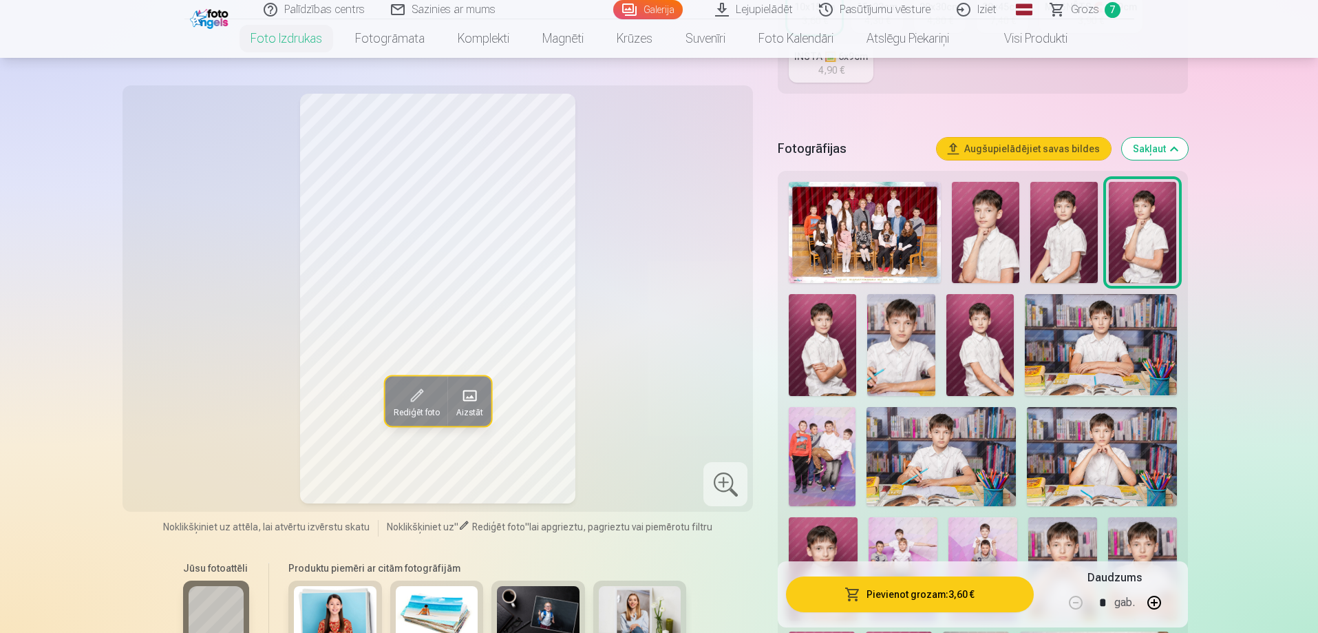
click at [1003, 219] on img at bounding box center [985, 232] width 67 height 101
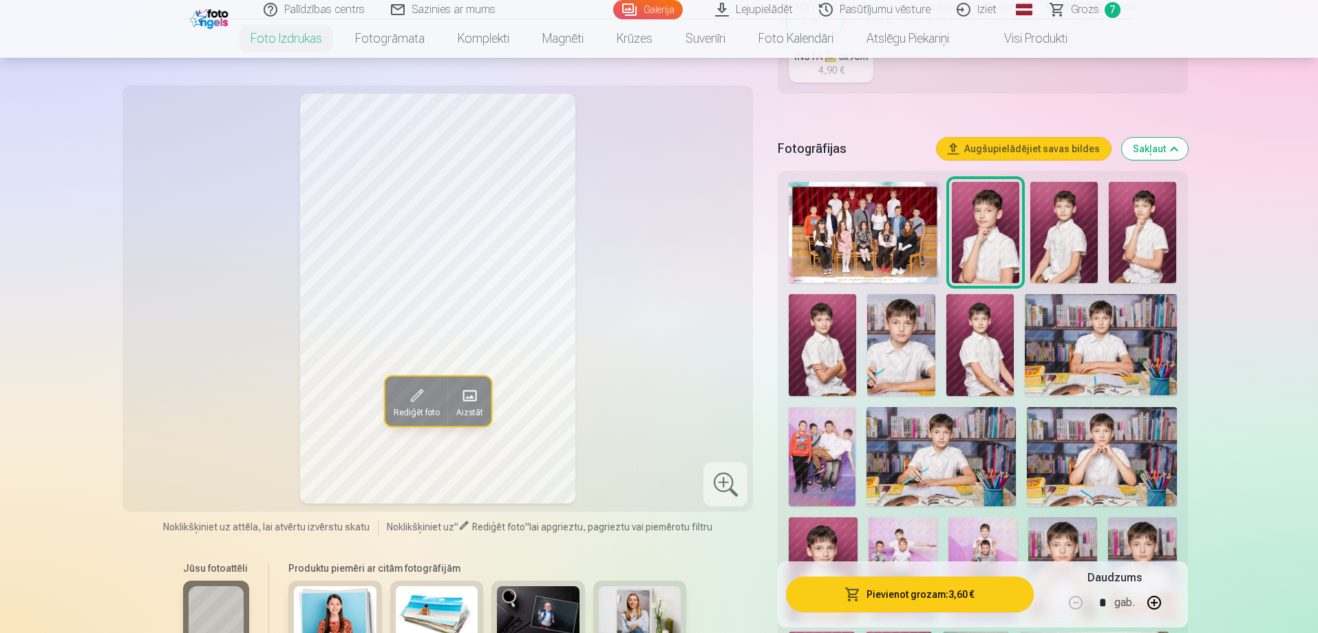
click at [986, 355] on img at bounding box center [979, 344] width 67 height 101
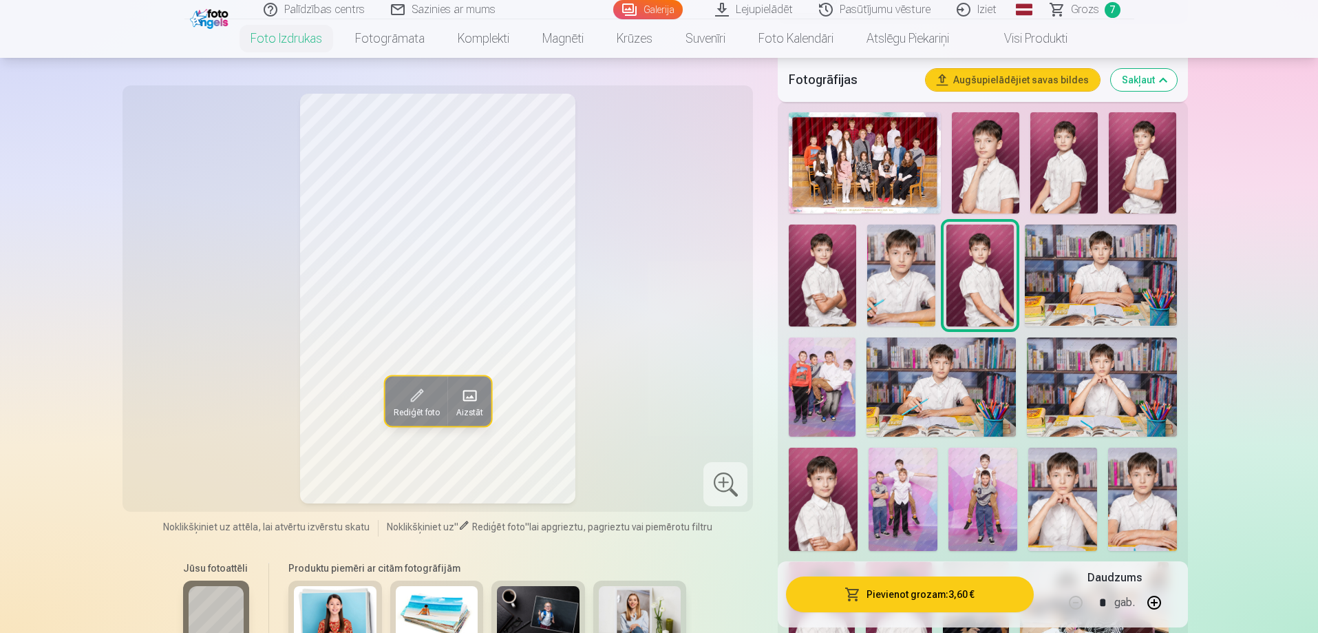
scroll to position [413, 0]
click at [1087, 10] on span "Grozs" at bounding box center [1085, 9] width 28 height 17
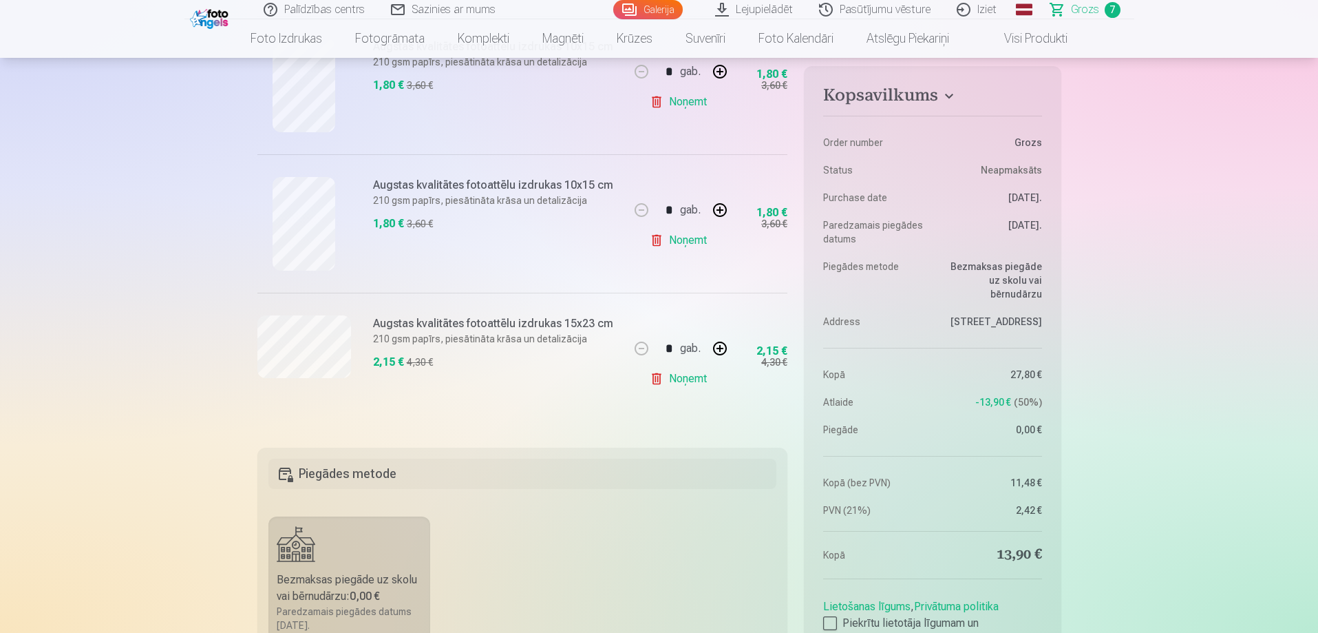
scroll to position [895, 0]
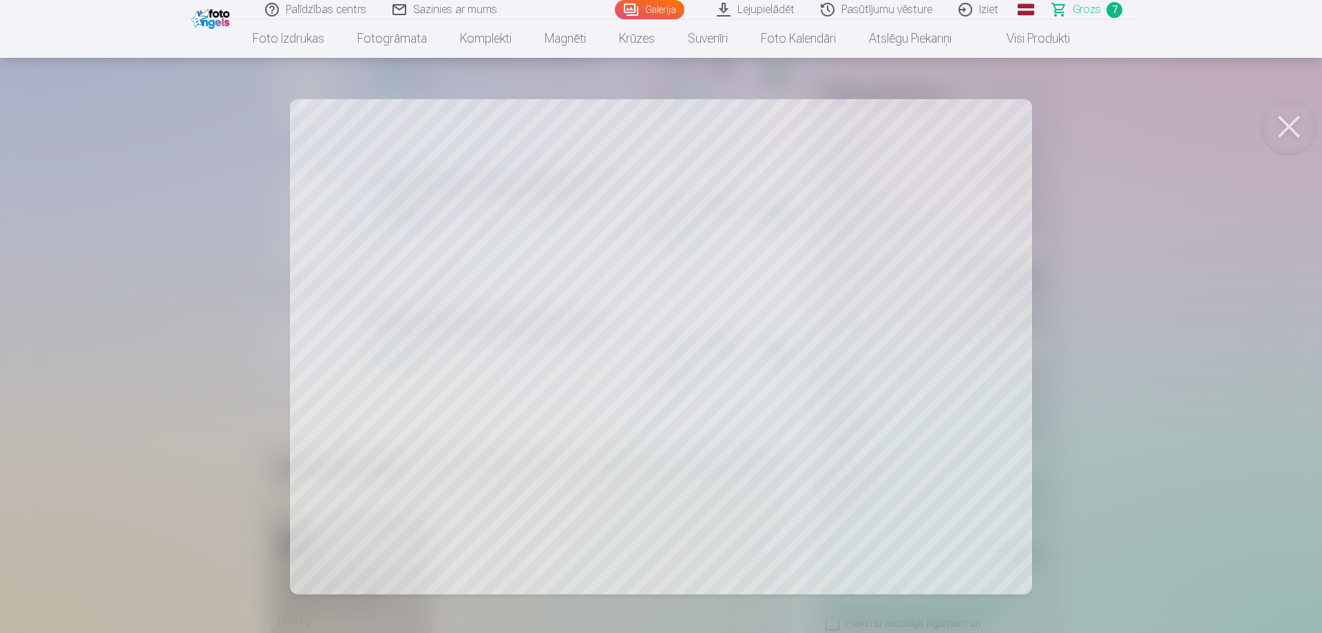
click at [1292, 127] on button at bounding box center [1288, 126] width 55 height 55
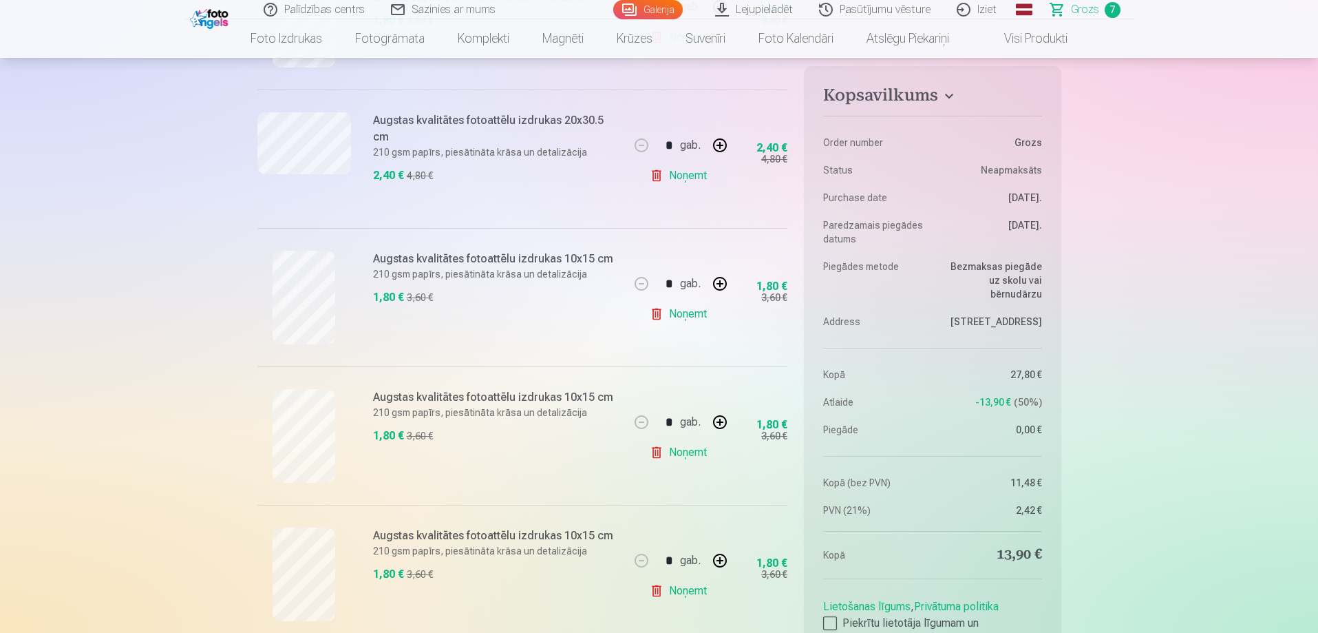
scroll to position [413, 0]
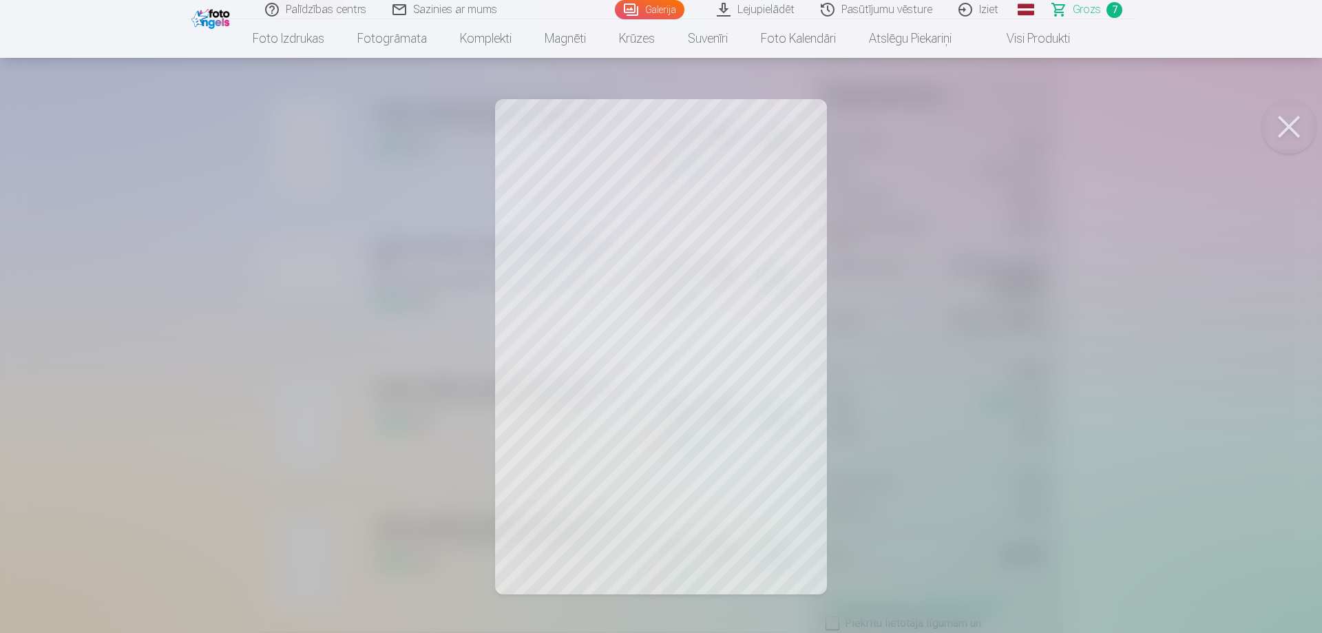
click at [1286, 125] on button at bounding box center [1288, 126] width 55 height 55
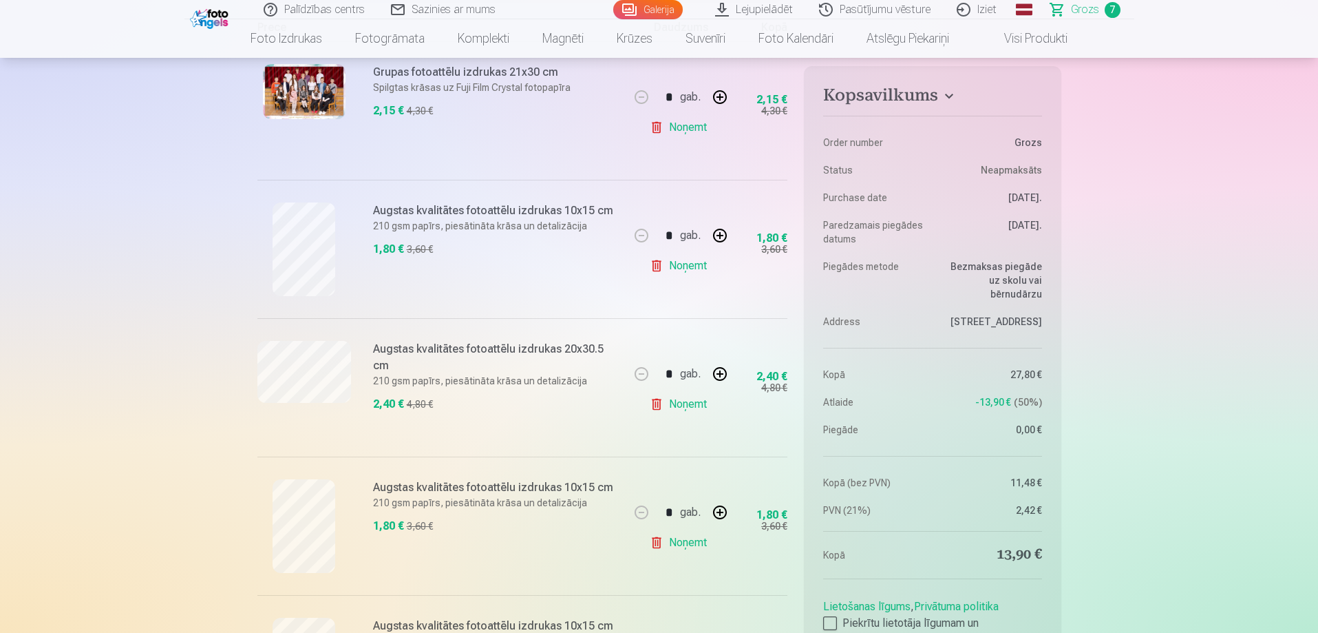
scroll to position [275, 0]
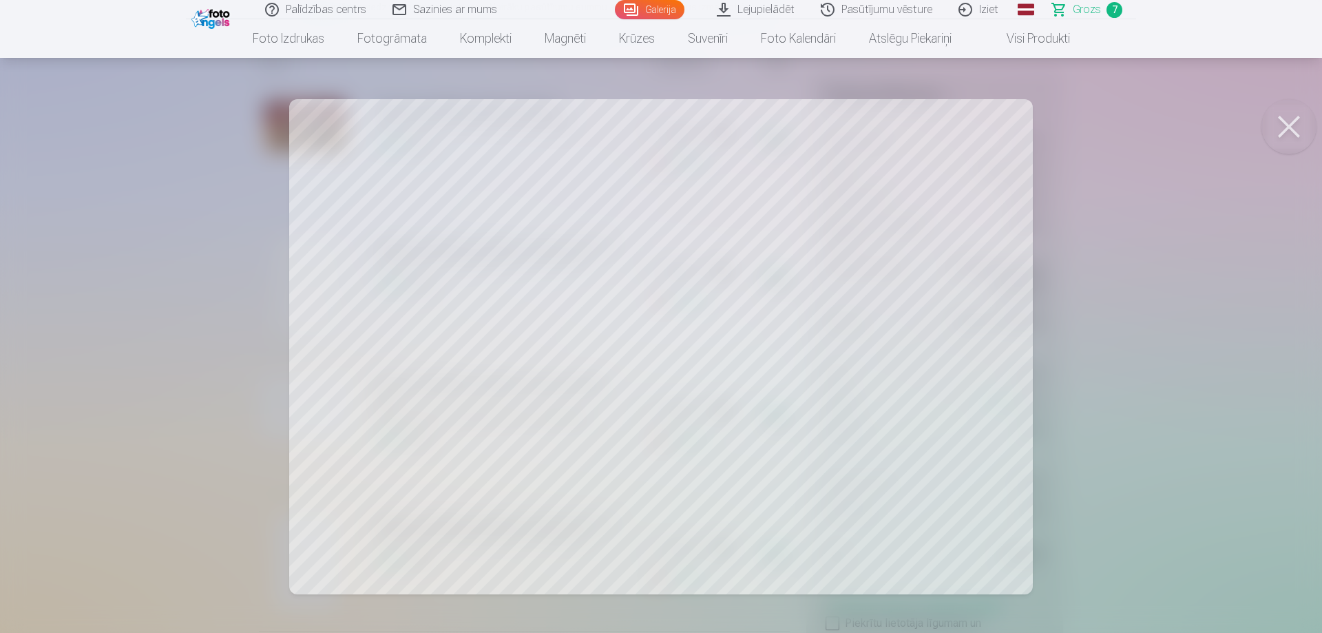
drag, startPoint x: 1290, startPoint y: 119, endPoint x: 1289, endPoint y: 112, distance: 7.6
click at [1292, 118] on button at bounding box center [1288, 126] width 55 height 55
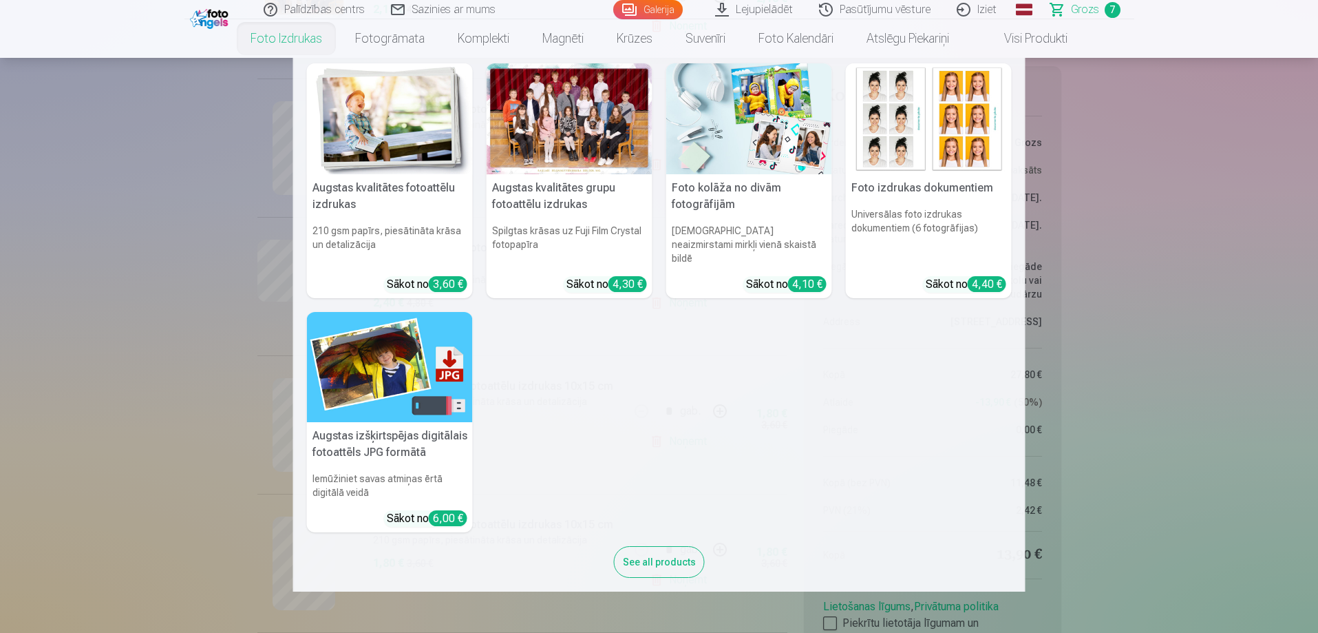
scroll to position [413, 0]
click at [559, 130] on div at bounding box center [570, 118] width 166 height 111
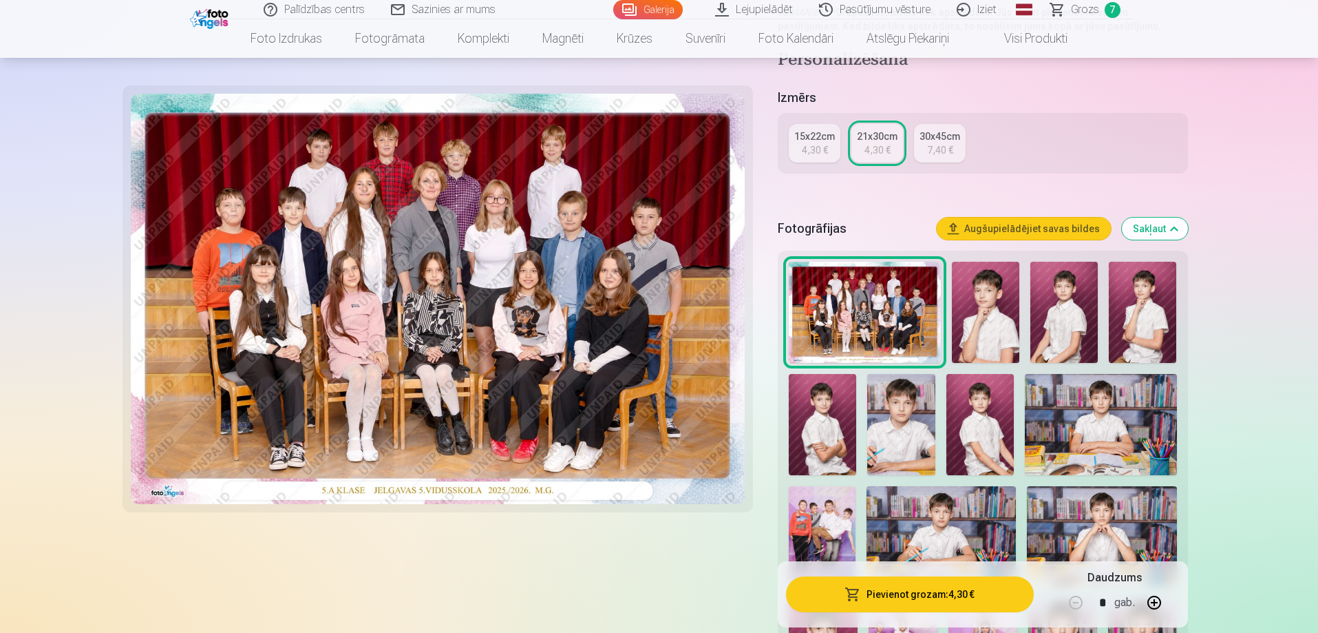
scroll to position [344, 0]
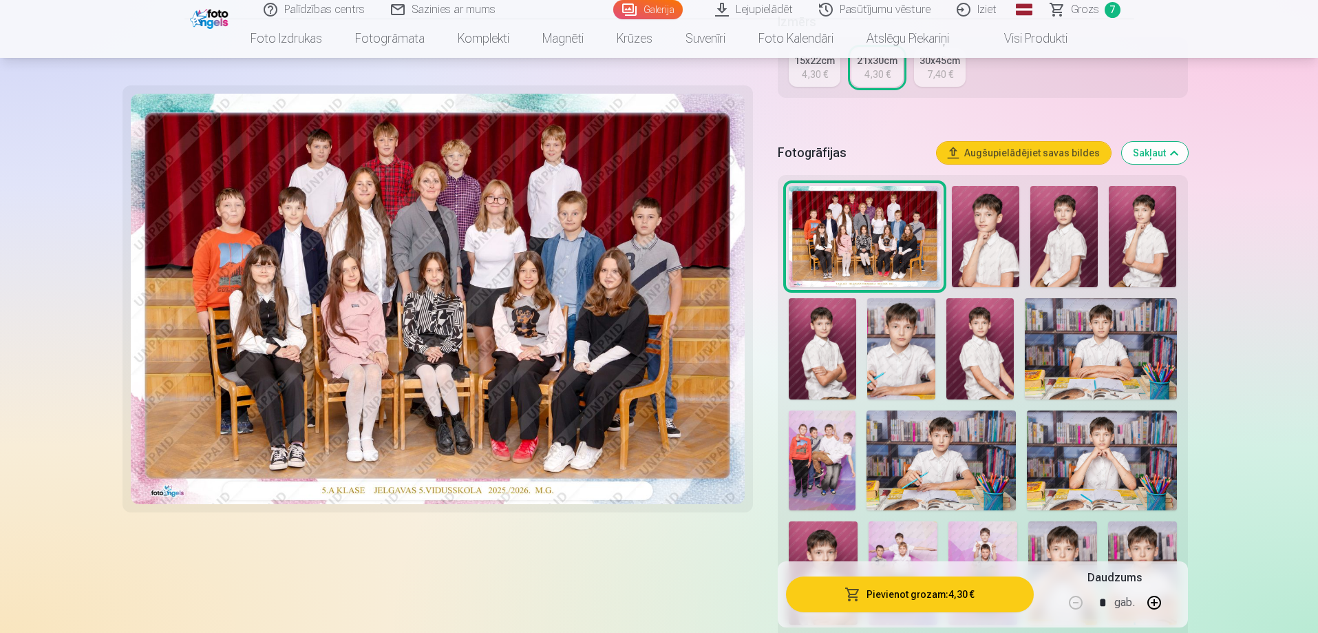
click at [971, 208] on img at bounding box center [985, 236] width 67 height 101
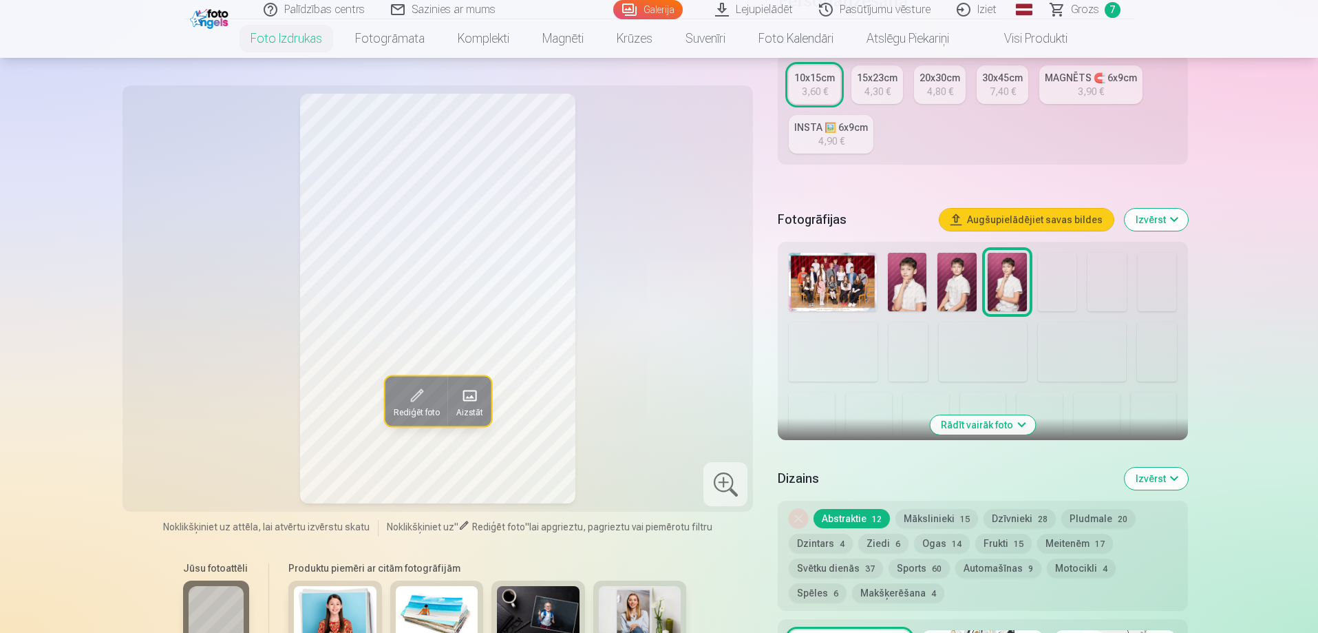
scroll to position [275, 0]
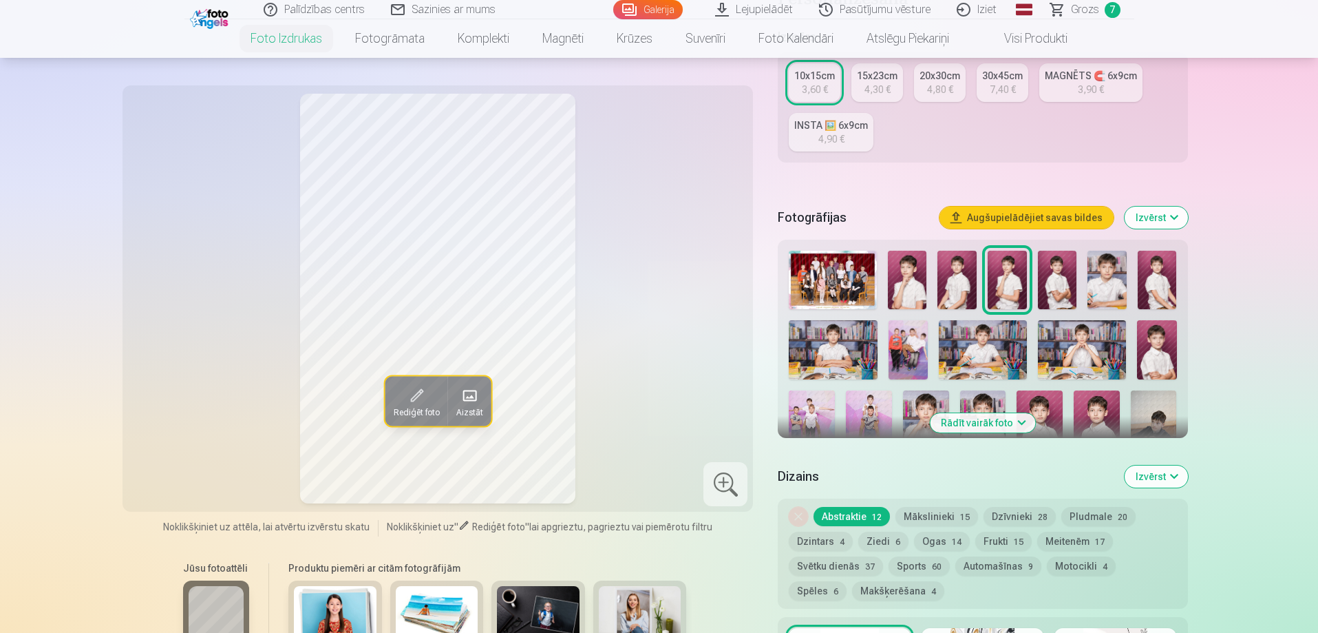
click at [977, 425] on button "Rādīt vairāk foto" at bounding box center [982, 422] width 105 height 19
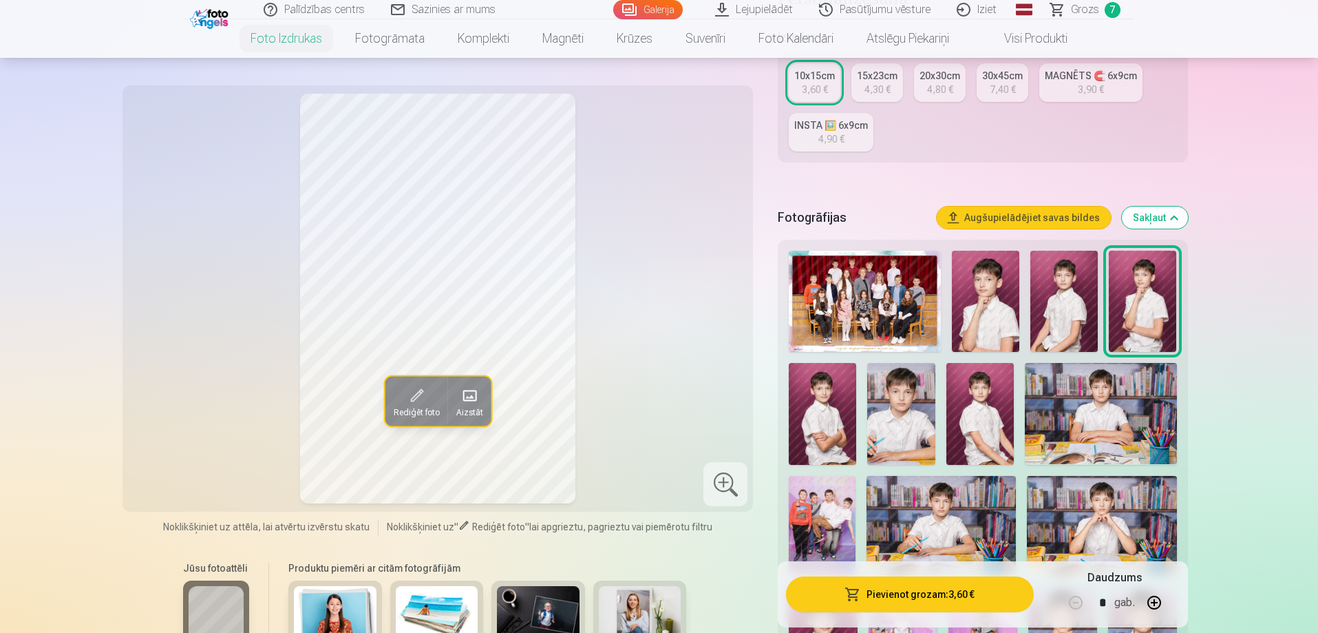
click at [820, 408] on img at bounding box center [822, 413] width 67 height 101
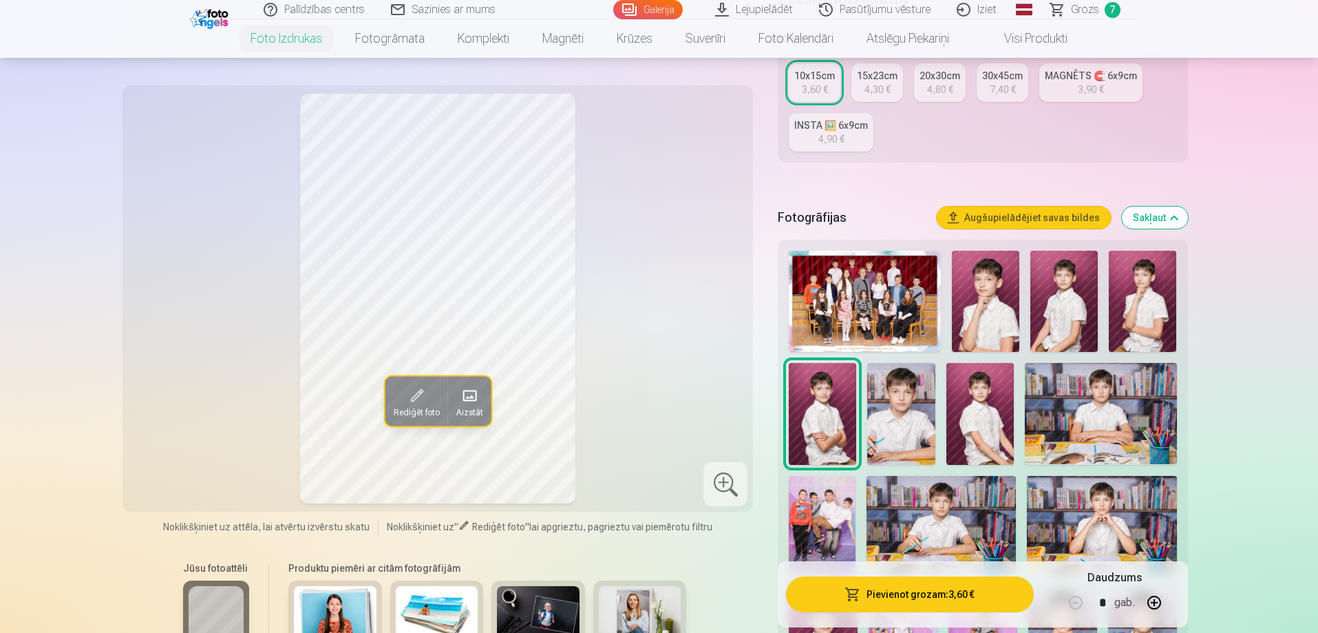
click at [988, 405] on img at bounding box center [979, 413] width 67 height 101
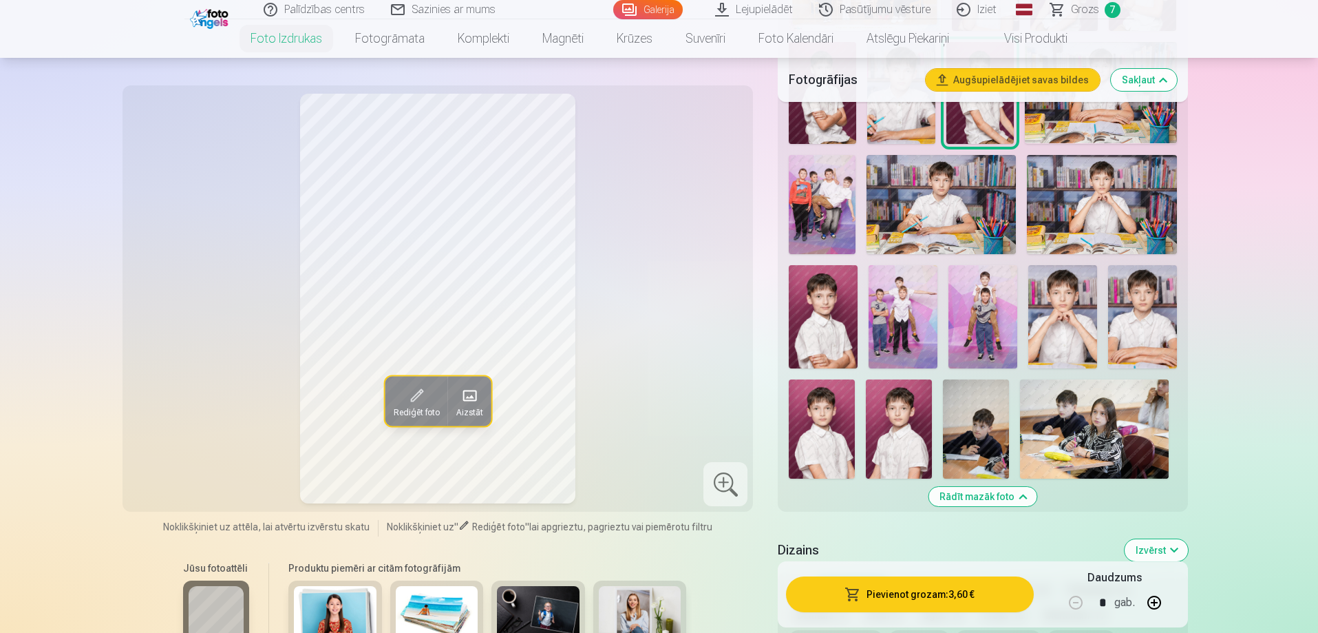
scroll to position [619, 0]
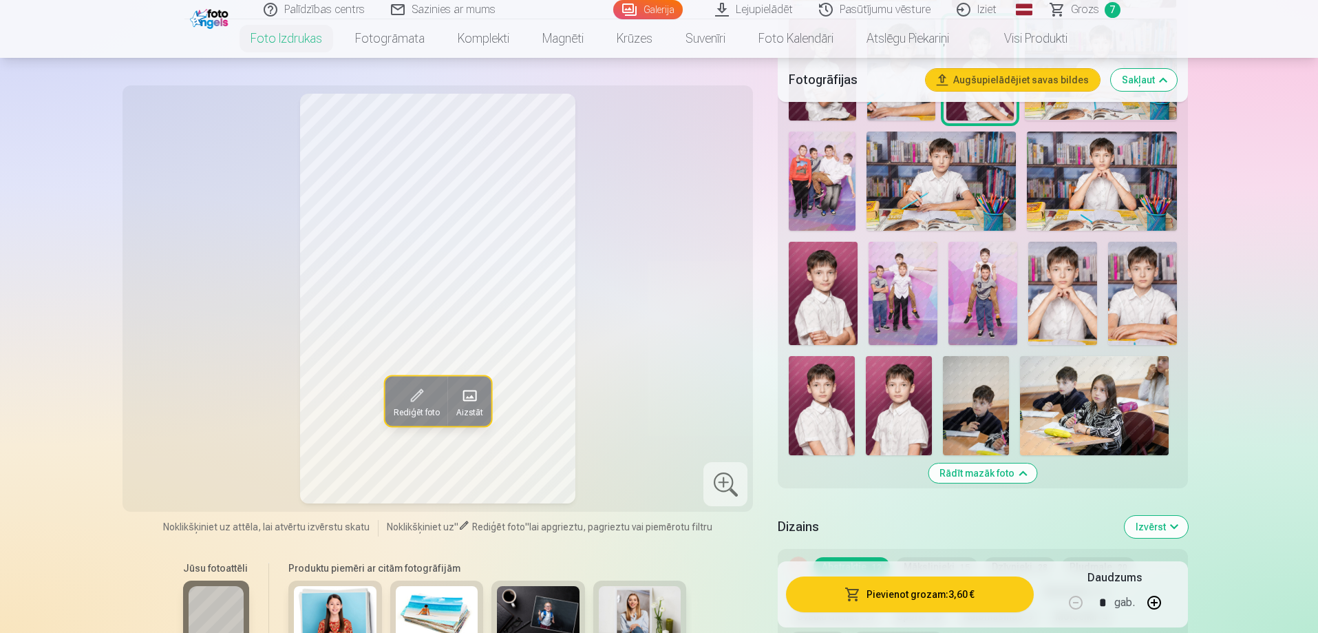
click at [819, 283] on img at bounding box center [823, 293] width 69 height 103
click at [831, 399] on img at bounding box center [822, 405] width 66 height 99
click at [918, 418] on img at bounding box center [899, 405] width 66 height 99
click at [849, 383] on img at bounding box center [822, 405] width 66 height 99
click at [1094, 285] on img at bounding box center [1062, 293] width 69 height 103
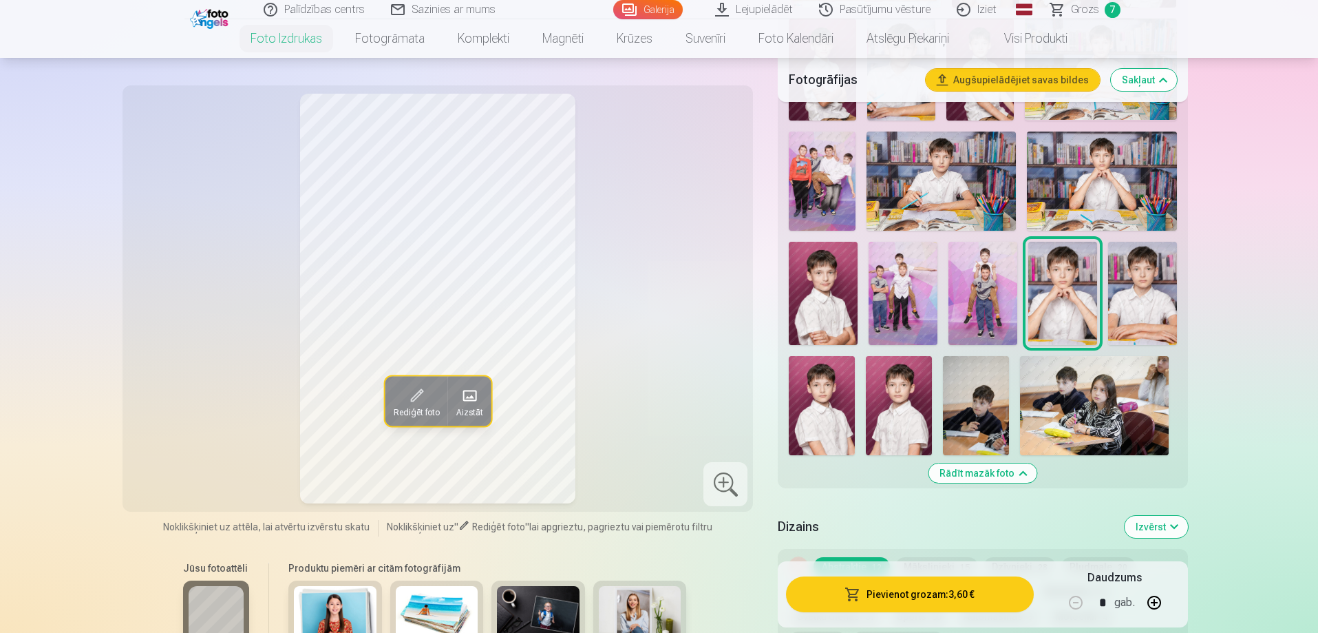
click at [796, 410] on img at bounding box center [822, 405] width 66 height 99
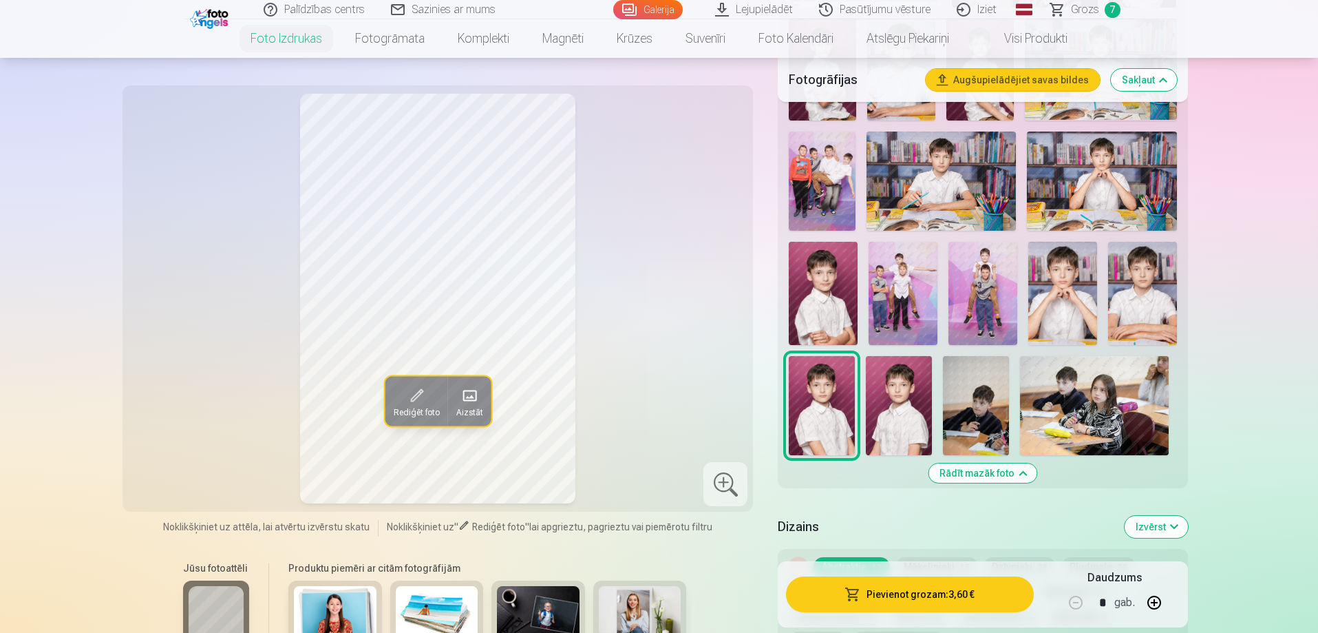
click at [906, 396] on img at bounding box center [899, 405] width 66 height 99
click at [845, 400] on img at bounding box center [822, 405] width 66 height 99
click at [911, 388] on img at bounding box center [899, 405] width 66 height 99
click at [829, 390] on img at bounding box center [822, 405] width 66 height 99
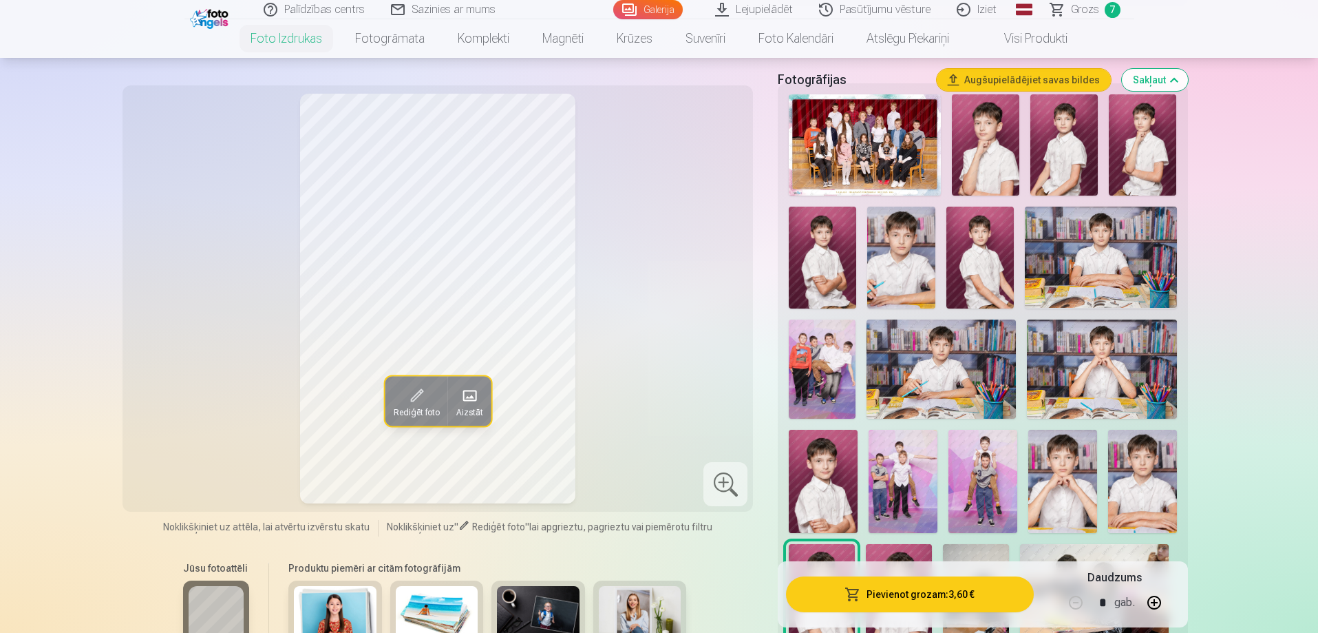
scroll to position [275, 0]
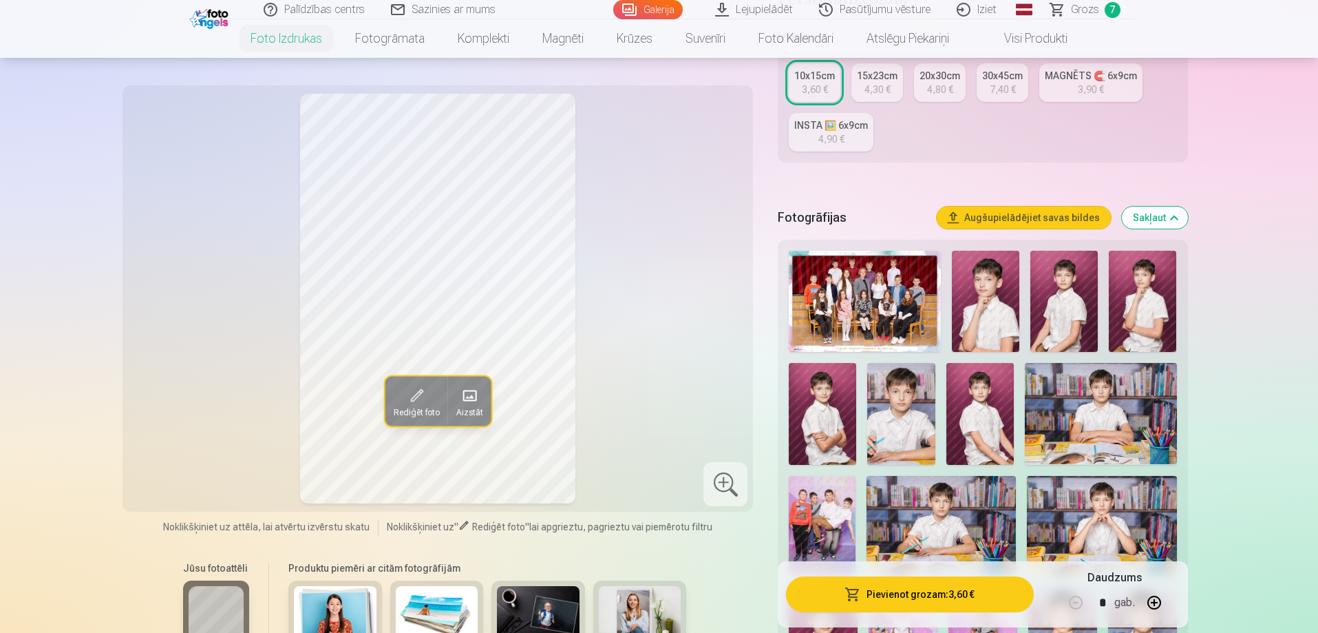
click at [964, 404] on img at bounding box center [979, 413] width 67 height 101
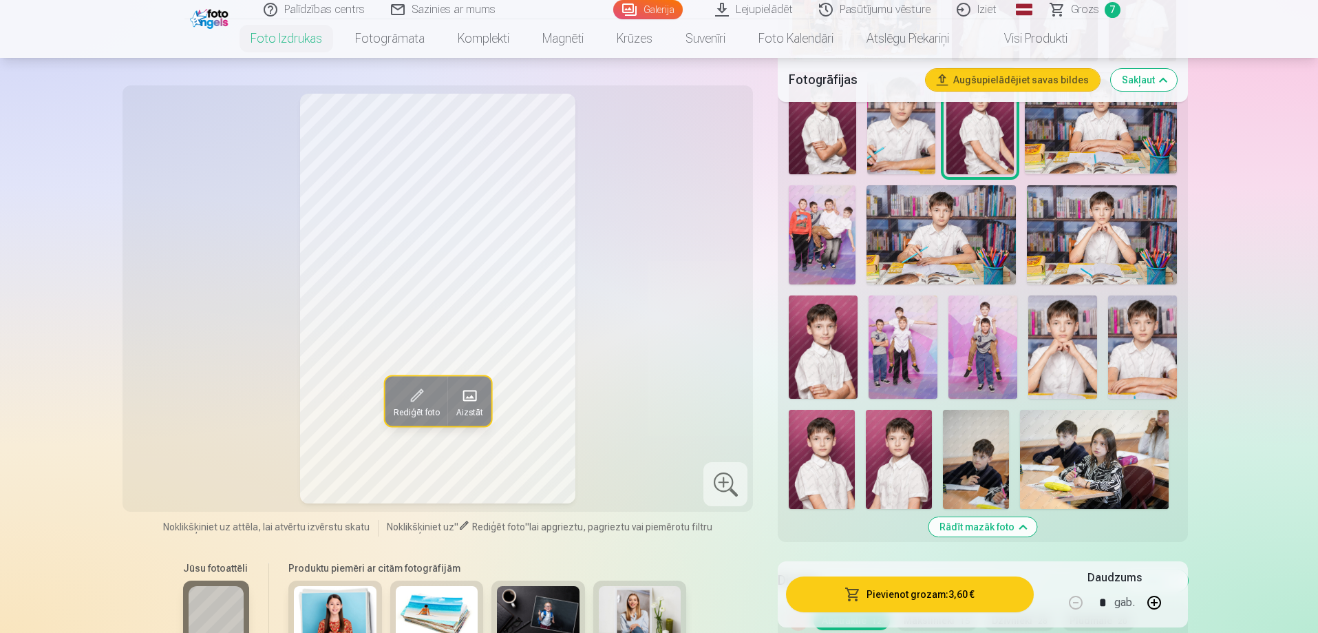
scroll to position [619, 0]
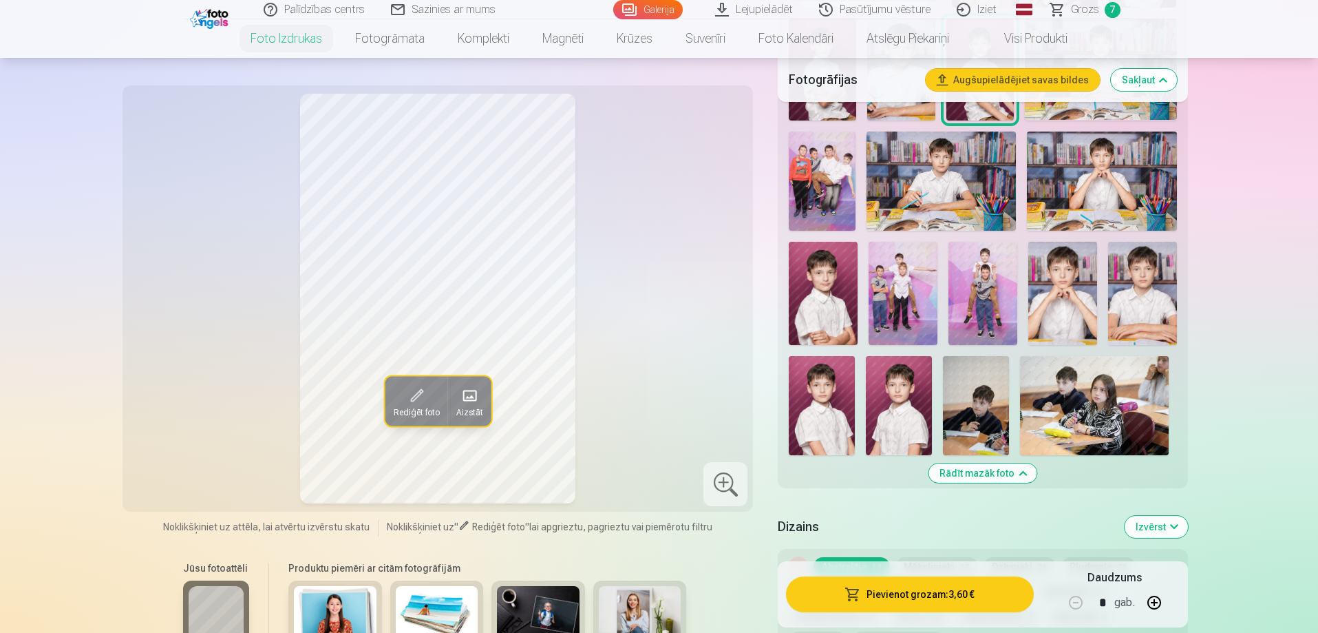
click at [822, 389] on img at bounding box center [822, 405] width 66 height 99
click at [1085, 3] on span "Grozs" at bounding box center [1085, 9] width 28 height 17
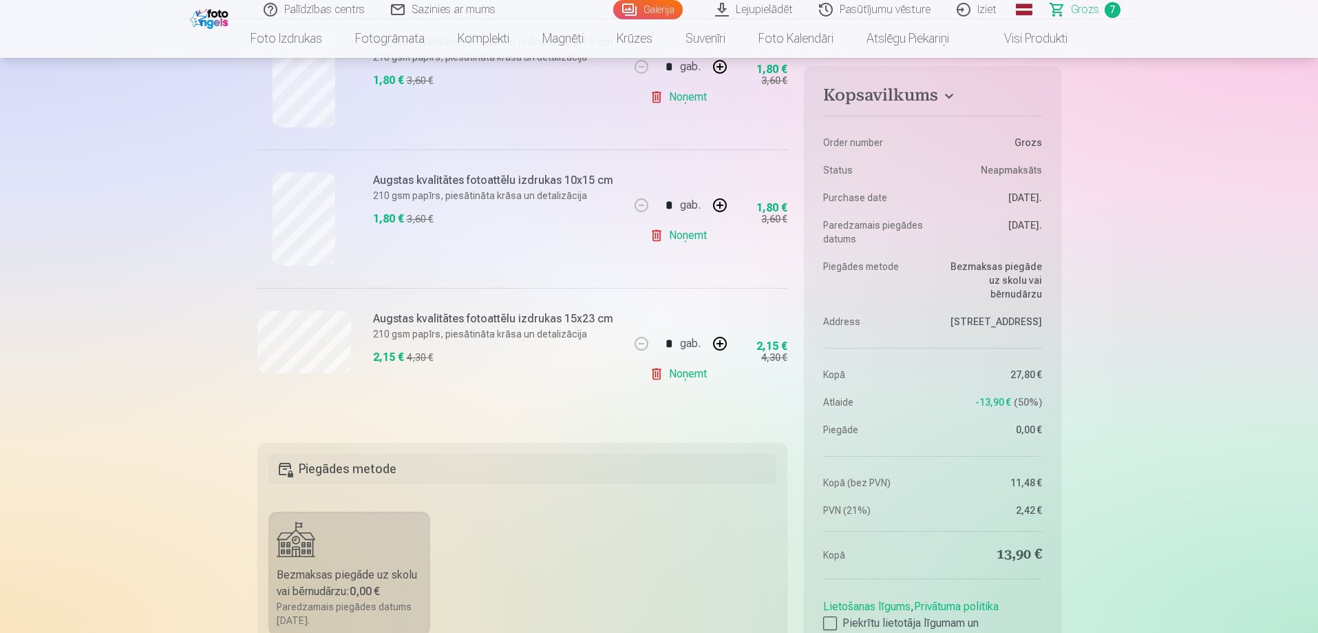
scroll to position [619, 0]
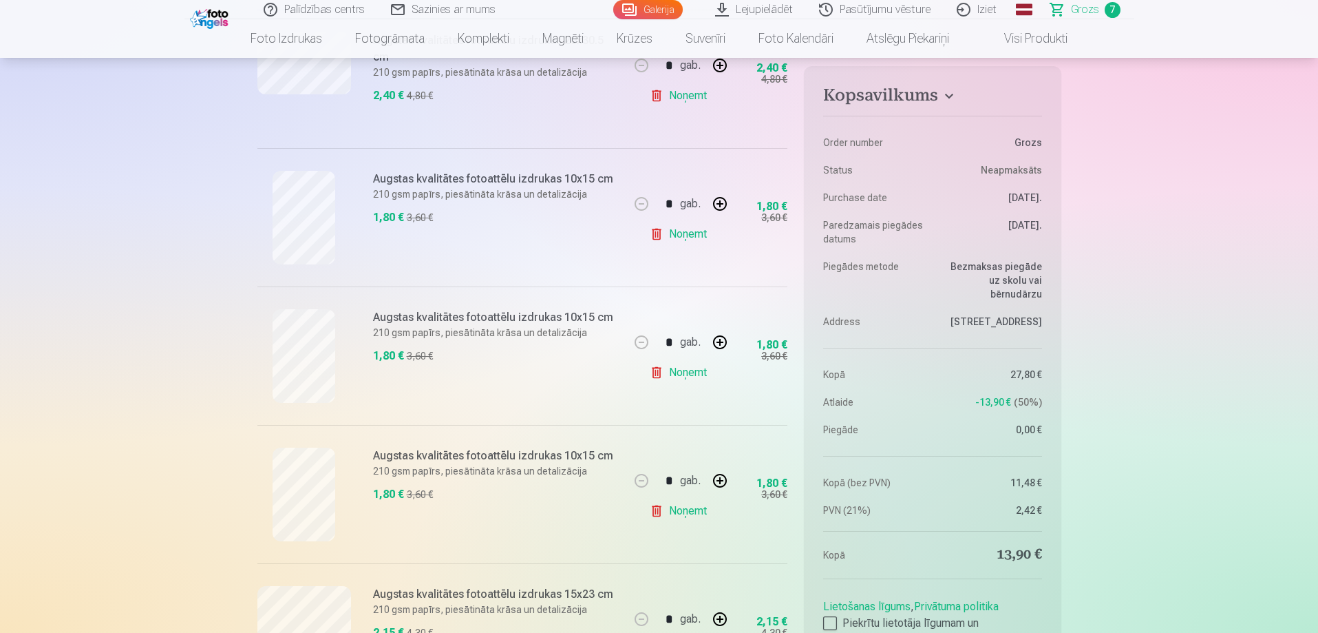
click at [715, 201] on button "button" at bounding box center [719, 203] width 33 height 33
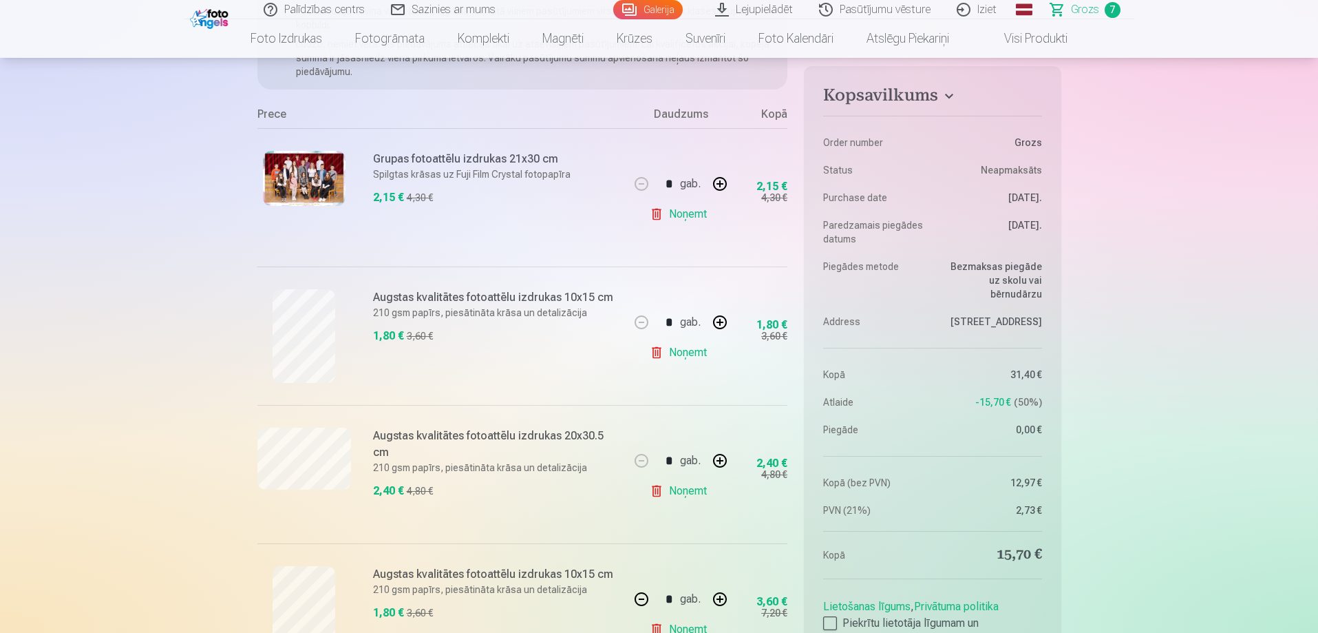
scroll to position [413, 0]
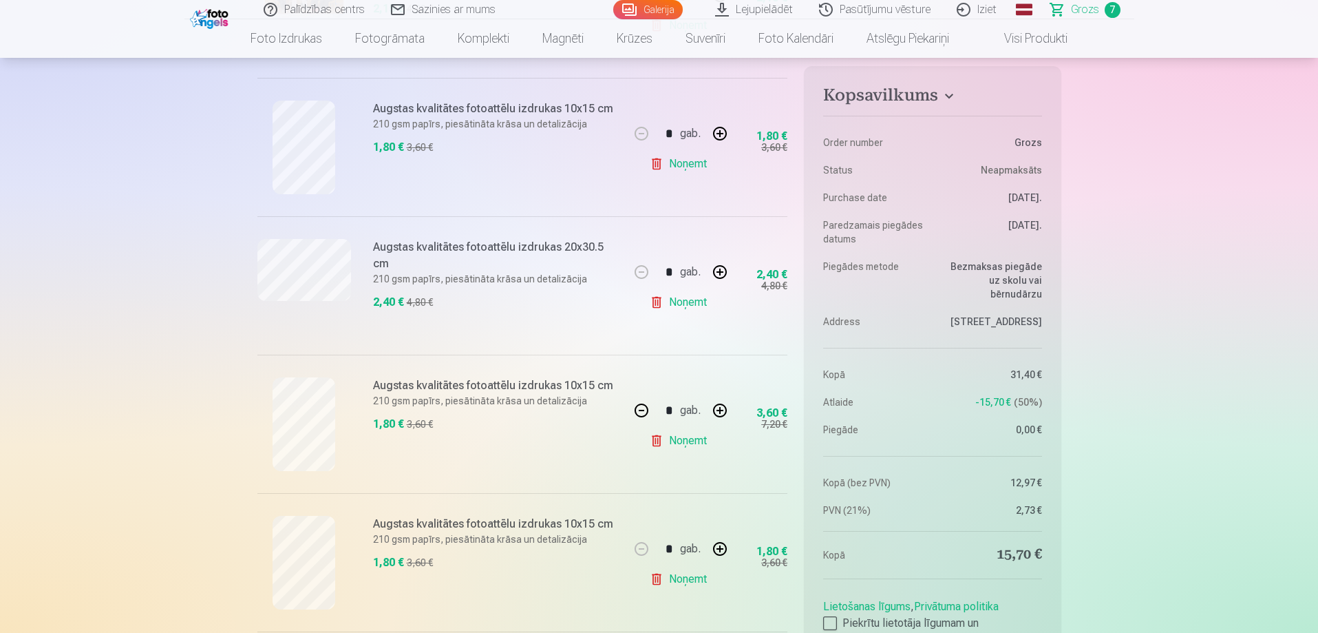
click at [641, 409] on button "button" at bounding box center [641, 410] width 33 height 33
type input "*"
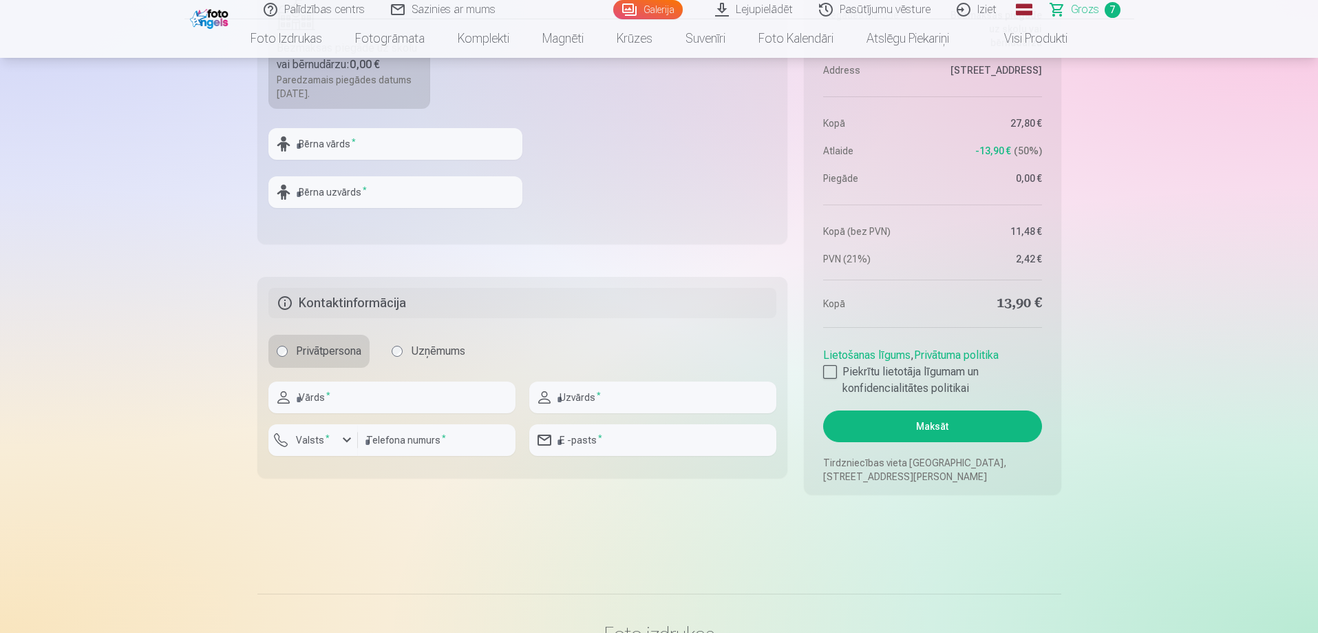
scroll to position [1445, 0]
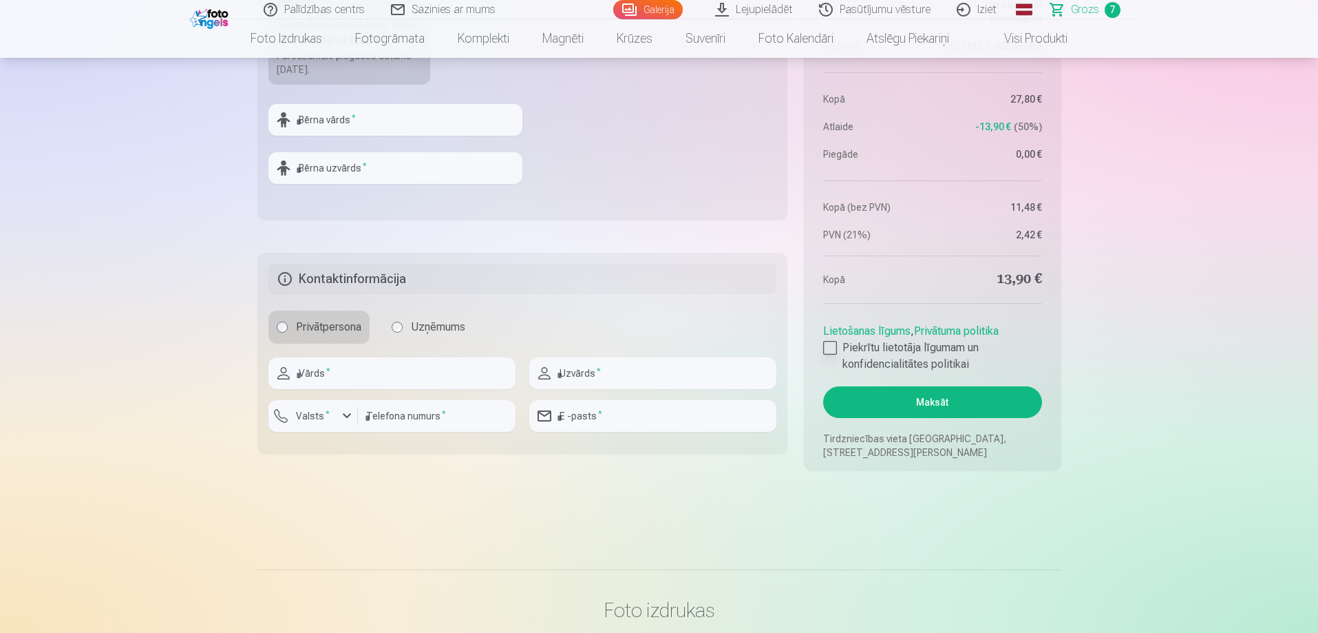
click at [835, 346] on div at bounding box center [830, 348] width 14 height 14
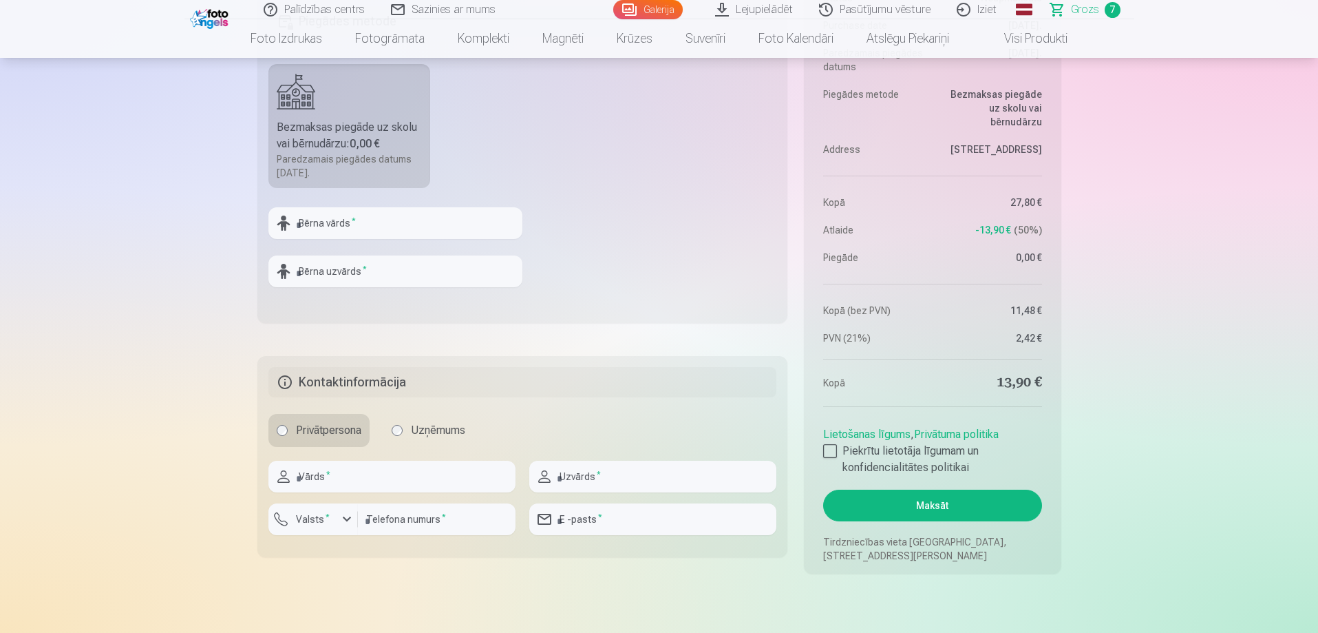
scroll to position [1239, 0]
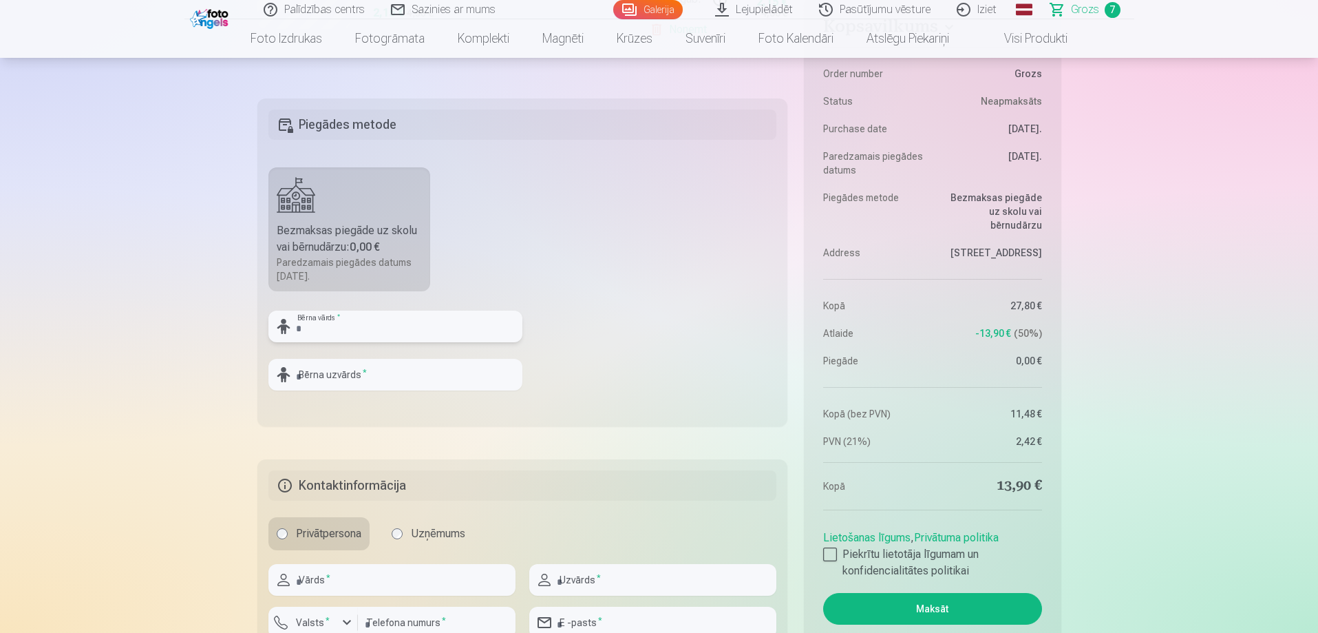
click at [376, 330] on input "text" at bounding box center [395, 326] width 254 height 32
type input "****"
click at [352, 375] on input "text" at bounding box center [395, 375] width 254 height 32
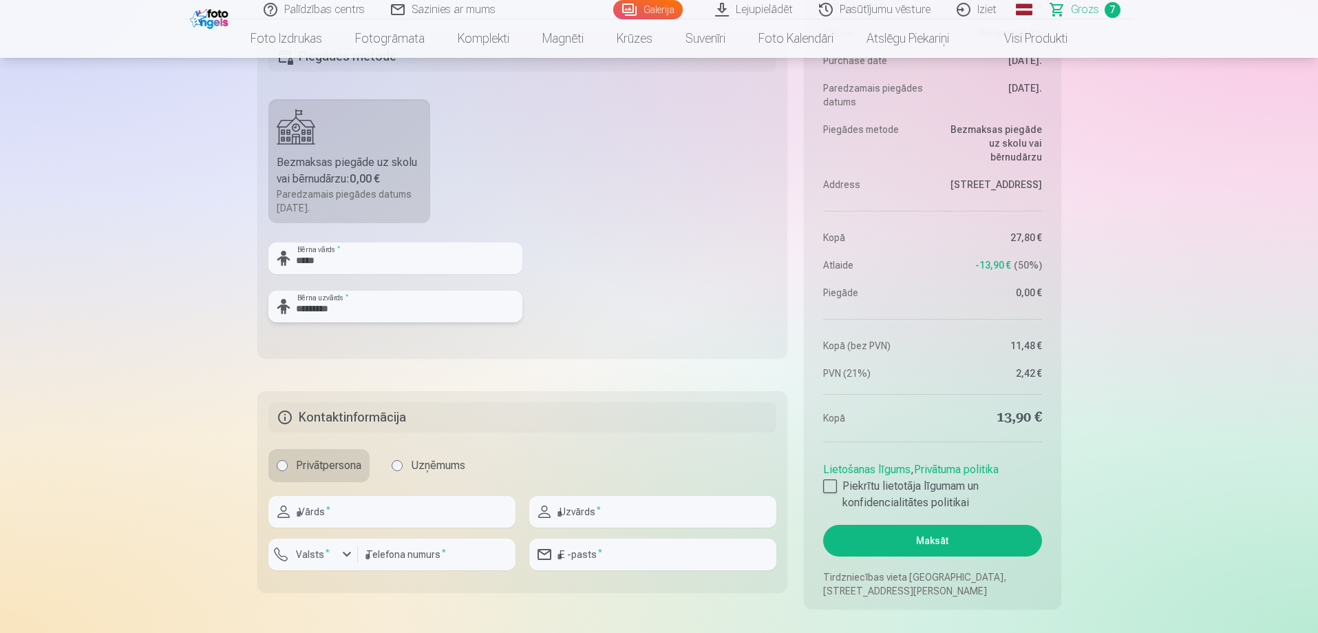
scroll to position [1445, 0]
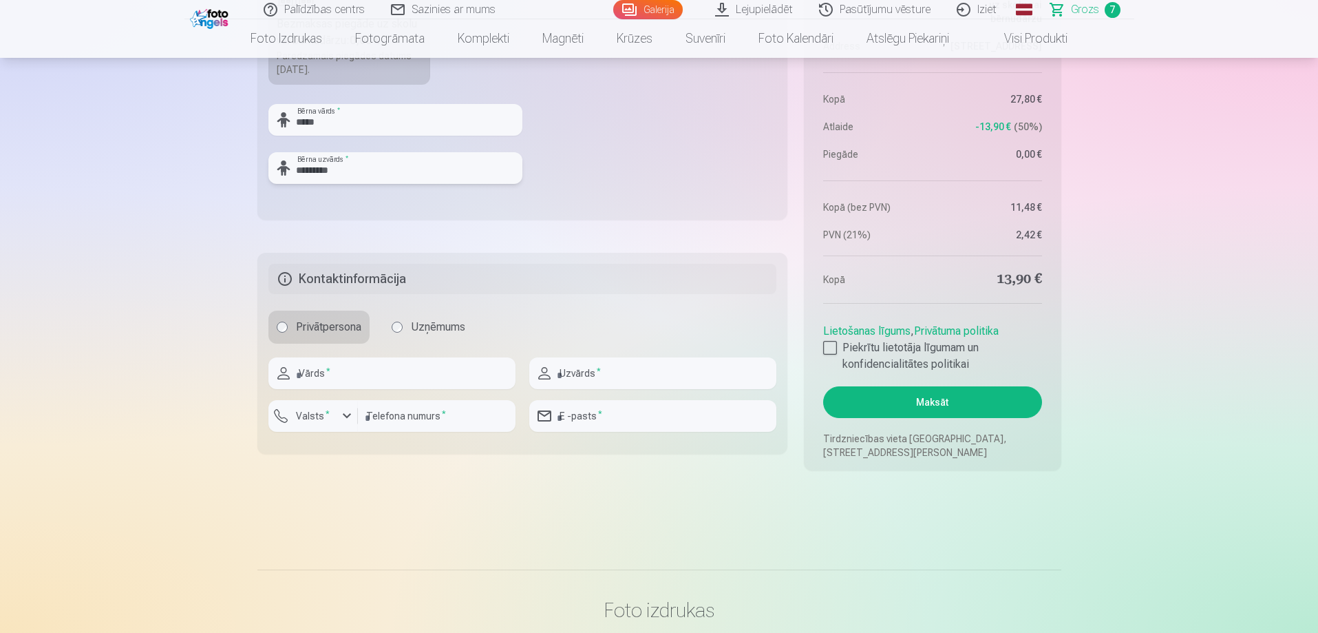
type input "*********"
click at [399, 372] on input "text" at bounding box center [391, 373] width 247 height 32
type input "******"
click at [629, 365] on input "text" at bounding box center [652, 373] width 247 height 32
type input "*********"
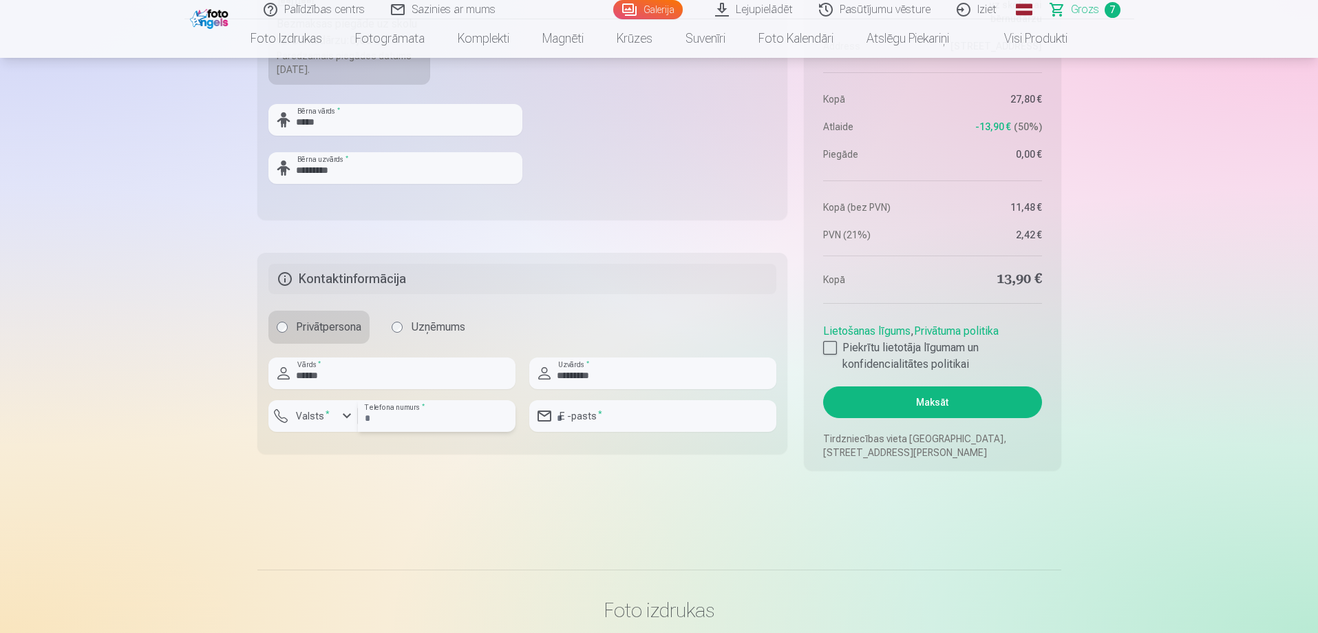
click at [417, 421] on input "number" at bounding box center [437, 416] width 158 height 32
type input "********"
click at [595, 413] on input "email" at bounding box center [652, 416] width 247 height 32
type input "**********"
click at [940, 399] on button "Maksāt" at bounding box center [932, 402] width 218 height 32
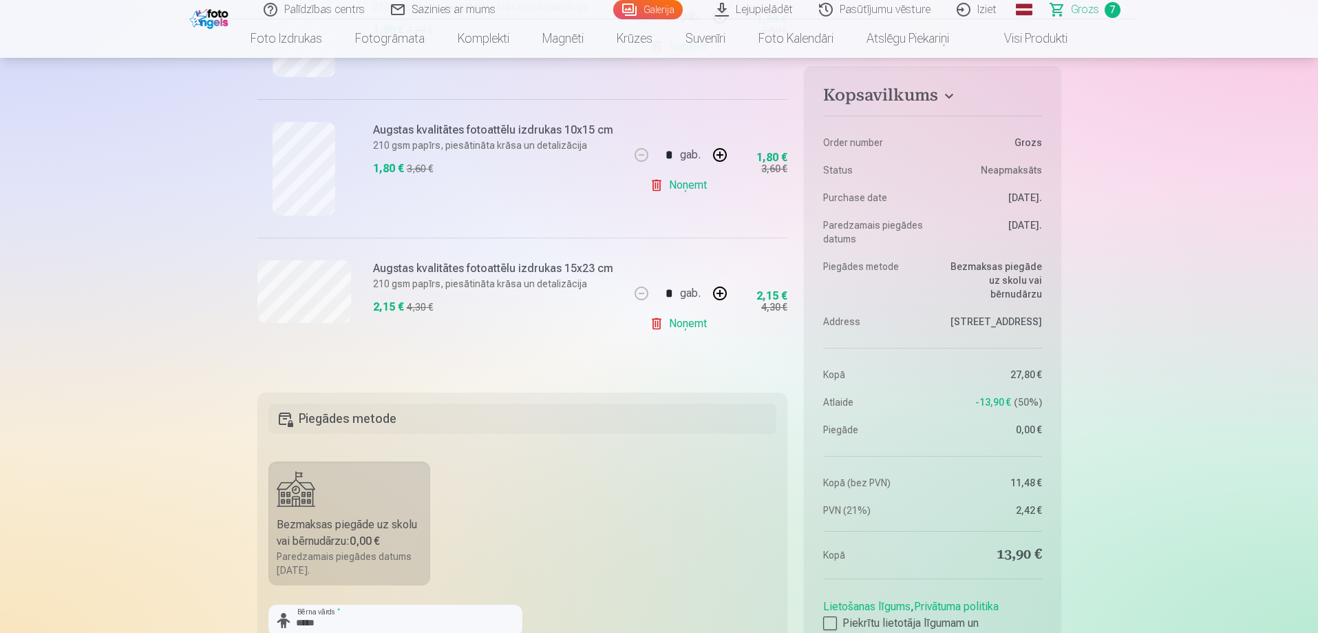
scroll to position [1101, 0]
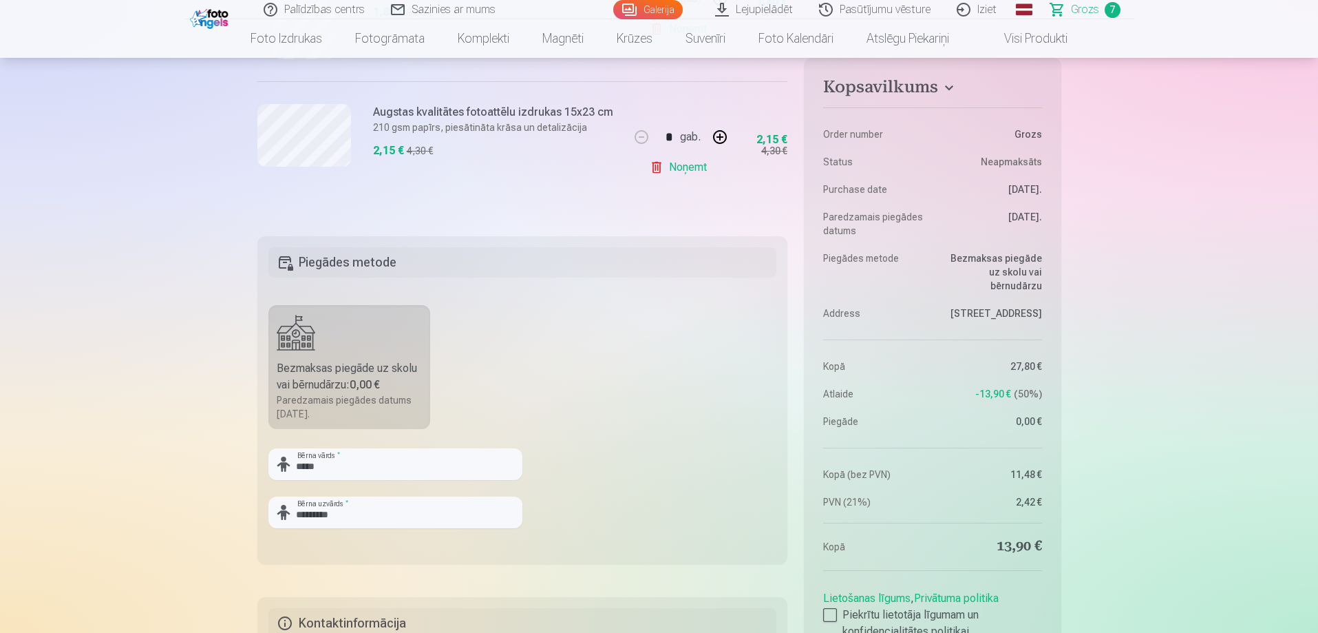
click at [463, 268] on h5 "Piegādes metode" at bounding box center [522, 262] width 509 height 30
click at [303, 376] on div "Bezmaksas piegāde uz skolu vai bērnudārzu : 0,00 €" at bounding box center [350, 376] width 146 height 33
click at [289, 263] on h5 "Piegādes metode" at bounding box center [522, 262] width 509 height 30
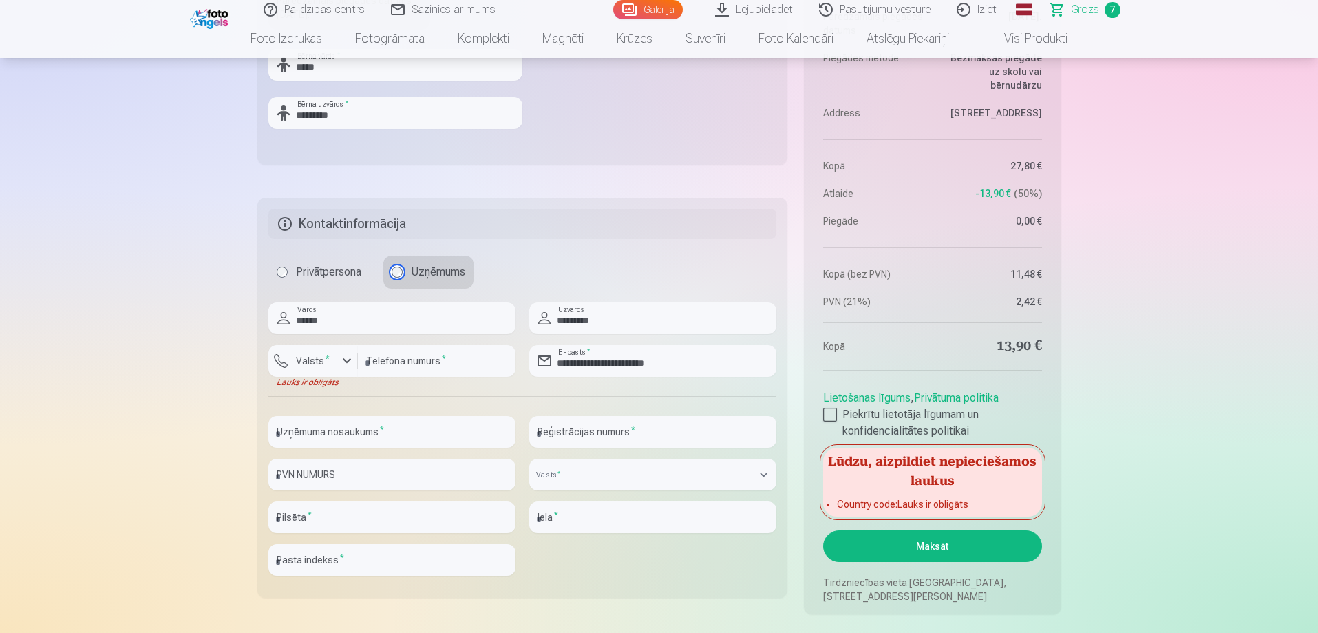
scroll to position [1514, 0]
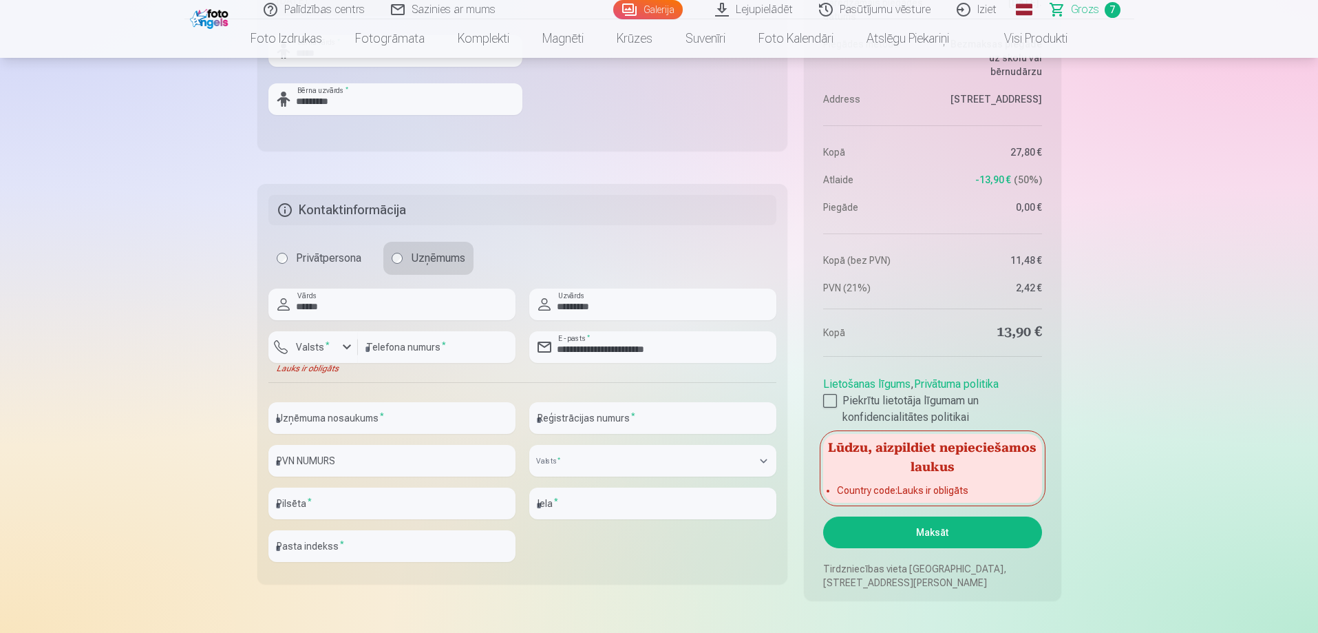
click at [289, 255] on label "Privātpersona" at bounding box center [318, 258] width 101 height 33
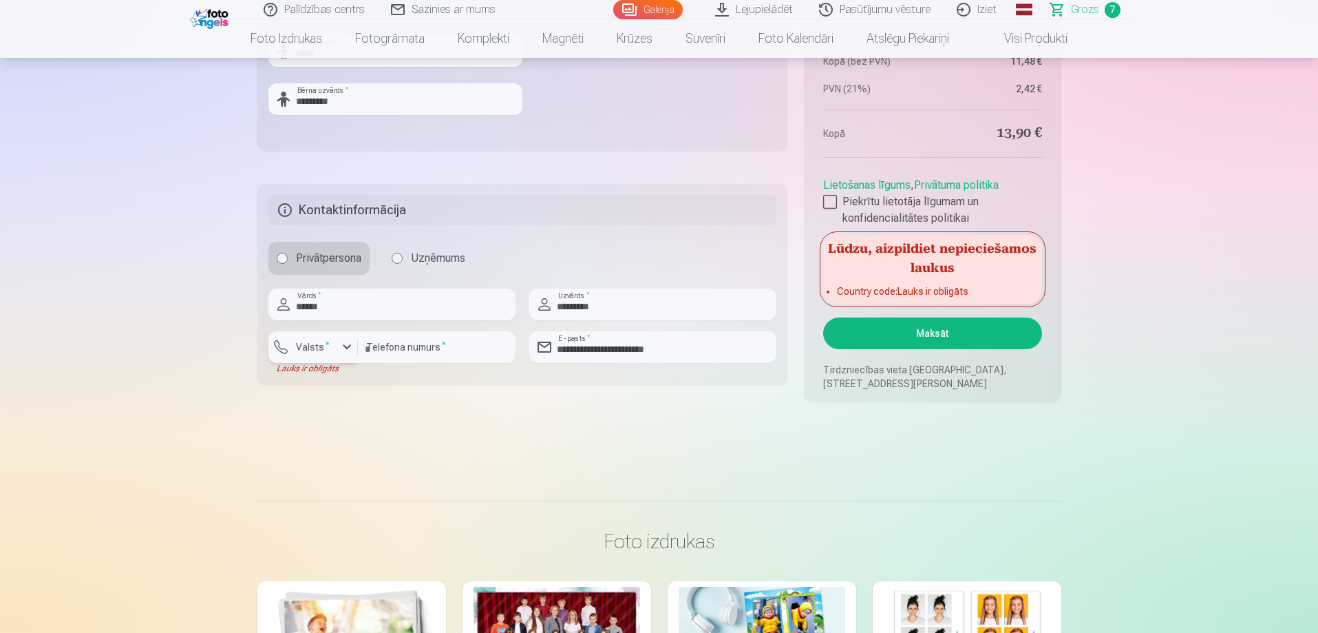
click at [309, 347] on label "Valsts *" at bounding box center [312, 347] width 45 height 14
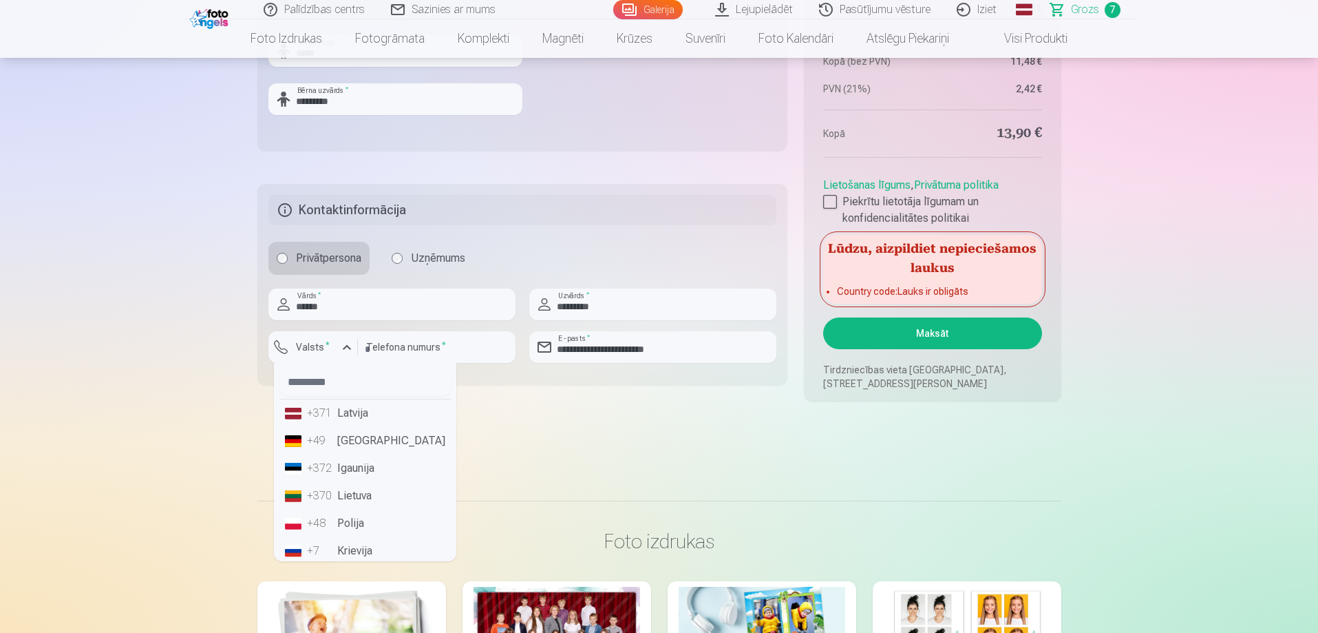
click at [363, 420] on li "+371 Latvija" at bounding box center [364, 413] width 171 height 28
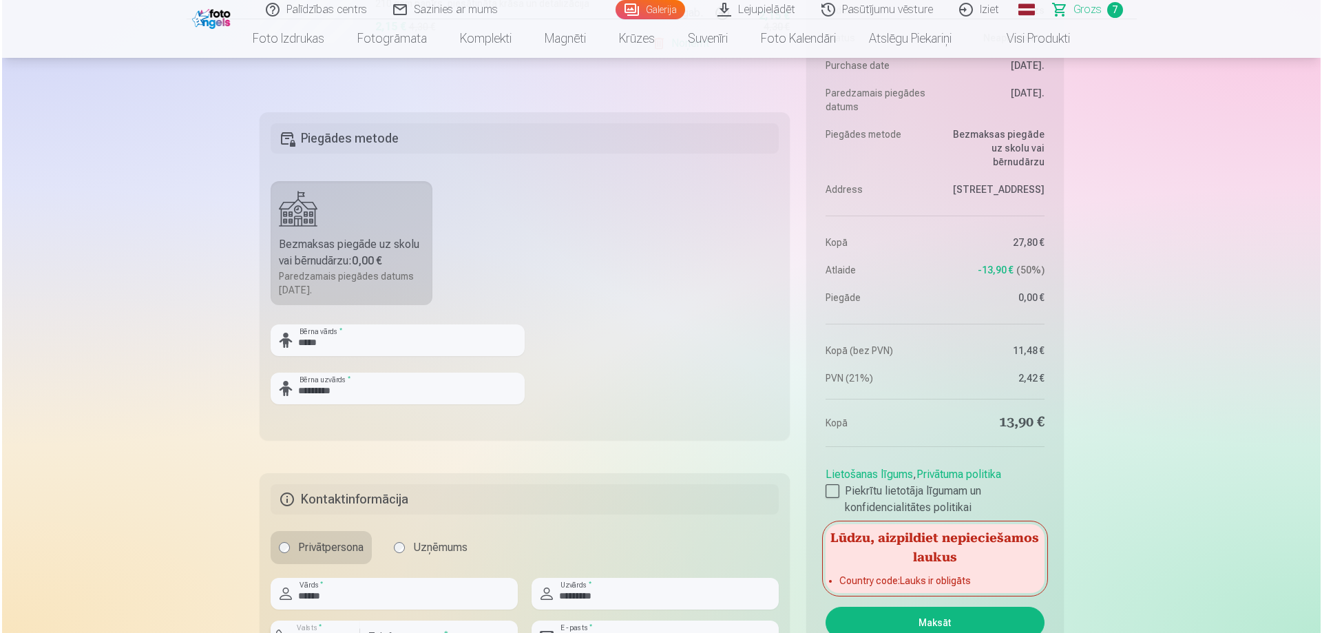
scroll to position [1445, 0]
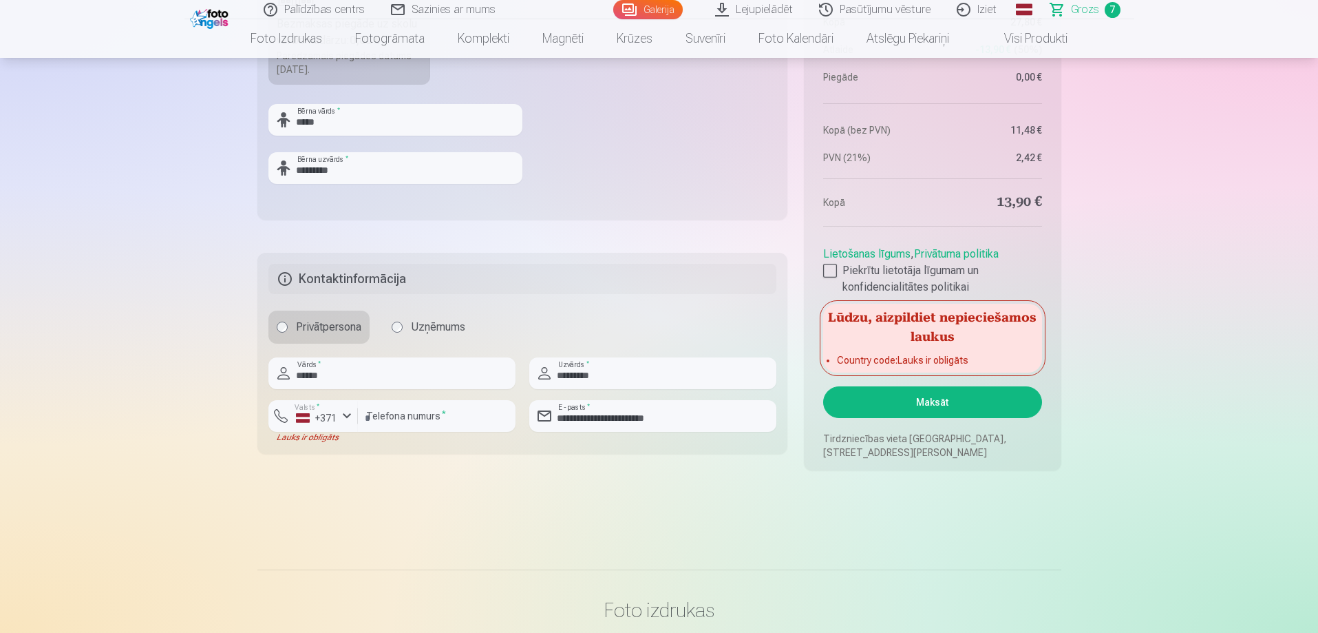
click at [922, 405] on button "Maksāt" at bounding box center [932, 402] width 218 height 32
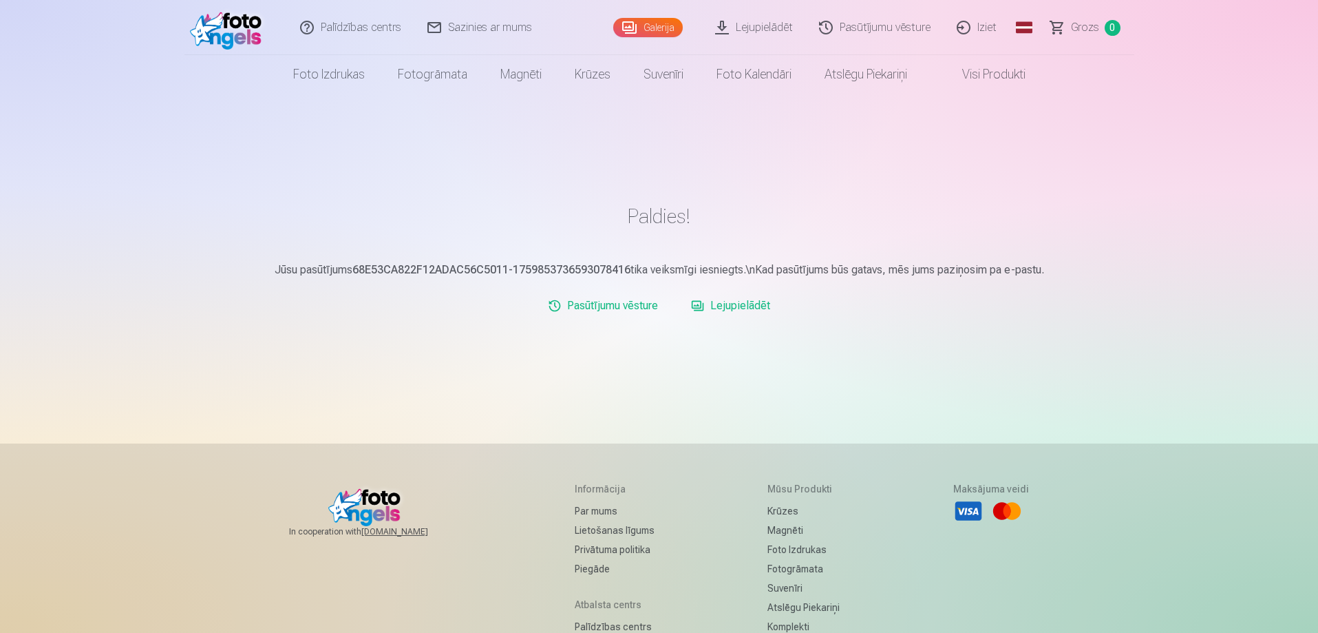
click at [627, 301] on link "Pasūtījumu vēsture" at bounding box center [602, 306] width 121 height 28
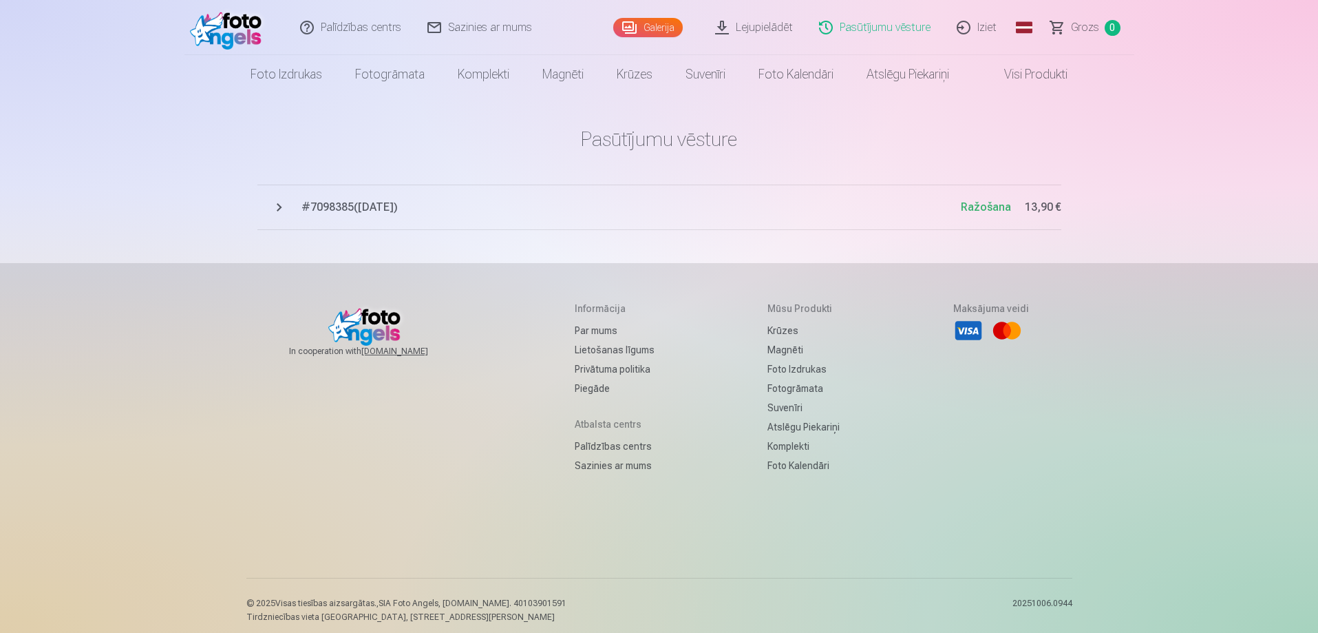
click at [354, 202] on span "# 7098385 ( [DATE] )" at bounding box center [630, 207] width 659 height 17
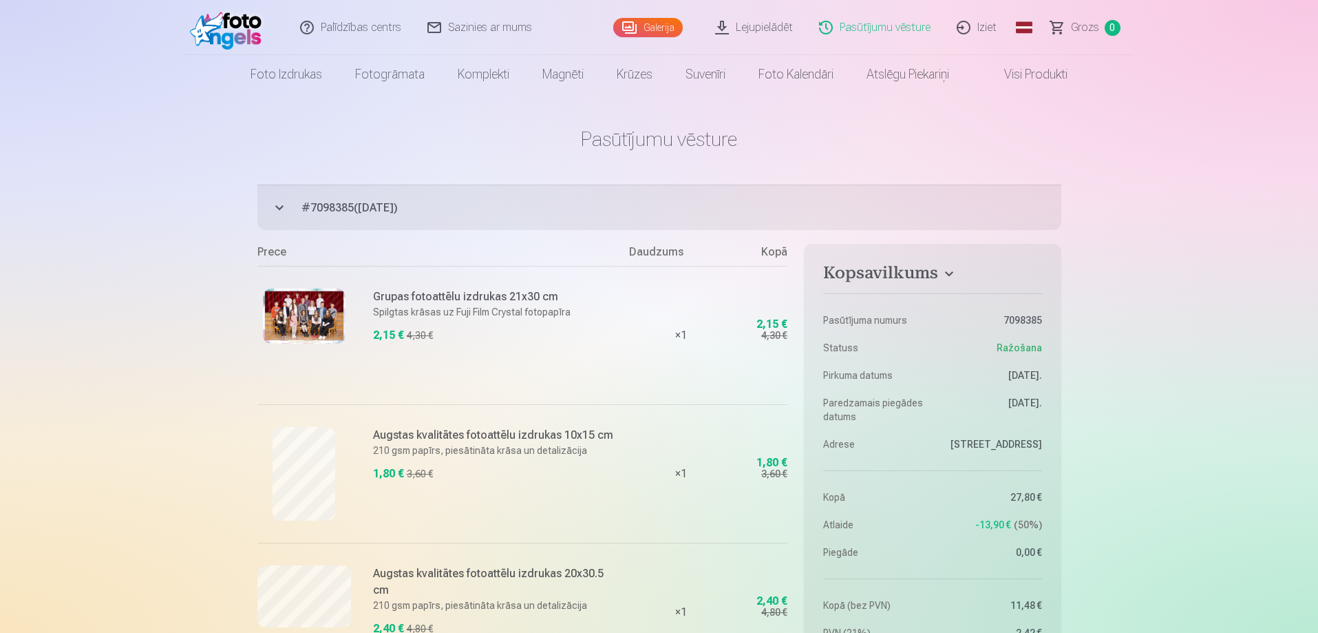
click at [748, 26] on link "Lejupielādēt" at bounding box center [755, 27] width 104 height 55
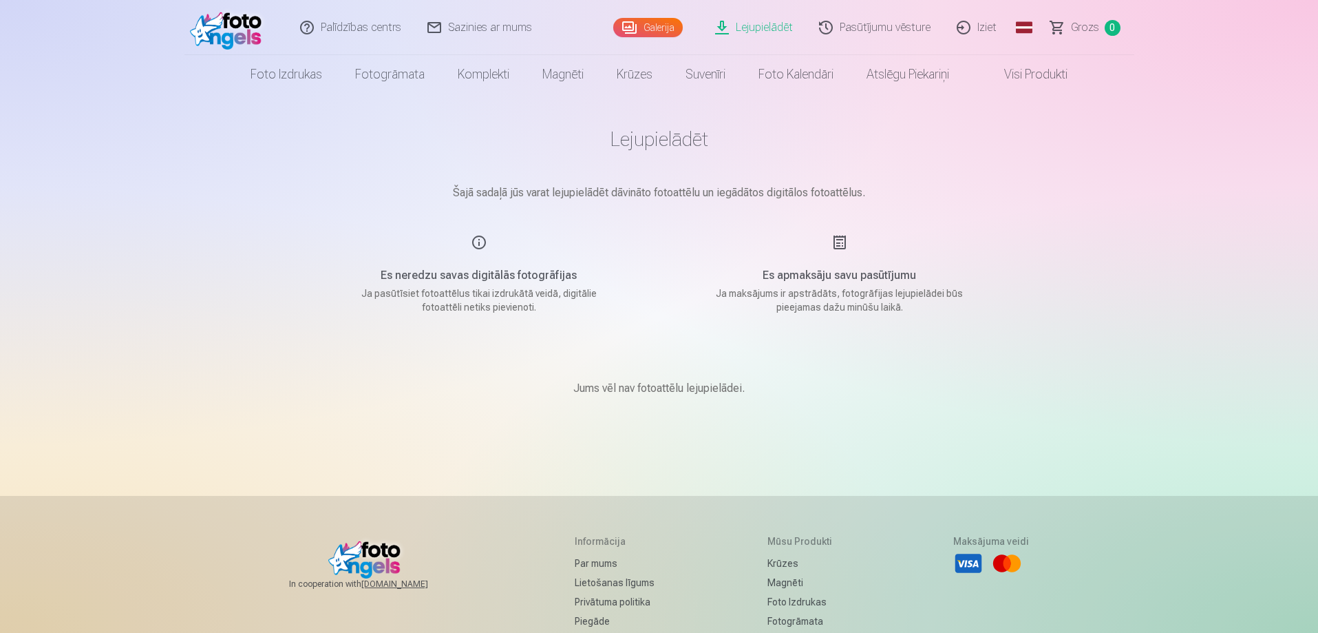
click at [659, 21] on link "Galerija" at bounding box center [648, 27] width 70 height 19
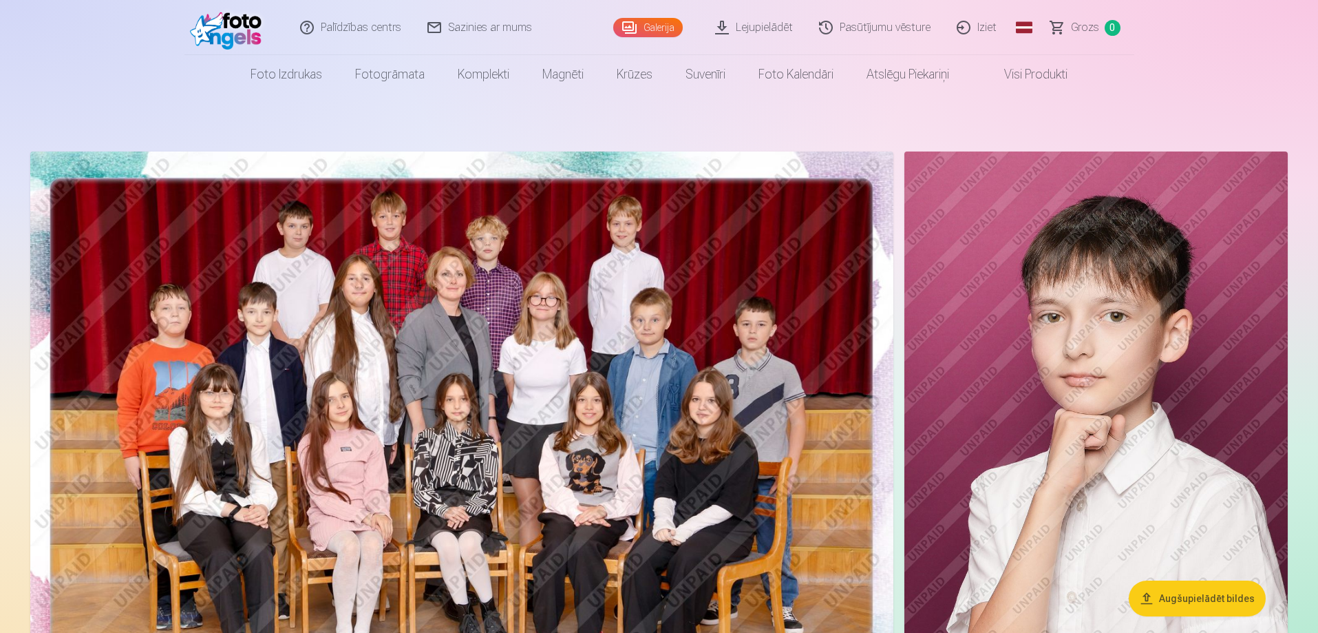
click at [1242, 595] on button "Augšupielādēt bildes" at bounding box center [1197, 598] width 137 height 36
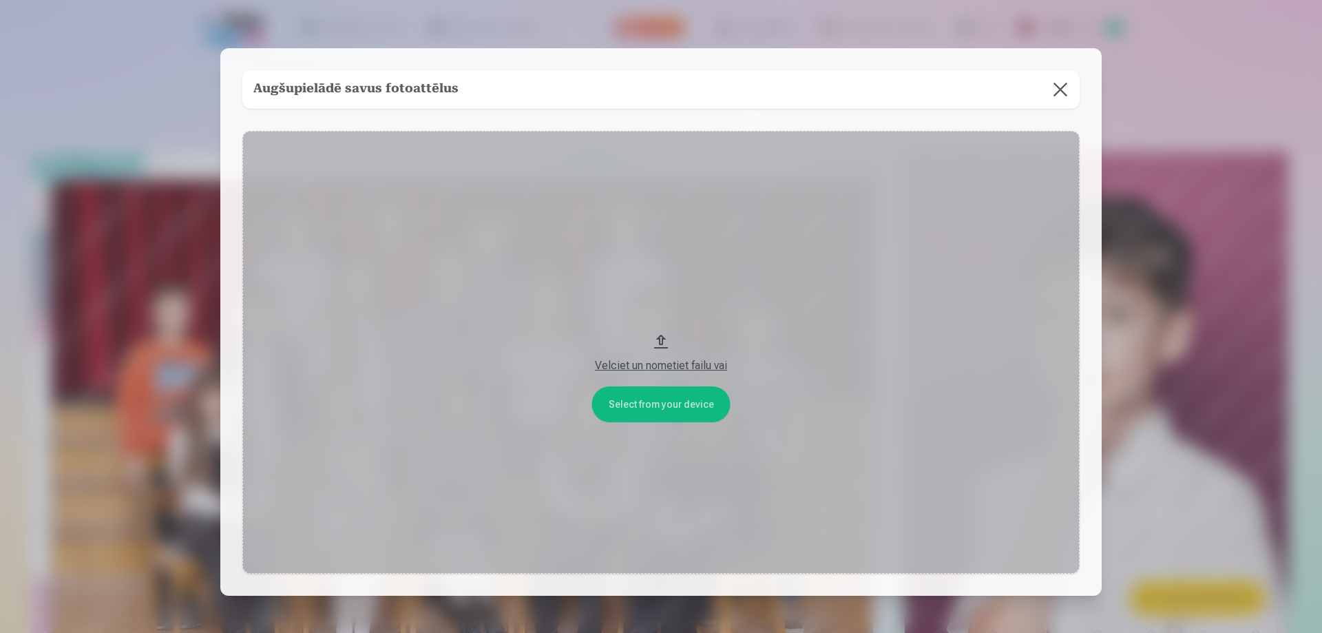
click at [1063, 97] on button at bounding box center [1060, 89] width 39 height 39
